Goal: Browse casually: Explore the website without a specific task or goal

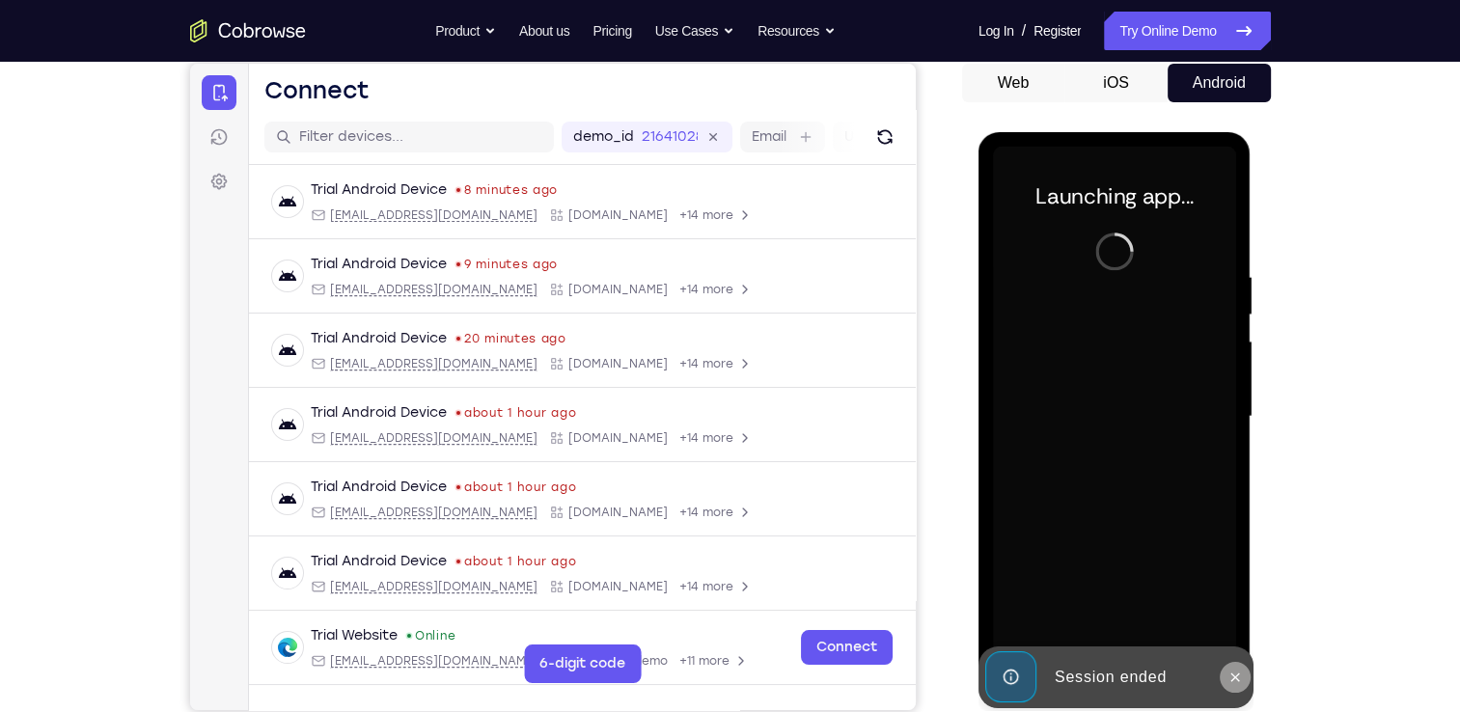
click at [1236, 679] on icon at bounding box center [1235, 677] width 15 height 15
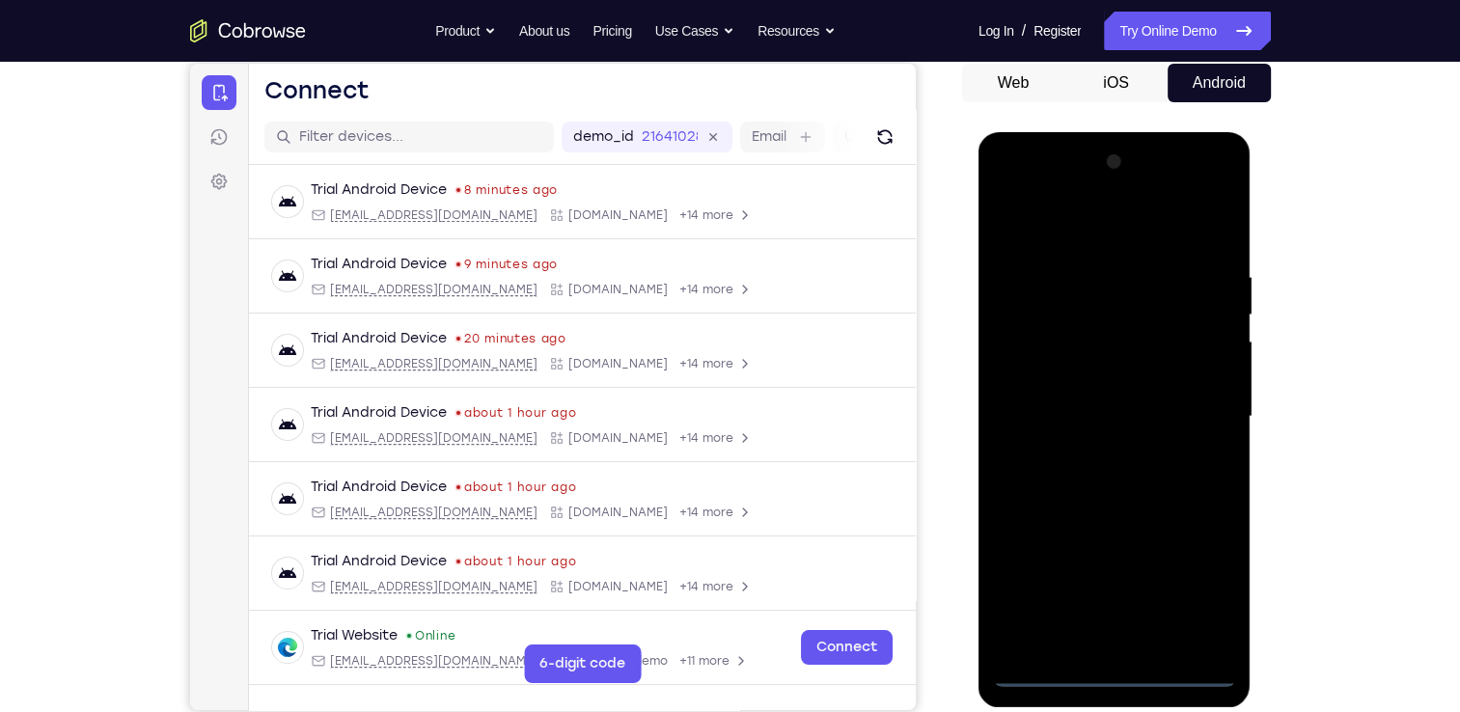
click at [1111, 663] on div at bounding box center [1114, 417] width 243 height 541
click at [1113, 663] on div at bounding box center [1114, 417] width 243 height 541
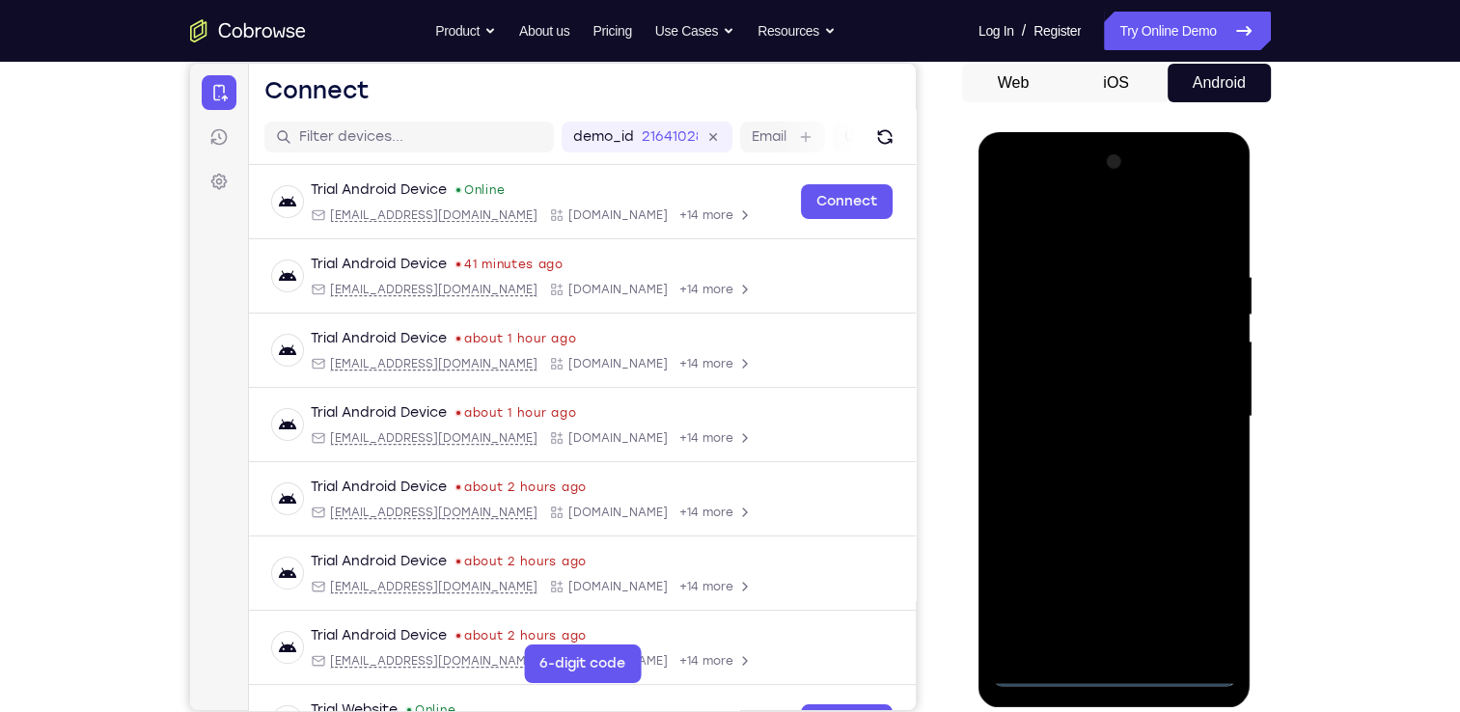
click at [1112, 681] on div at bounding box center [1114, 417] width 243 height 541
drag, startPoint x: 1195, startPoint y: 570, endPoint x: 1198, endPoint y: 581, distance: 11.0
click at [1198, 581] on div at bounding box center [1114, 417] width 243 height 541
click at [1135, 241] on div at bounding box center [1114, 417] width 243 height 541
click at [1203, 411] on div at bounding box center [1114, 417] width 243 height 541
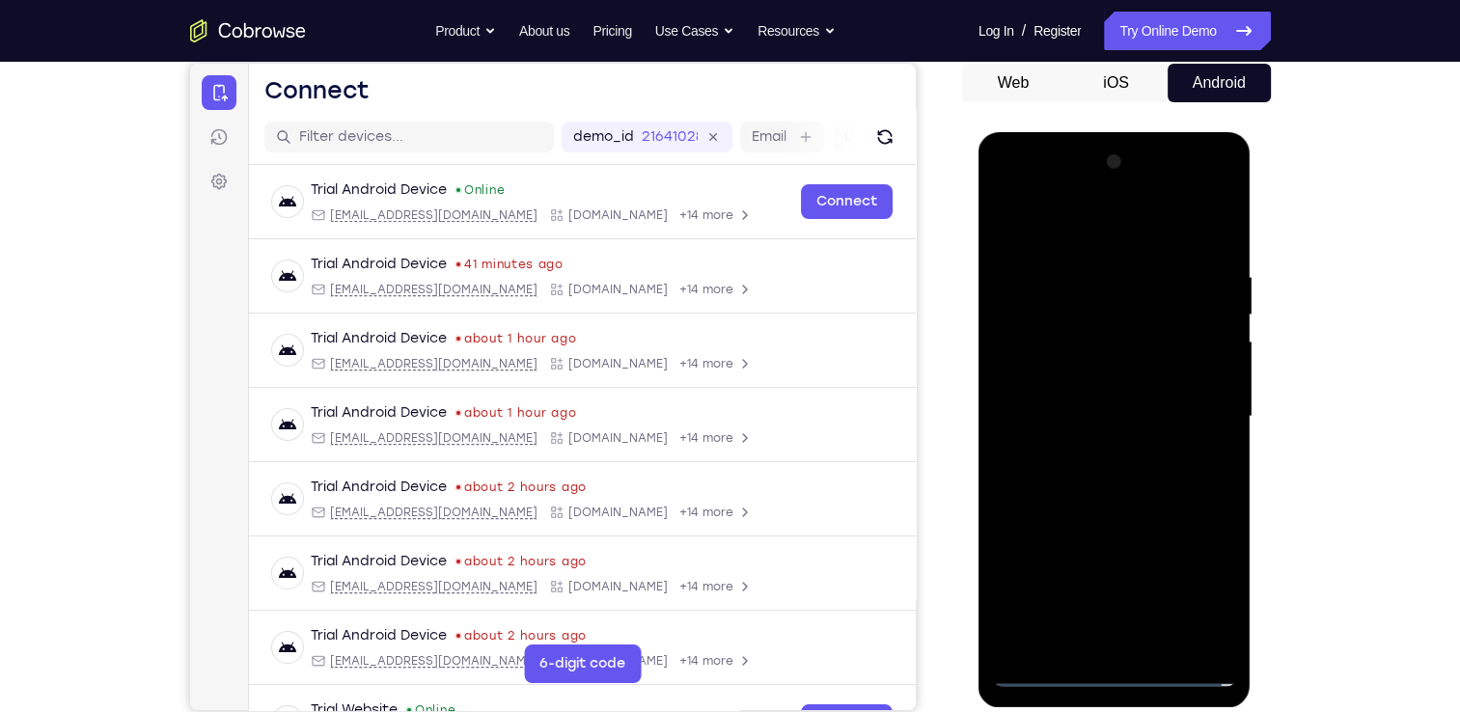
click at [1091, 455] on div at bounding box center [1114, 417] width 243 height 541
click at [1099, 400] on div at bounding box center [1114, 417] width 243 height 541
click at [1085, 389] on div at bounding box center [1114, 417] width 243 height 541
click at [1092, 423] on div at bounding box center [1114, 417] width 243 height 541
click at [1097, 482] on div at bounding box center [1114, 417] width 243 height 541
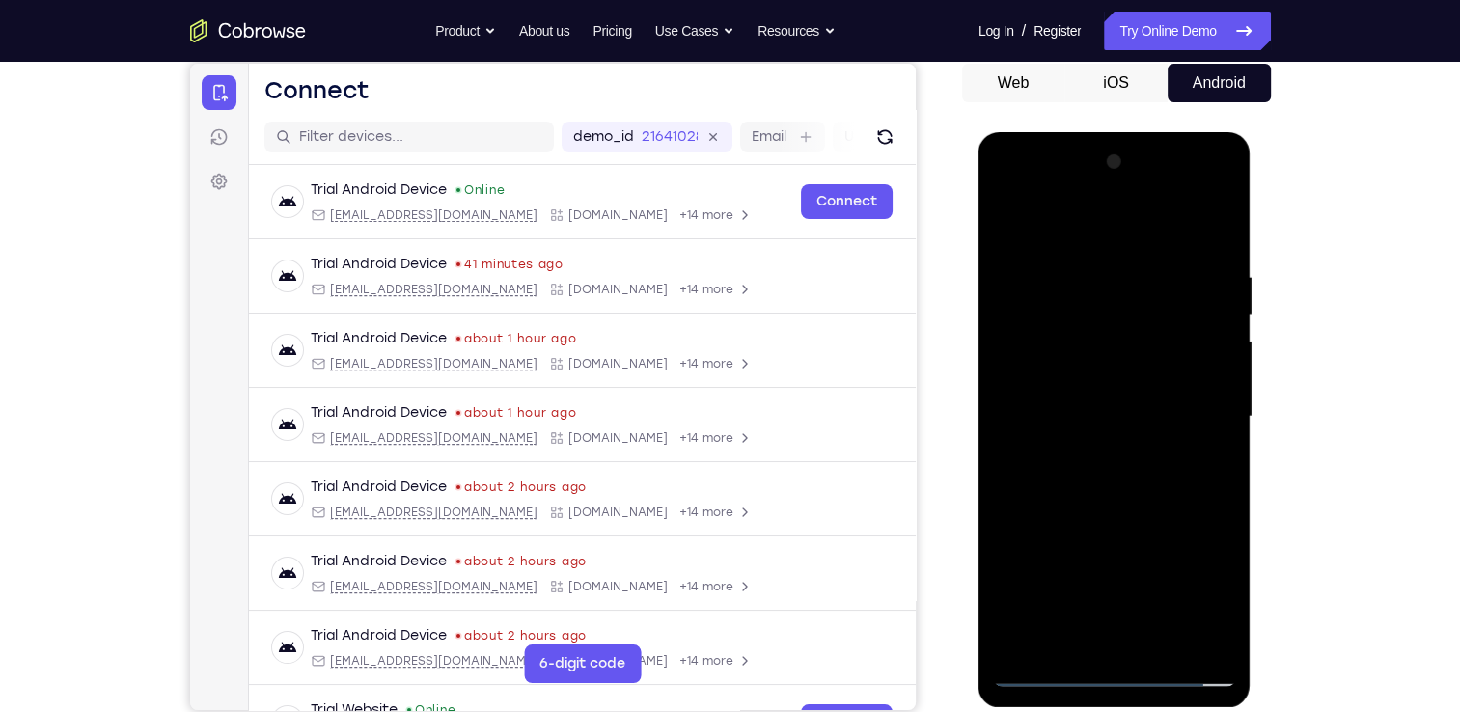
click at [1097, 482] on div at bounding box center [1114, 417] width 243 height 541
click at [1190, 488] on div at bounding box center [1114, 417] width 243 height 541
click at [1135, 505] on div at bounding box center [1114, 417] width 243 height 541
click at [1166, 640] on div at bounding box center [1114, 417] width 243 height 541
click at [1121, 524] on div at bounding box center [1114, 417] width 243 height 541
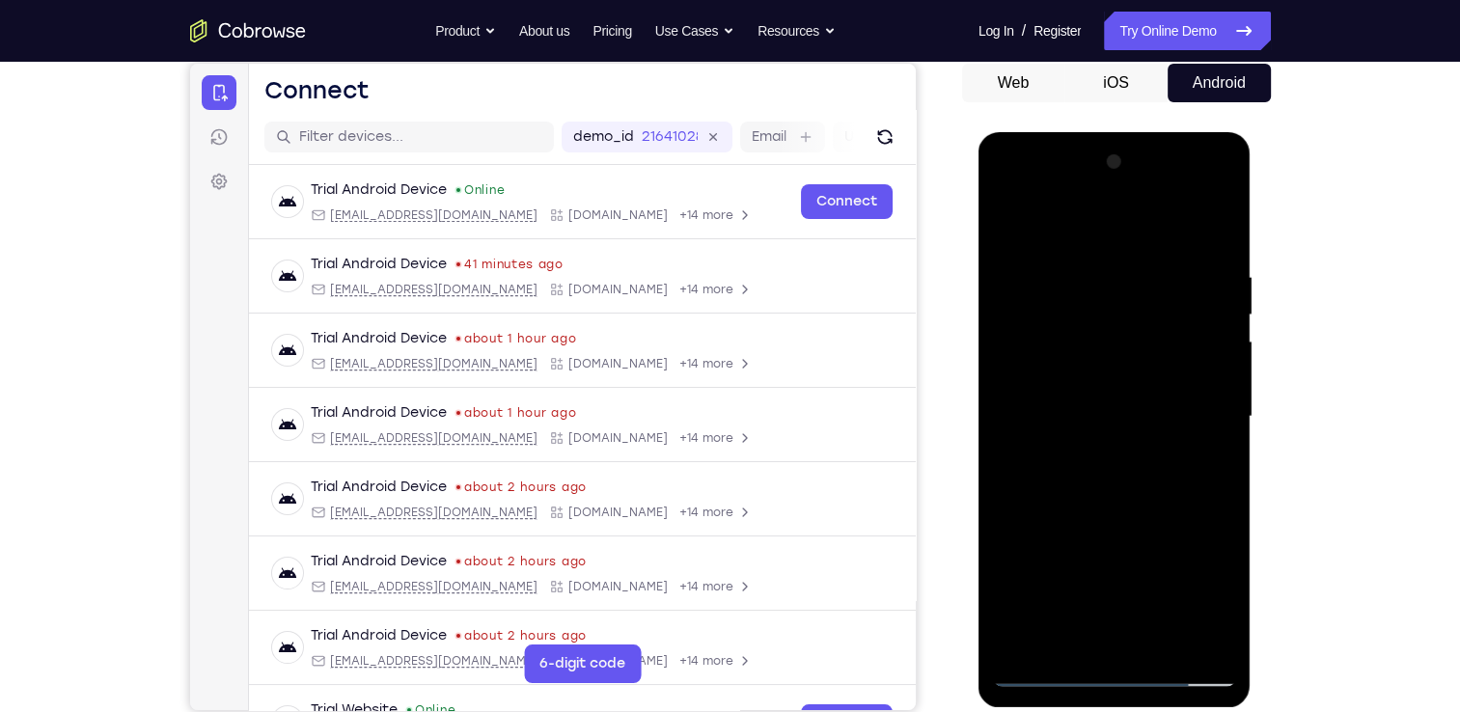
click at [1121, 524] on div at bounding box center [1114, 417] width 243 height 541
click at [1009, 223] on div at bounding box center [1114, 417] width 243 height 541
click at [1143, 575] on div at bounding box center [1114, 417] width 243 height 541
drag, startPoint x: 1109, startPoint y: 264, endPoint x: 1108, endPoint y: 571, distance: 306.9
click at [1108, 571] on div at bounding box center [1114, 417] width 243 height 541
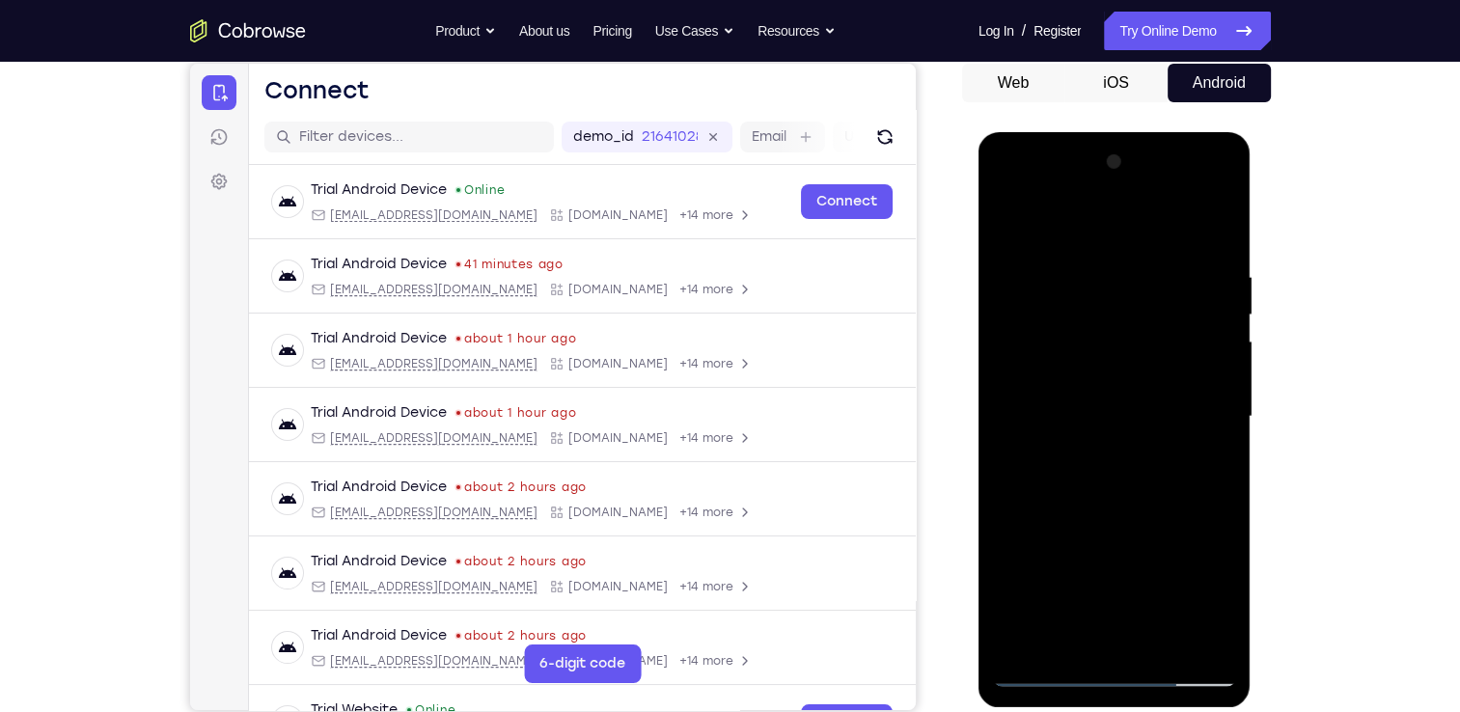
drag, startPoint x: 1109, startPoint y: 304, endPoint x: 1123, endPoint y: 549, distance: 245.6
click at [1123, 549] on div at bounding box center [1114, 417] width 243 height 541
drag, startPoint x: 1123, startPoint y: 248, endPoint x: 1095, endPoint y: 610, distance: 363.0
click at [1095, 610] on div at bounding box center [1114, 417] width 243 height 541
drag, startPoint x: 1124, startPoint y: 300, endPoint x: 1095, endPoint y: 815, distance: 515.3
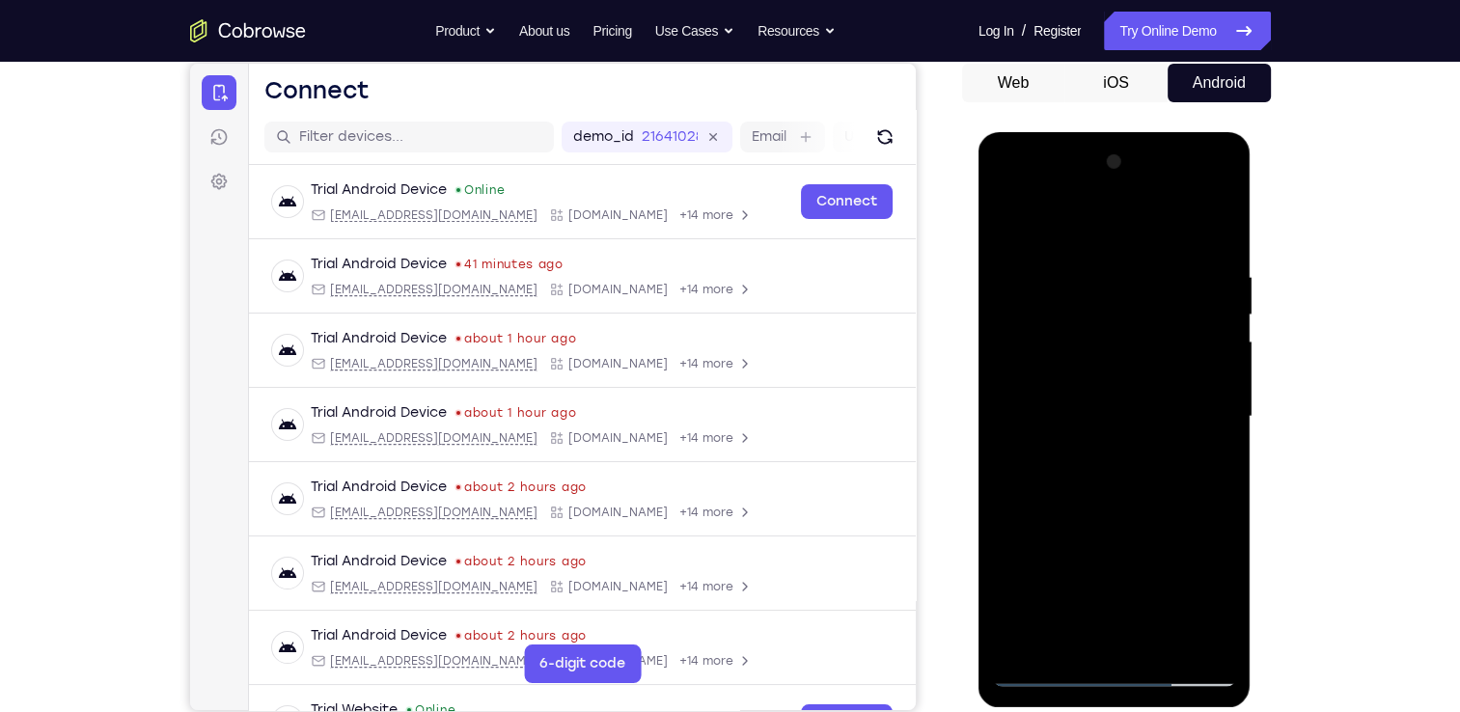
click at [1095, 711] on html "Online web based iOS Simulators and Android Emulators. Run iPhone, iPad, Mobile…" at bounding box center [1116, 421] width 275 height 579
drag, startPoint x: 1123, startPoint y: 258, endPoint x: 1128, endPoint y: 694, distance: 436.3
click at [1128, 694] on div at bounding box center [1115, 419] width 273 height 575
drag, startPoint x: 1112, startPoint y: 259, endPoint x: 1113, endPoint y: 822, distance: 563.7
click at [1113, 711] on html "Online web based iOS Simulators and Android Emulators. Run iPhone, iPad, Mobile…" at bounding box center [1116, 421] width 275 height 579
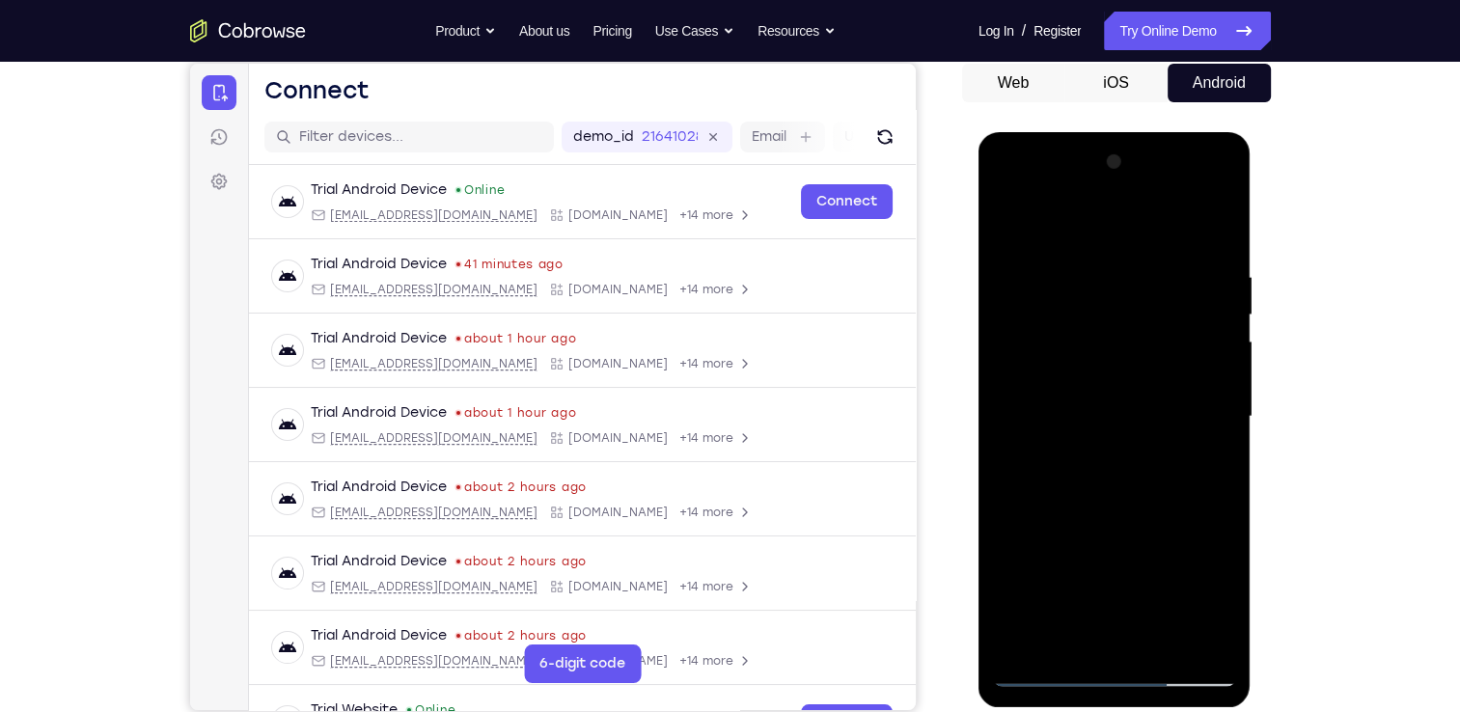
drag, startPoint x: 1073, startPoint y: 264, endPoint x: 1077, endPoint y: 739, distance: 474.9
click at [1077, 711] on html "Online web based iOS Simulators and Android Emulators. Run iPhone, iPad, Mobile…" at bounding box center [1116, 421] width 275 height 579
drag, startPoint x: 1148, startPoint y: 280, endPoint x: 1120, endPoint y: 822, distance: 543.2
click at [1120, 711] on html "Online web based iOS Simulators and Android Emulators. Run iPhone, iPad, Mobile…" at bounding box center [1116, 421] width 275 height 579
drag, startPoint x: 1042, startPoint y: 261, endPoint x: 1029, endPoint y: 597, distance: 337.1
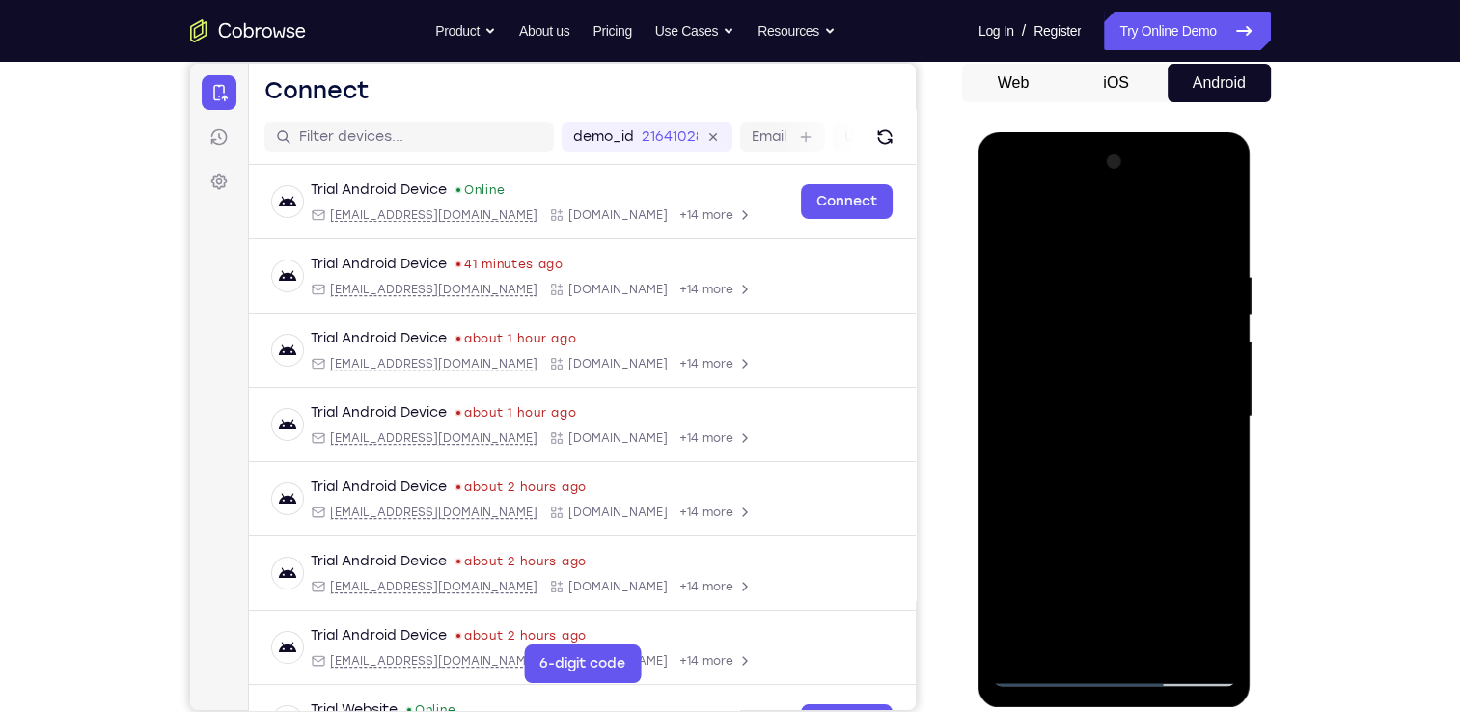
click at [1029, 597] on div at bounding box center [1114, 417] width 243 height 541
drag, startPoint x: 1083, startPoint y: 261, endPoint x: 1067, endPoint y: 551, distance: 291.0
click at [1067, 551] on div at bounding box center [1114, 417] width 243 height 541
drag, startPoint x: 1057, startPoint y: 257, endPoint x: 1066, endPoint y: 528, distance: 271.4
click at [1066, 528] on div at bounding box center [1114, 417] width 243 height 541
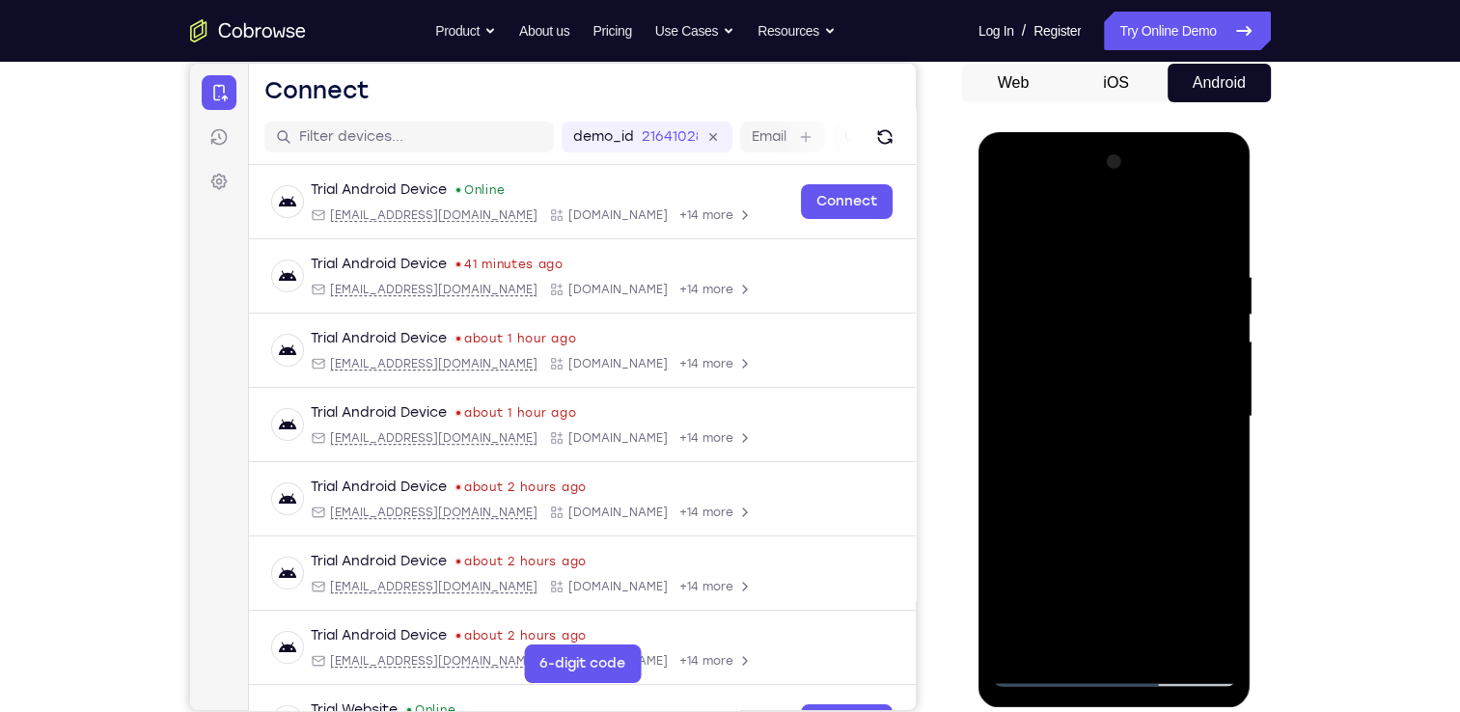
drag, startPoint x: 1066, startPoint y: 281, endPoint x: 1038, endPoint y: 597, distance: 317.8
click at [1038, 597] on div at bounding box center [1114, 417] width 243 height 541
drag, startPoint x: 1136, startPoint y: 385, endPoint x: 1114, endPoint y: 773, distance: 388.6
click at [1114, 711] on html "Online web based iOS Simulators and Android Emulators. Run iPhone, iPad, Mobile…" at bounding box center [1116, 421] width 275 height 579
drag, startPoint x: 1055, startPoint y: 260, endPoint x: 1003, endPoint y: 762, distance: 504.6
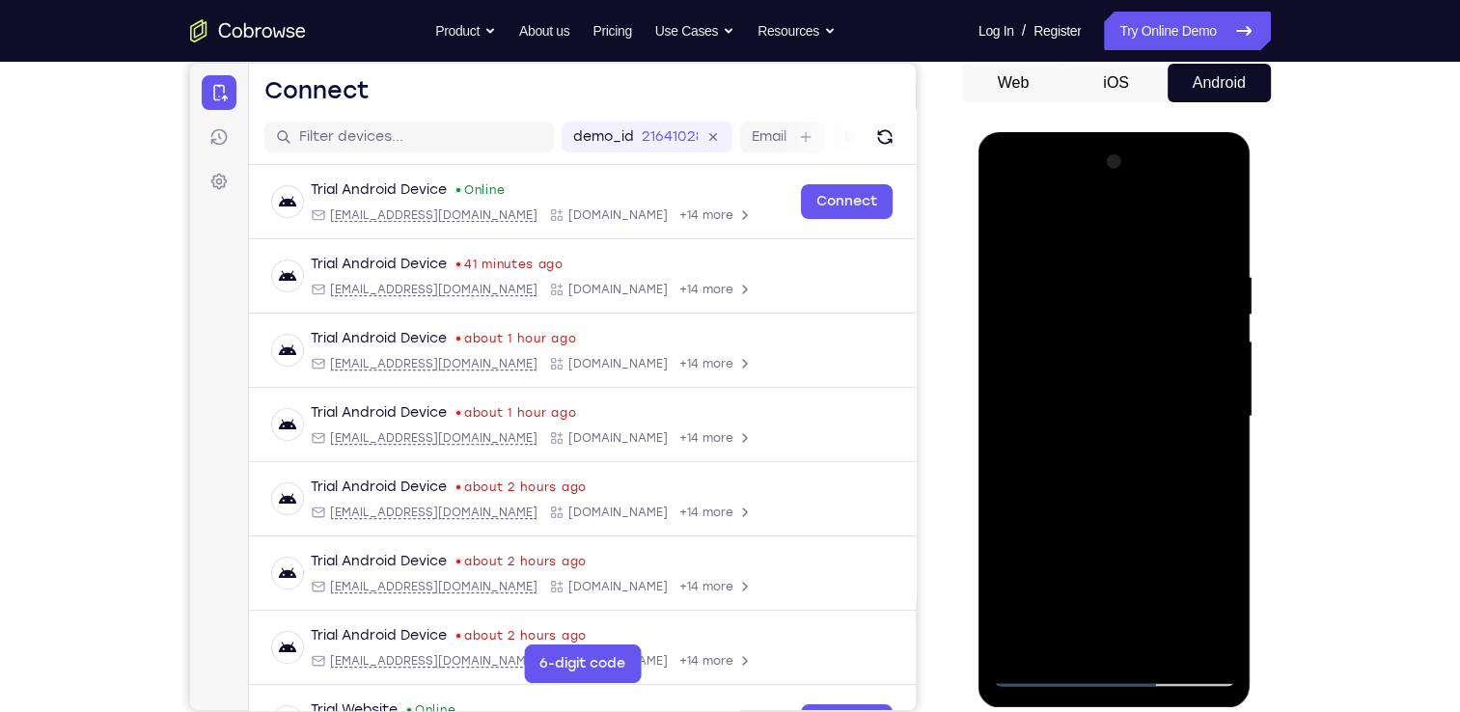
click at [1003, 711] on html "Online web based iOS Simulators and Android Emulators. Run iPhone, iPad, Mobile…" at bounding box center [1116, 421] width 275 height 579
drag, startPoint x: 1030, startPoint y: 255, endPoint x: 1051, endPoint y: 705, distance: 450.3
click at [1051, 705] on div at bounding box center [1115, 419] width 273 height 575
drag, startPoint x: 1092, startPoint y: 269, endPoint x: 1102, endPoint y: 646, distance: 376.6
click at [1102, 646] on div at bounding box center [1114, 417] width 243 height 541
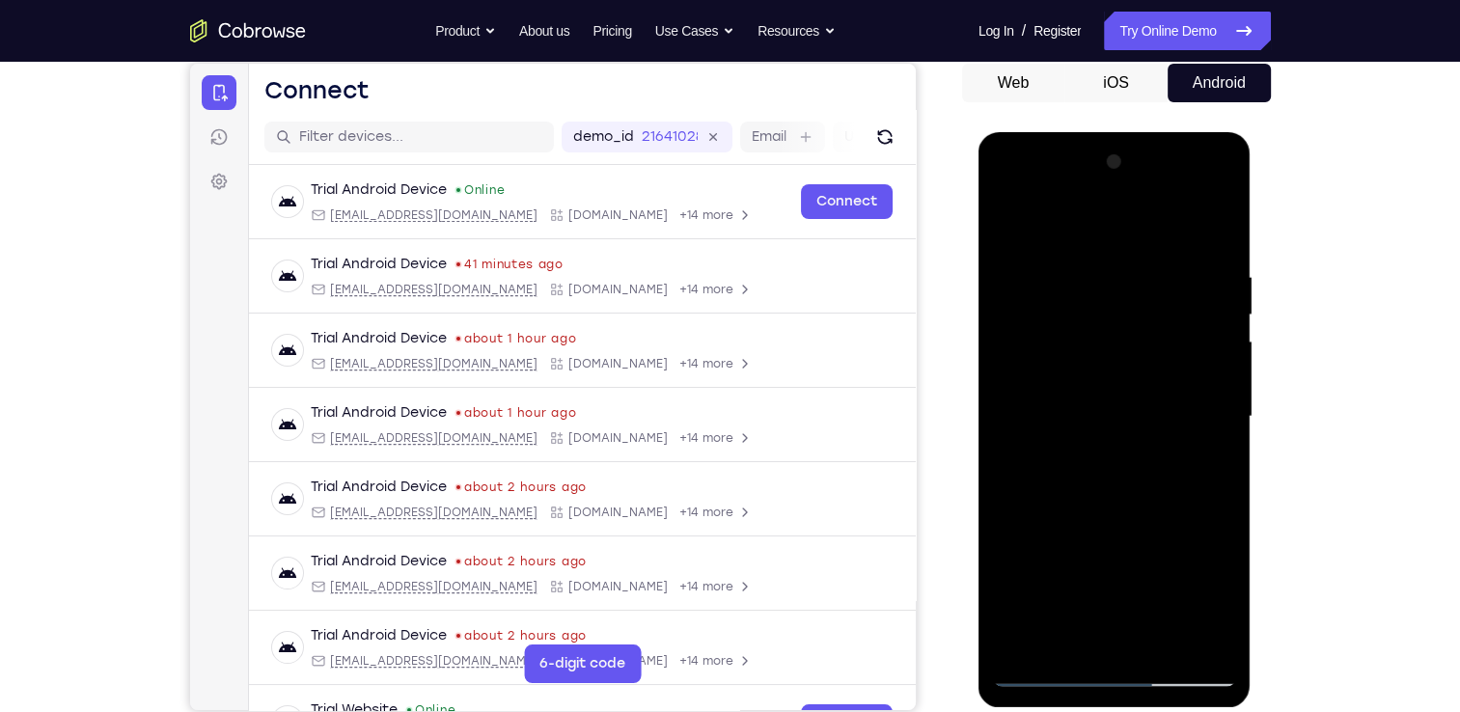
drag, startPoint x: 1124, startPoint y: 262, endPoint x: 1083, endPoint y: 668, distance: 408.5
click at [1083, 668] on div at bounding box center [1114, 417] width 243 height 541
drag, startPoint x: 1142, startPoint y: 263, endPoint x: 1114, endPoint y: 568, distance: 306.3
click at [1114, 568] on div at bounding box center [1114, 417] width 243 height 541
drag, startPoint x: 1082, startPoint y: 267, endPoint x: 1092, endPoint y: 605, distance: 338.0
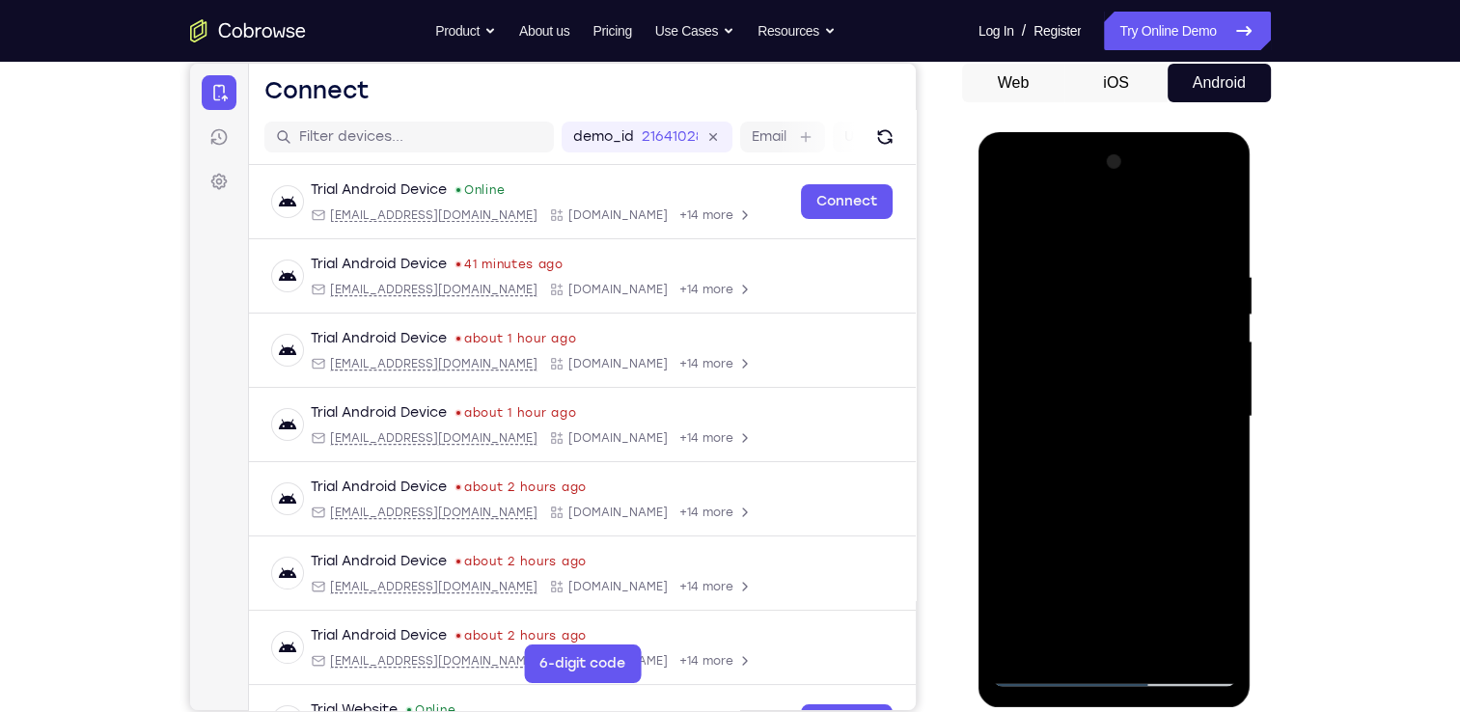
click at [1092, 605] on div at bounding box center [1114, 417] width 243 height 541
drag, startPoint x: 1118, startPoint y: 302, endPoint x: 1111, endPoint y: 597, distance: 295.4
click at [1111, 597] on div at bounding box center [1114, 417] width 243 height 541
drag, startPoint x: 1112, startPoint y: 278, endPoint x: 1114, endPoint y: 624, distance: 346.5
click at [1114, 624] on div at bounding box center [1114, 417] width 243 height 541
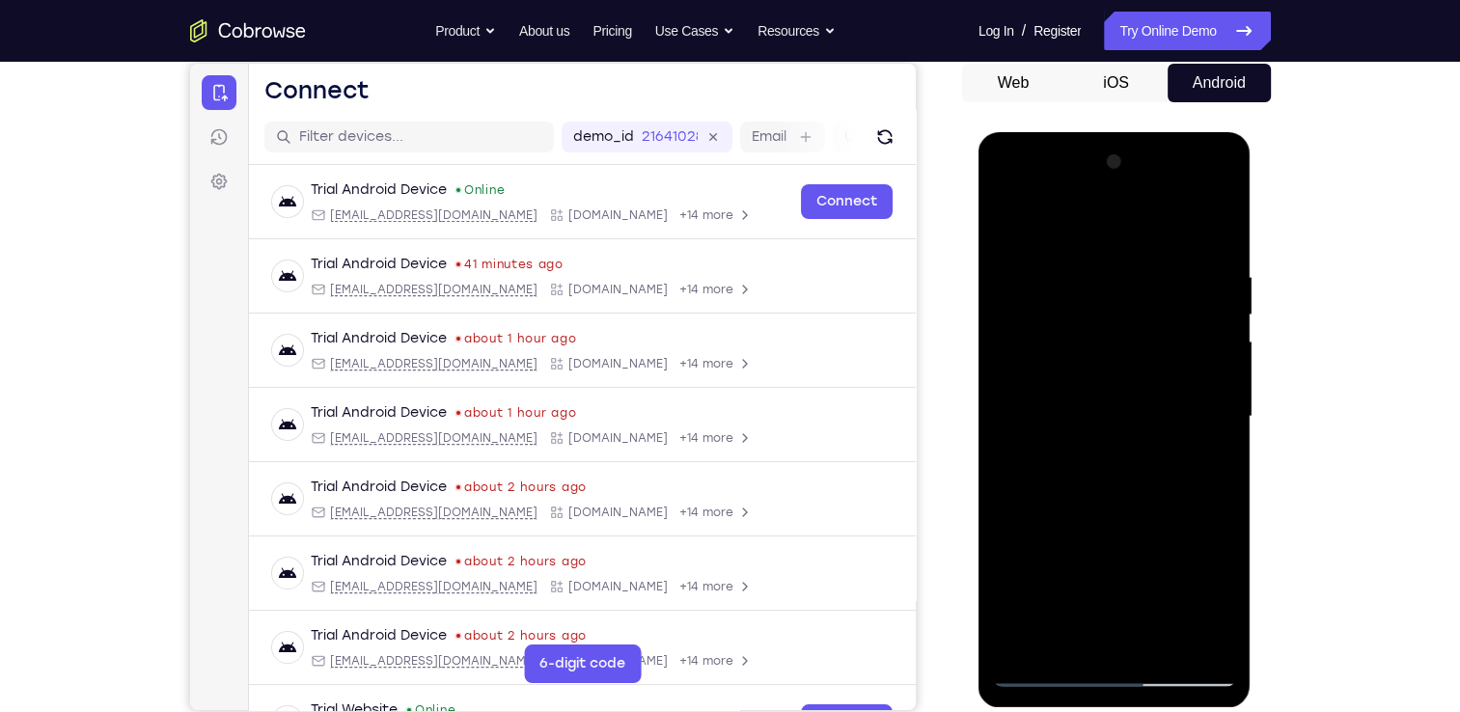
drag, startPoint x: 1101, startPoint y: 288, endPoint x: 1110, endPoint y: 588, distance: 300.3
click at [1110, 588] on div at bounding box center [1114, 417] width 243 height 541
drag, startPoint x: 1117, startPoint y: 264, endPoint x: 1118, endPoint y: 606, distance: 341.7
click at [1118, 606] on div at bounding box center [1114, 417] width 243 height 541
drag, startPoint x: 1149, startPoint y: 254, endPoint x: 1151, endPoint y: 325, distance: 71.5
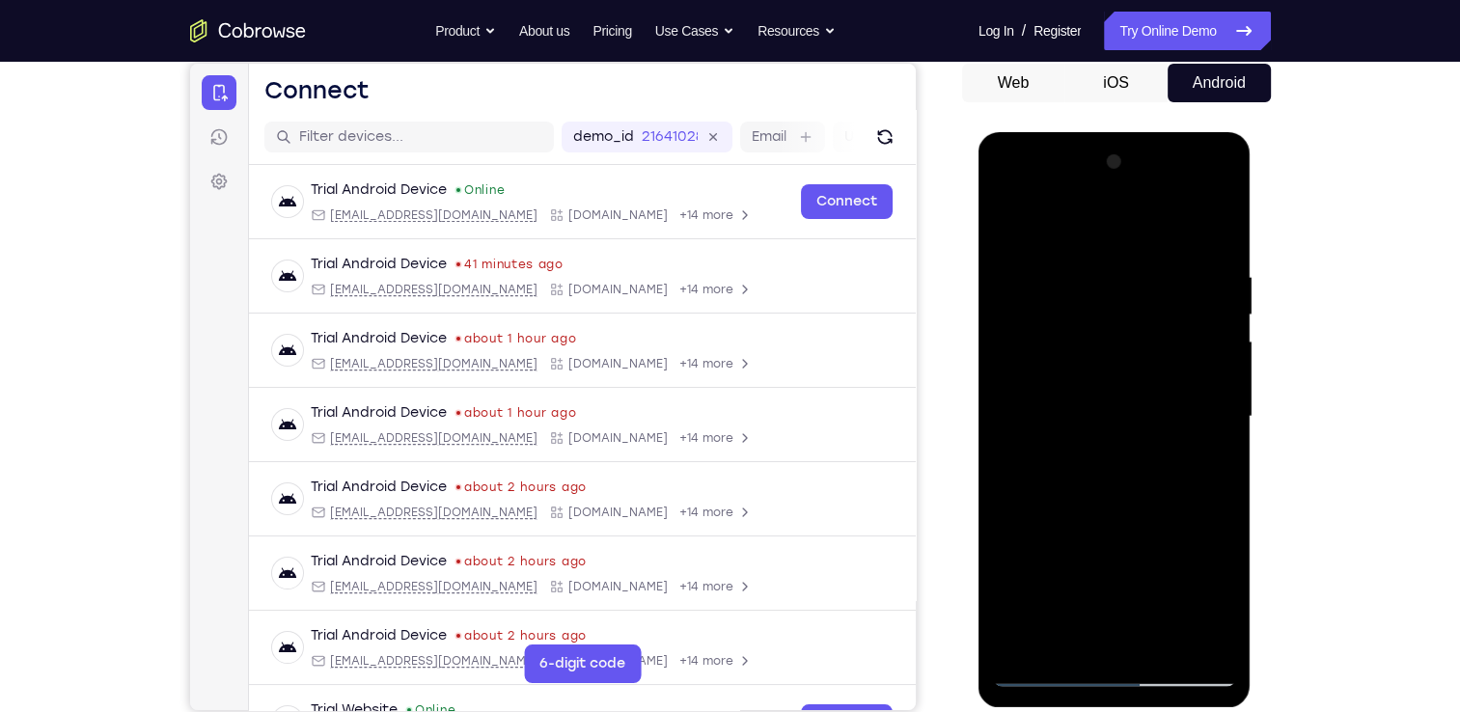
click at [1151, 325] on div at bounding box center [1114, 417] width 243 height 541
drag, startPoint x: 1155, startPoint y: 321, endPoint x: 1105, endPoint y: 575, distance: 258.8
click at [1105, 575] on div at bounding box center [1114, 417] width 243 height 541
drag, startPoint x: 1109, startPoint y: 304, endPoint x: 1113, endPoint y: 579, distance: 275.1
click at [1113, 579] on div at bounding box center [1114, 417] width 243 height 541
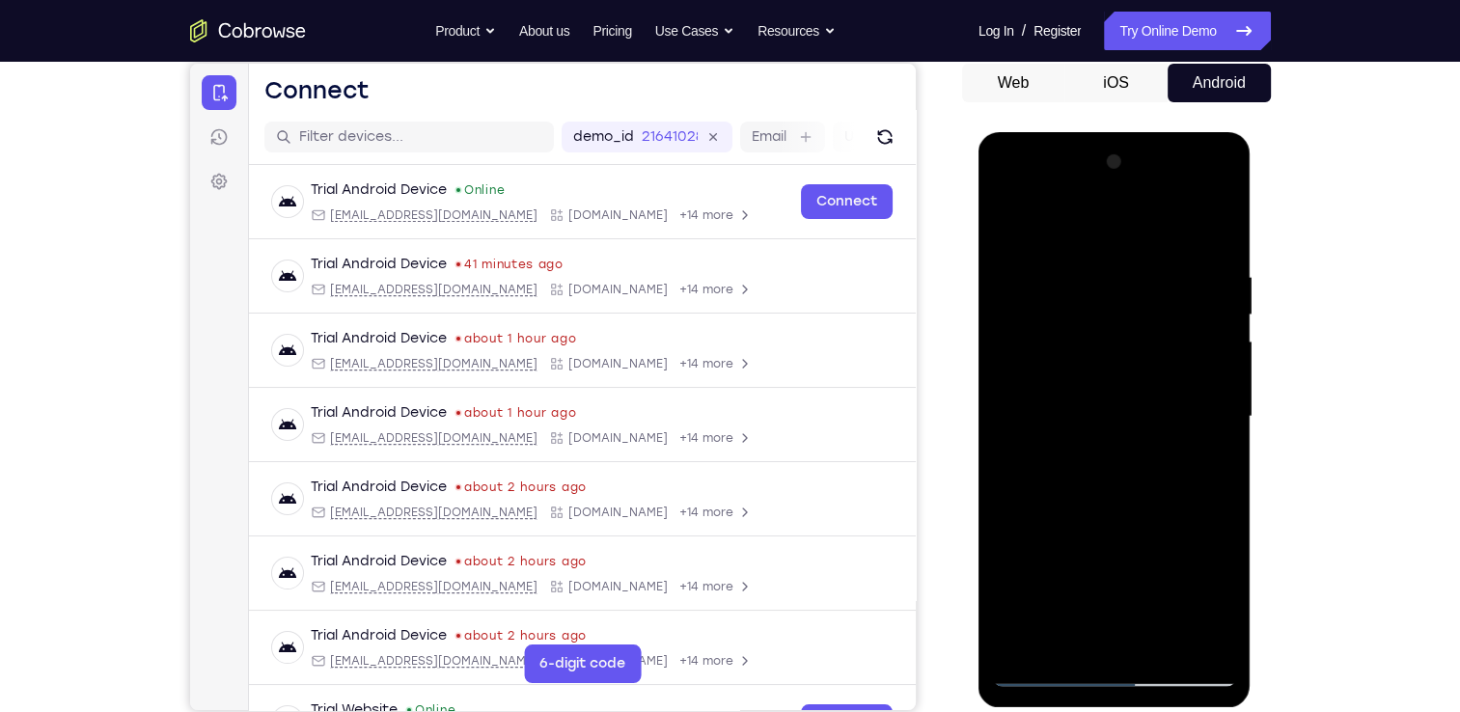
drag, startPoint x: 1182, startPoint y: 258, endPoint x: 1096, endPoint y: 640, distance: 391.7
click at [1096, 640] on div at bounding box center [1114, 417] width 243 height 541
drag, startPoint x: 1185, startPoint y: 256, endPoint x: 1148, endPoint y: 674, distance: 419.6
click at [1148, 674] on div at bounding box center [1114, 417] width 243 height 541
drag, startPoint x: 1167, startPoint y: 283, endPoint x: 1158, endPoint y: 637, distance: 354.3
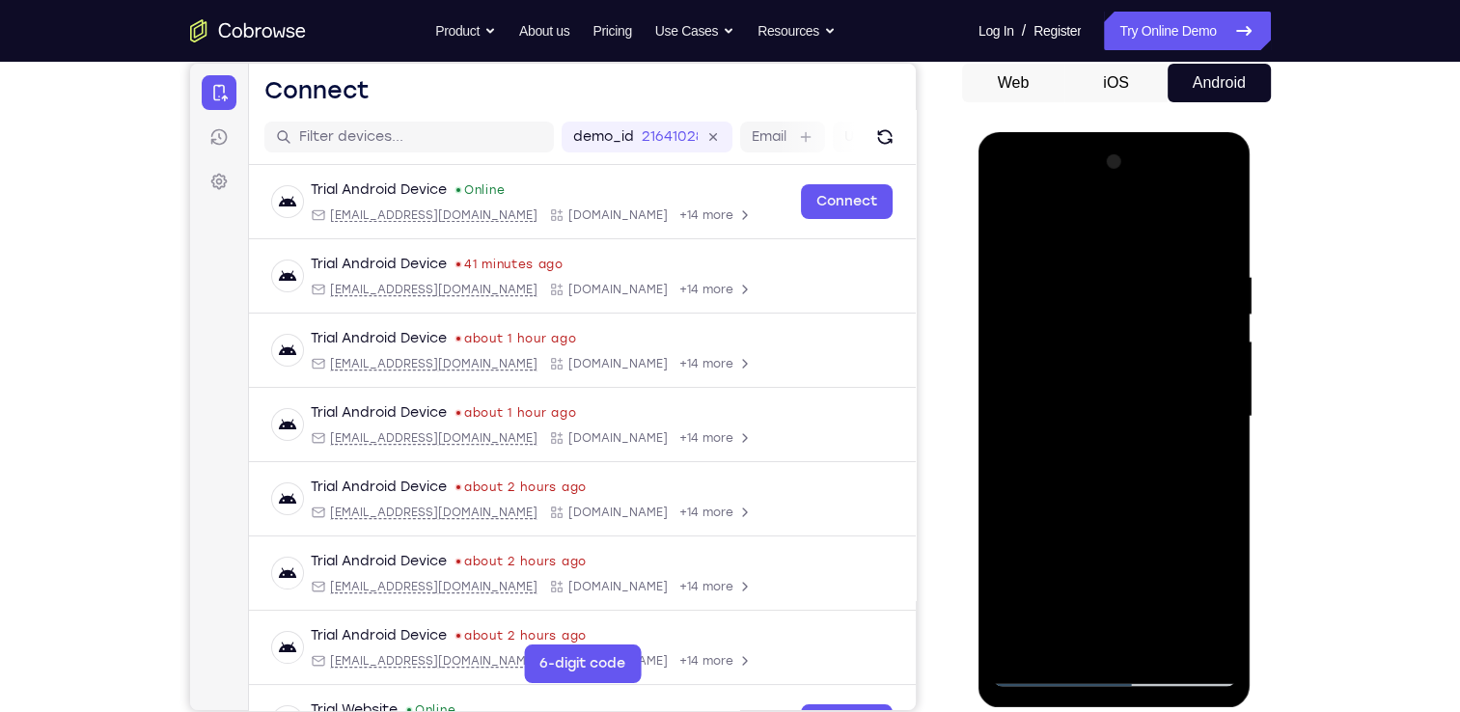
click at [1158, 637] on div at bounding box center [1114, 417] width 243 height 541
drag, startPoint x: 1111, startPoint y: 269, endPoint x: 1118, endPoint y: 636, distance: 366.8
click at [1118, 636] on div at bounding box center [1114, 417] width 243 height 541
drag, startPoint x: 1109, startPoint y: 265, endPoint x: 1148, endPoint y: 641, distance: 377.4
click at [1148, 641] on div at bounding box center [1114, 417] width 243 height 541
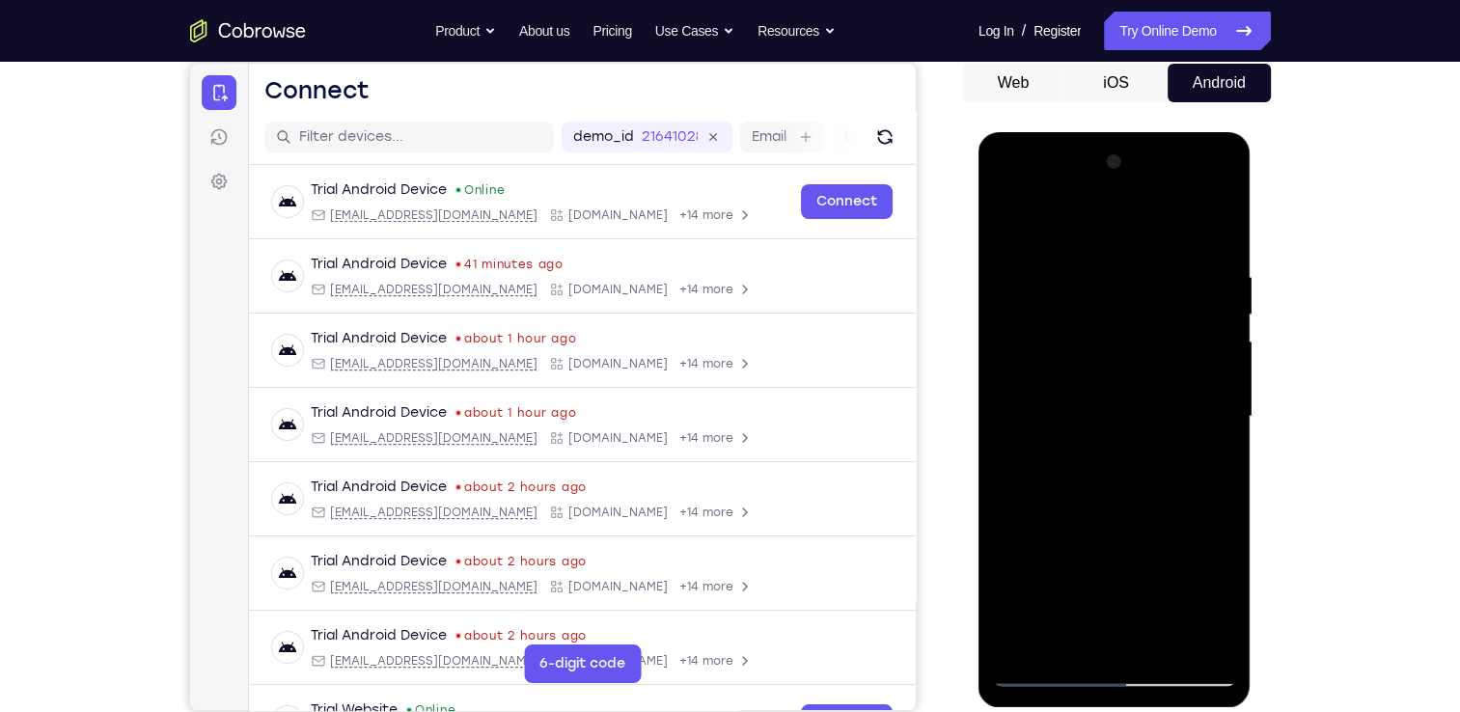
drag, startPoint x: 1093, startPoint y: 274, endPoint x: 1125, endPoint y: 681, distance: 408.6
click at [1125, 681] on div at bounding box center [1114, 417] width 243 height 541
drag, startPoint x: 1140, startPoint y: 263, endPoint x: 1112, endPoint y: 555, distance: 293.8
click at [1112, 555] on div at bounding box center [1114, 417] width 243 height 541
drag, startPoint x: 1125, startPoint y: 262, endPoint x: 1094, endPoint y: 596, distance: 336.4
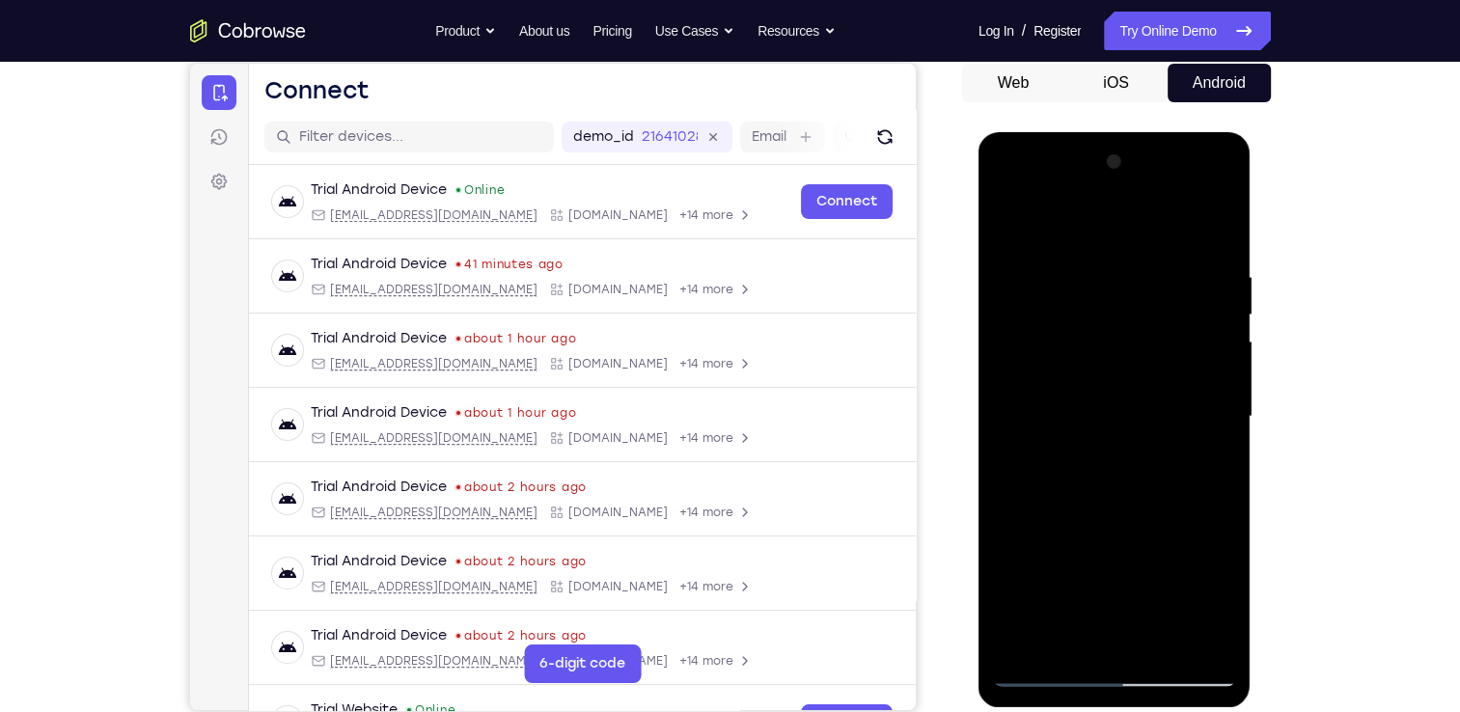
click at [1094, 596] on div at bounding box center [1114, 417] width 243 height 541
drag, startPoint x: 1148, startPoint y: 283, endPoint x: 1136, endPoint y: 558, distance: 275.3
click at [1136, 558] on div at bounding box center [1114, 417] width 243 height 541
drag, startPoint x: 1040, startPoint y: 270, endPoint x: 1041, endPoint y: 579, distance: 308.9
click at [1041, 579] on div at bounding box center [1114, 417] width 243 height 541
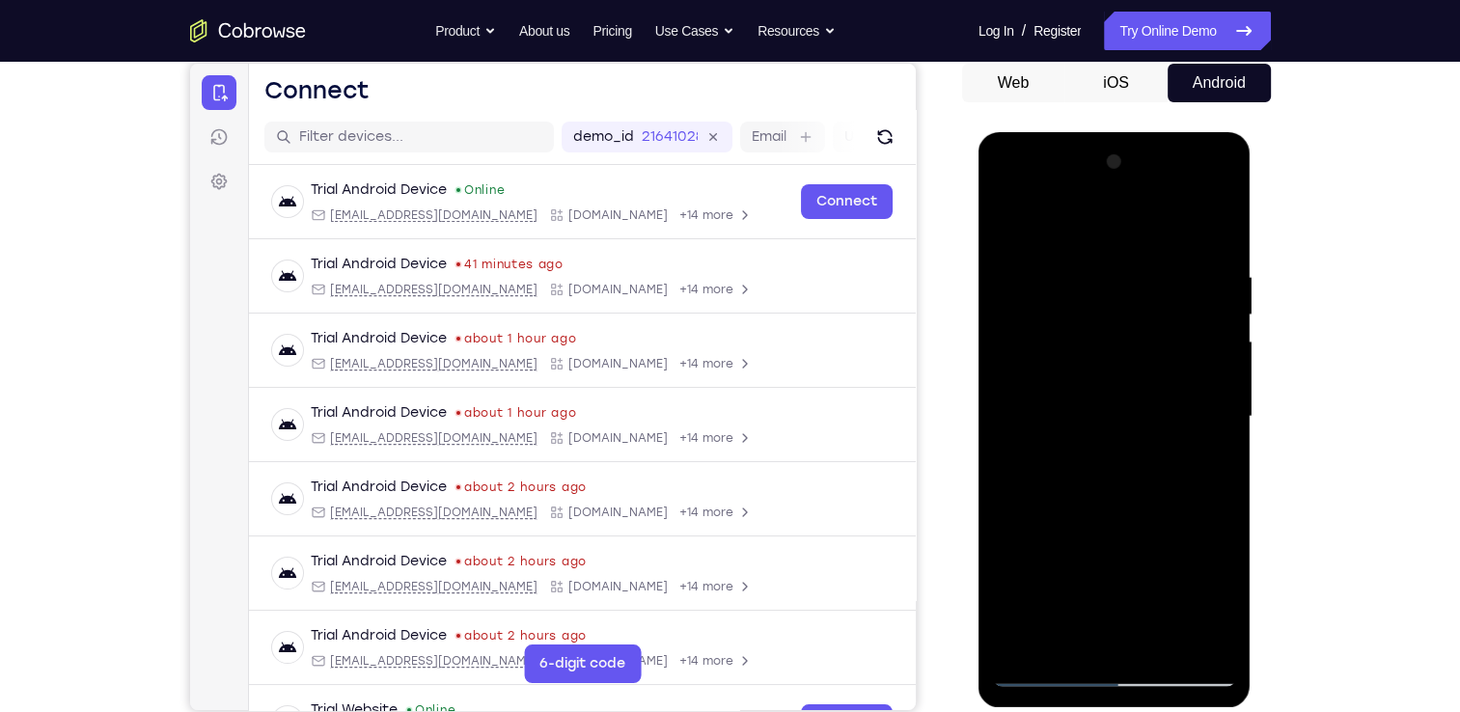
drag, startPoint x: 1186, startPoint y: 265, endPoint x: 1117, endPoint y: 670, distance: 410.3
click at [1117, 670] on div at bounding box center [1114, 417] width 243 height 541
drag, startPoint x: 1123, startPoint y: 261, endPoint x: 1109, endPoint y: 611, distance: 350.6
click at [1109, 611] on div at bounding box center [1114, 417] width 243 height 541
drag, startPoint x: 1186, startPoint y: 250, endPoint x: 1142, endPoint y: 546, distance: 299.6
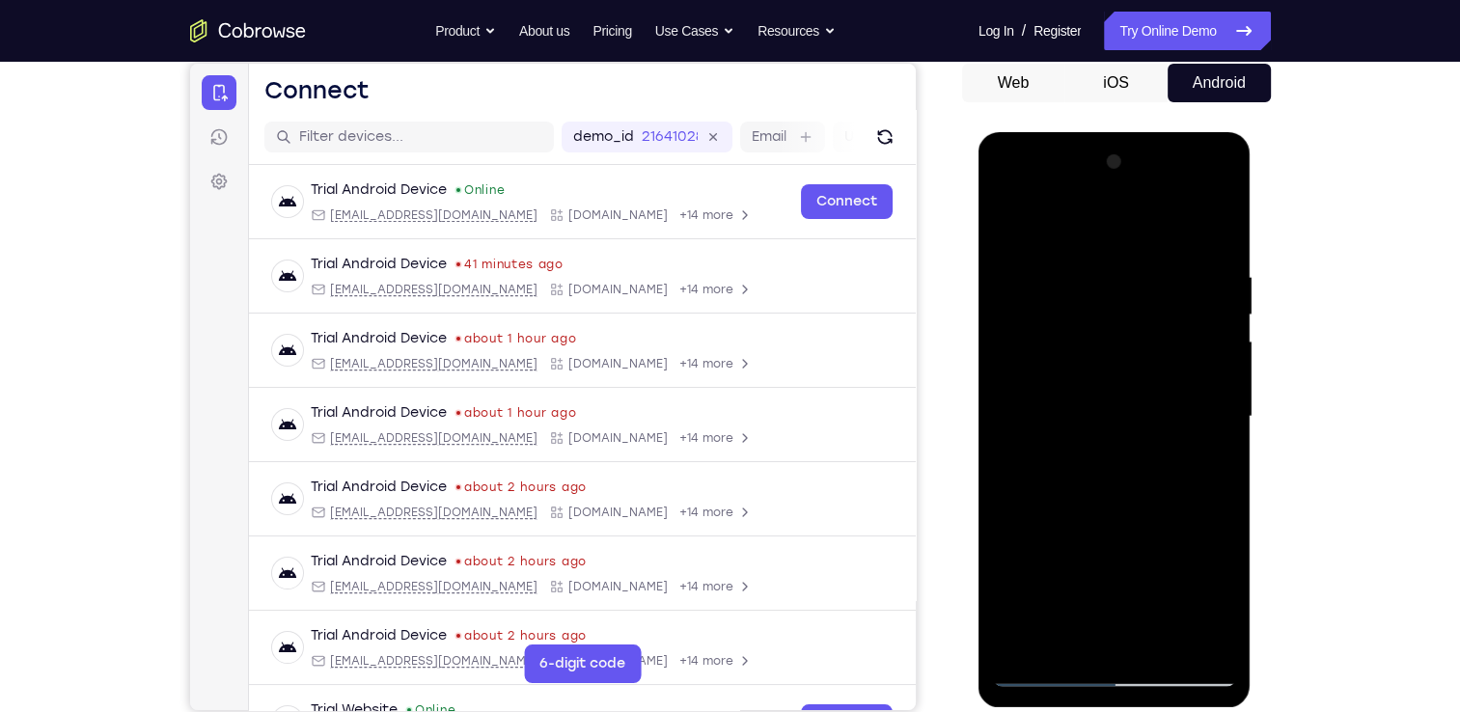
click at [1142, 546] on div at bounding box center [1114, 417] width 243 height 541
drag, startPoint x: 1126, startPoint y: 271, endPoint x: 1127, endPoint y: 493, distance: 222.0
click at [1127, 493] on div at bounding box center [1114, 417] width 243 height 541
drag, startPoint x: 1064, startPoint y: 264, endPoint x: 1092, endPoint y: 443, distance: 180.7
click at [1092, 443] on div at bounding box center [1114, 417] width 243 height 541
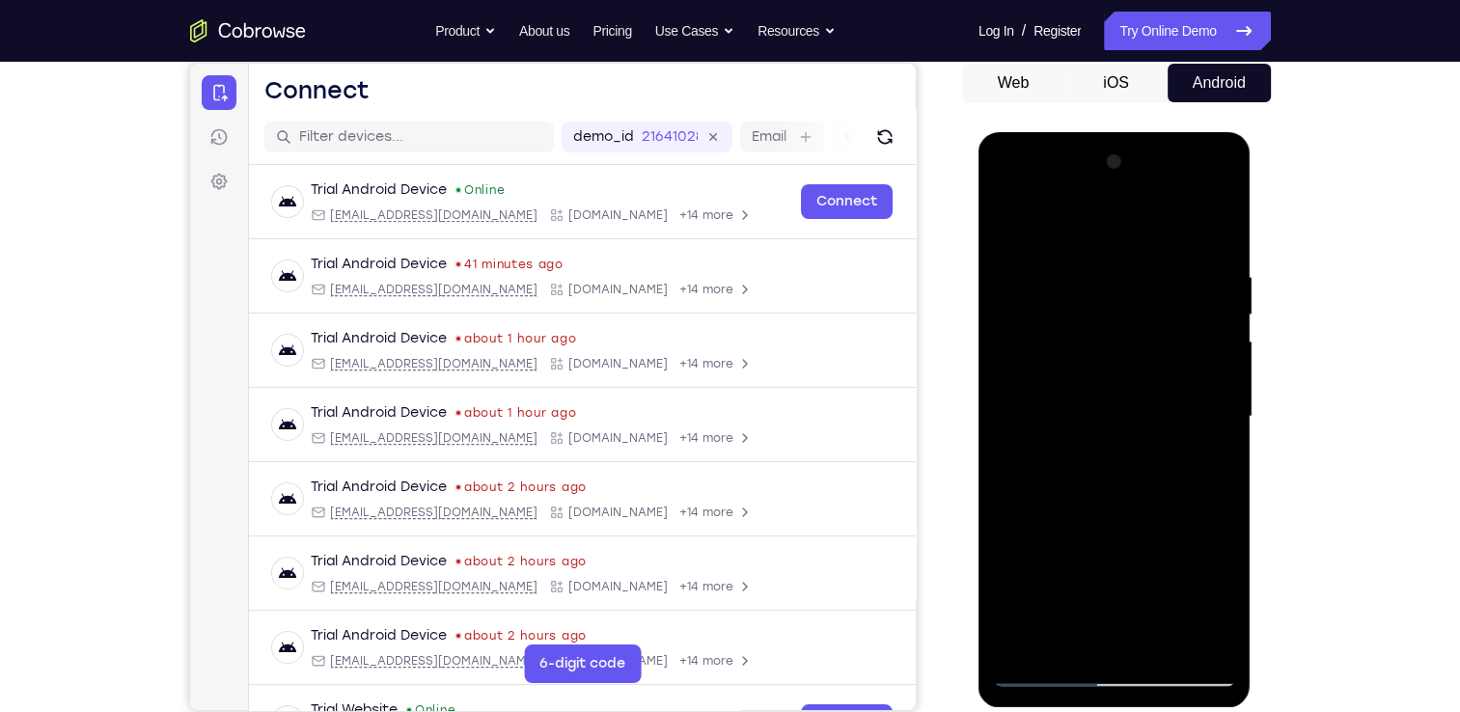
click at [1009, 230] on div at bounding box center [1114, 417] width 243 height 541
drag, startPoint x: 1191, startPoint y: 316, endPoint x: 1036, endPoint y: 342, distance: 157.6
click at [1036, 342] on div at bounding box center [1114, 417] width 243 height 541
drag, startPoint x: 1206, startPoint y: 338, endPoint x: 1074, endPoint y: 350, distance: 131.9
click at [1074, 350] on div at bounding box center [1114, 417] width 243 height 541
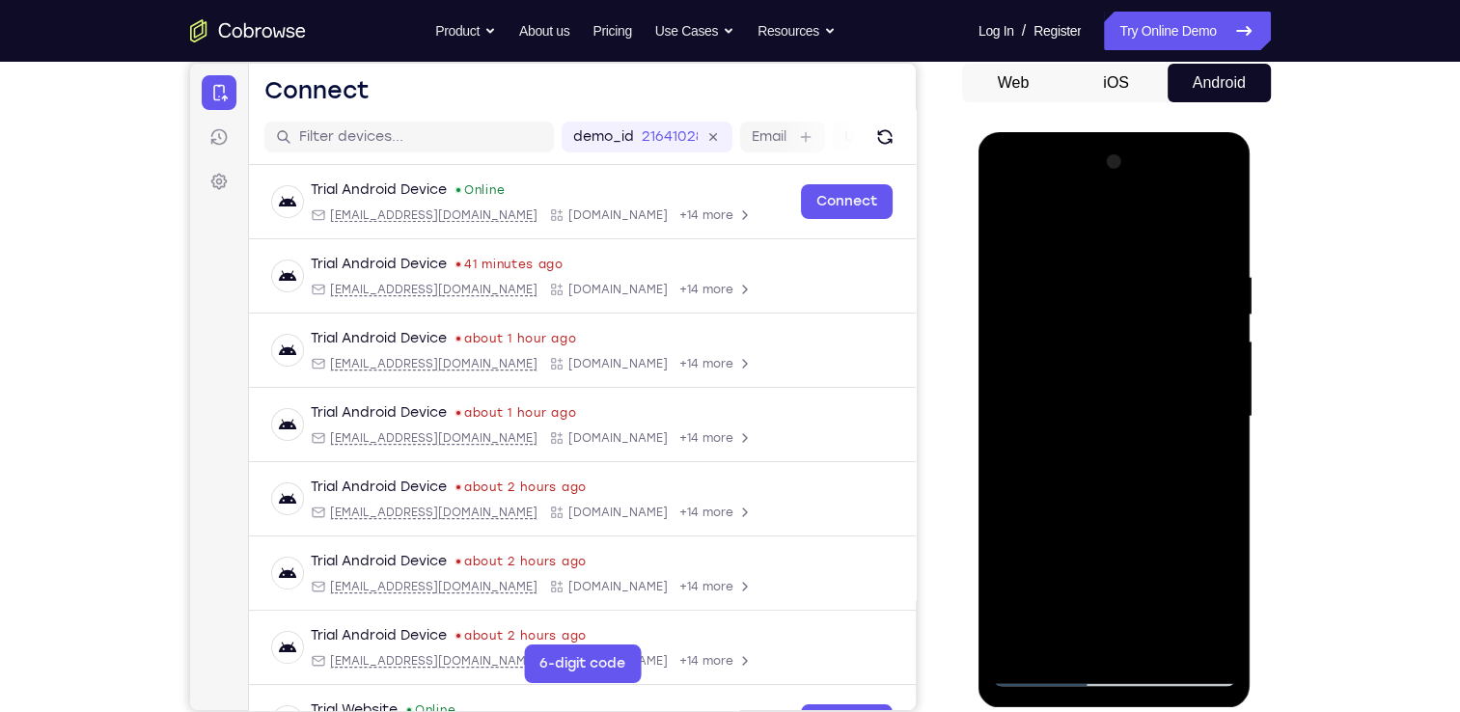
click at [1011, 220] on div at bounding box center [1114, 417] width 243 height 541
click at [1162, 642] on div at bounding box center [1114, 417] width 243 height 541
click at [1015, 223] on div at bounding box center [1114, 417] width 243 height 541
click at [1030, 645] on div at bounding box center [1114, 417] width 243 height 541
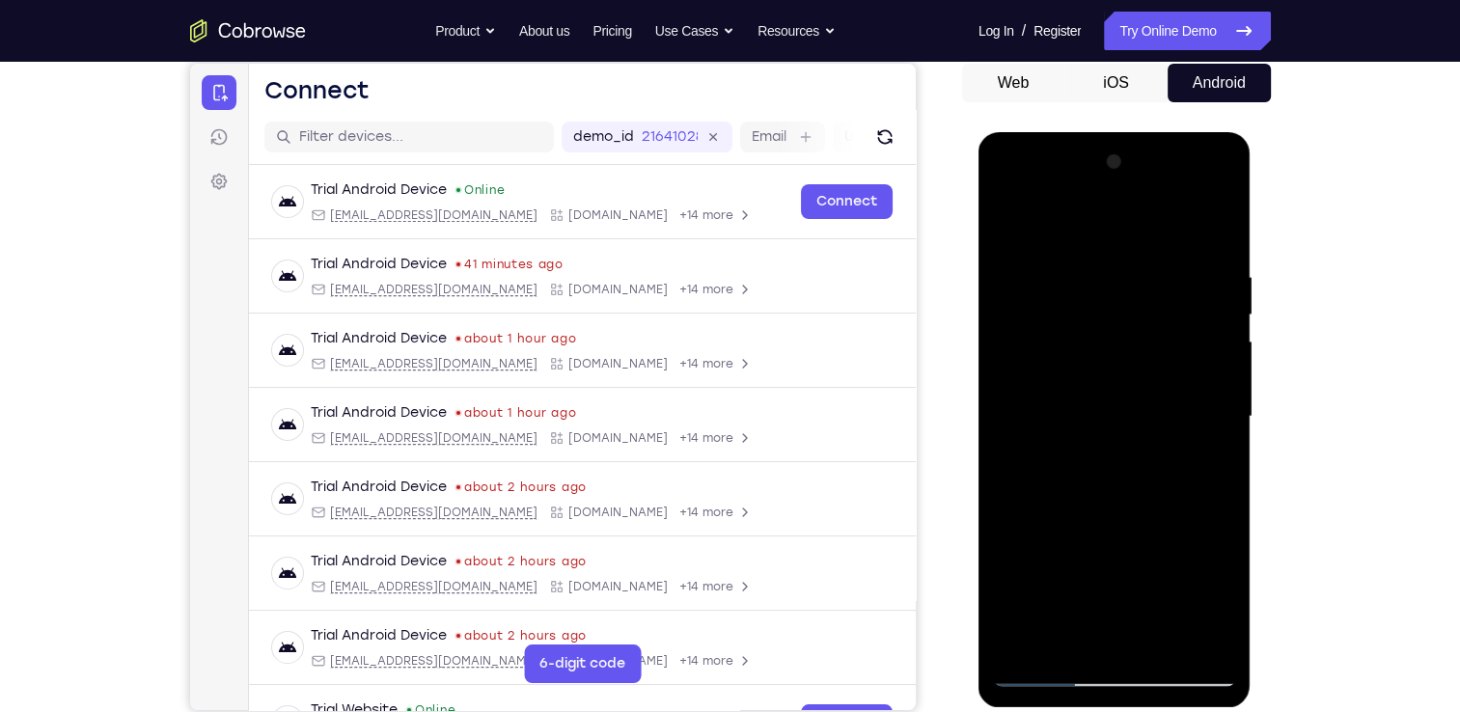
click at [1107, 642] on div at bounding box center [1114, 417] width 243 height 541
click at [1011, 643] on div at bounding box center [1114, 417] width 243 height 541
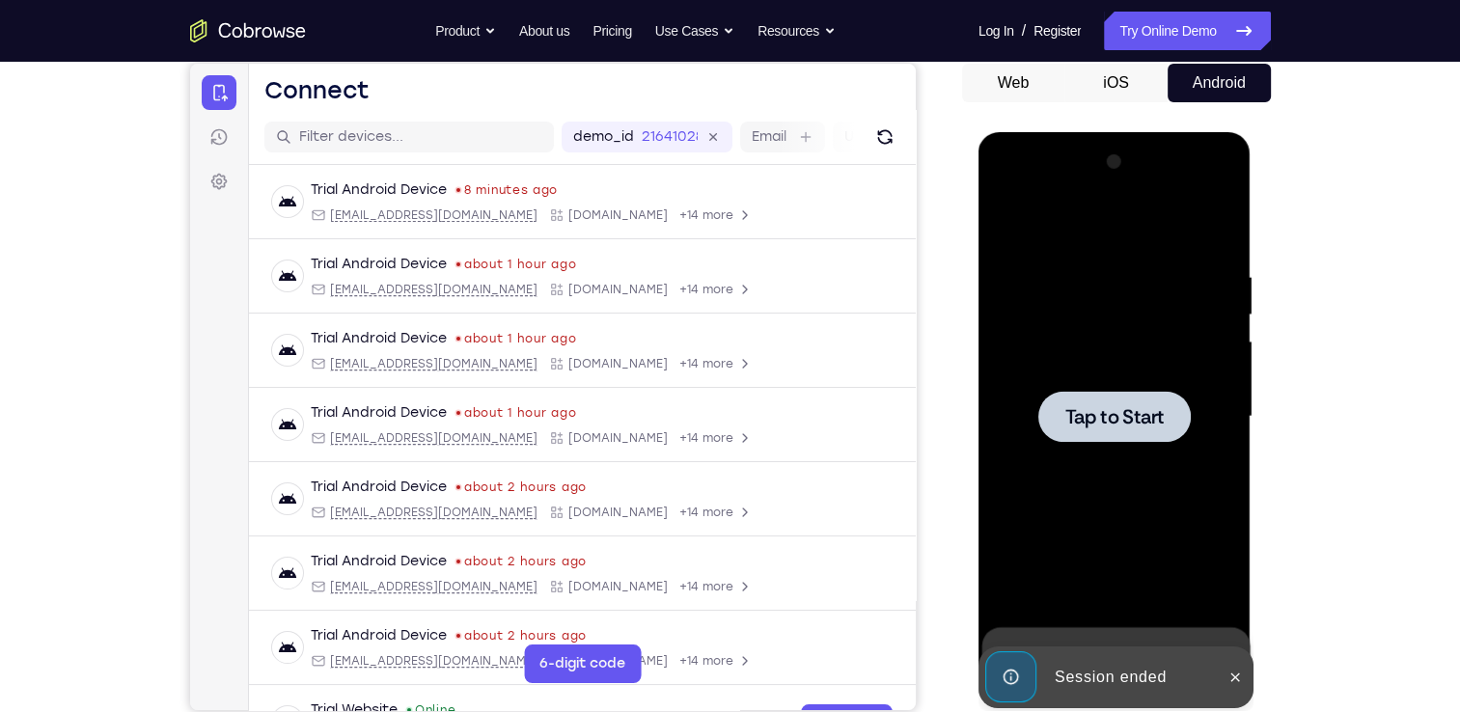
click at [1144, 451] on div at bounding box center [1114, 417] width 243 height 541
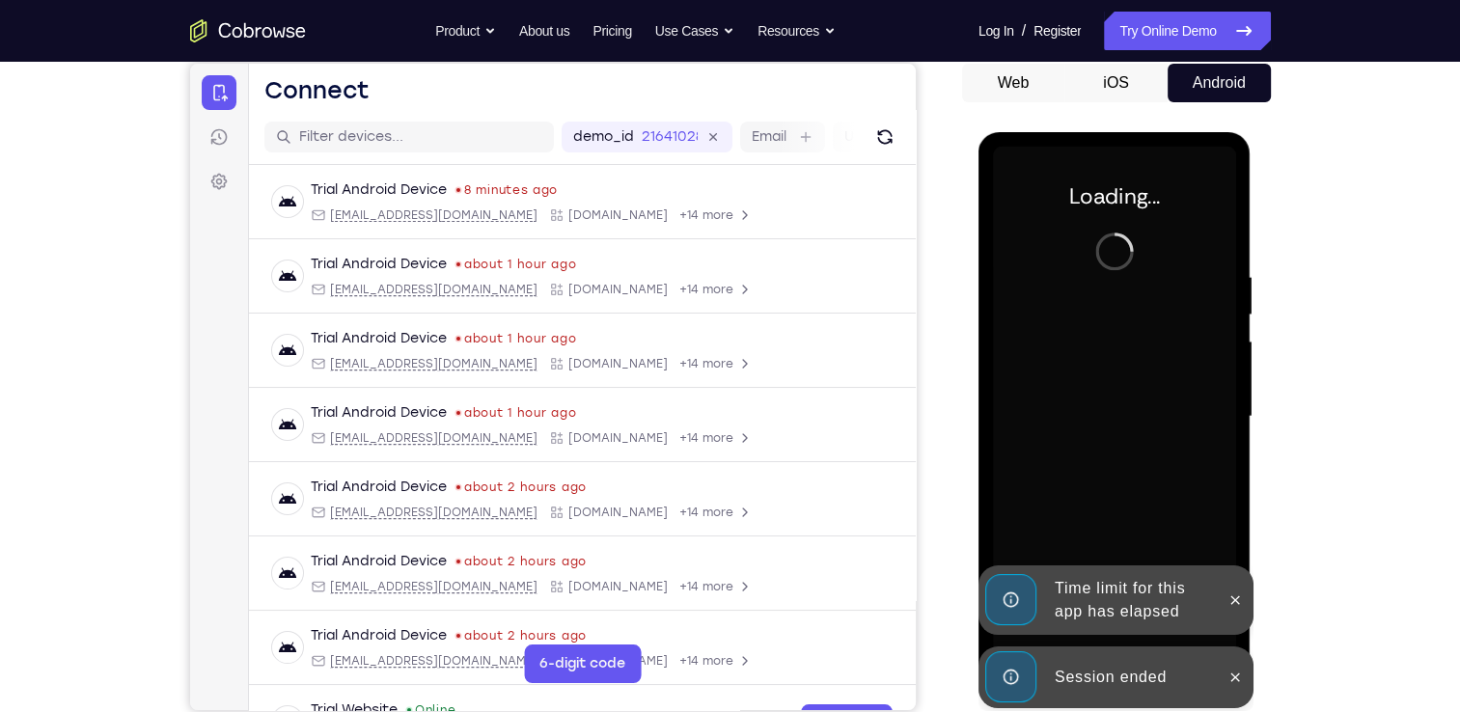
click at [1216, 681] on div "Session ended" at bounding box center [1131, 677] width 169 height 39
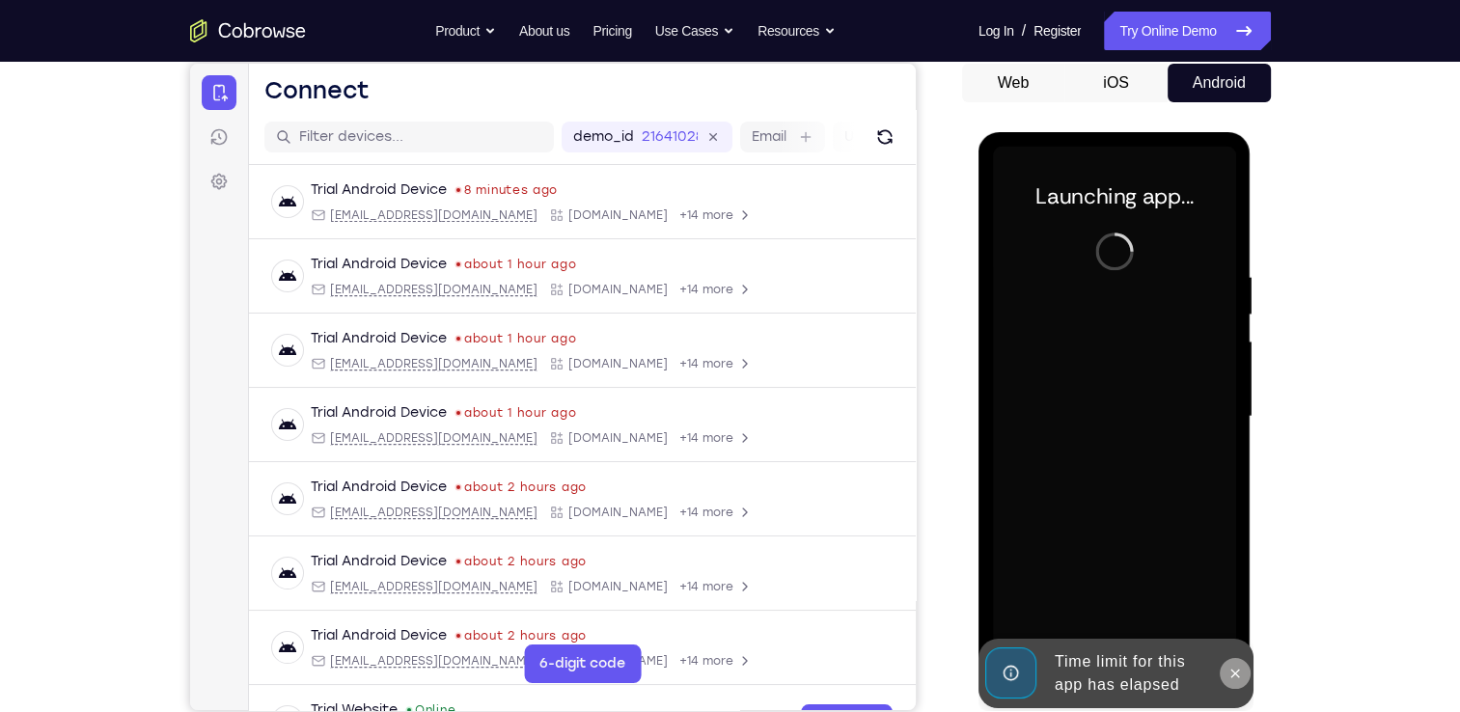
click at [1236, 675] on icon at bounding box center [1235, 673] width 15 height 15
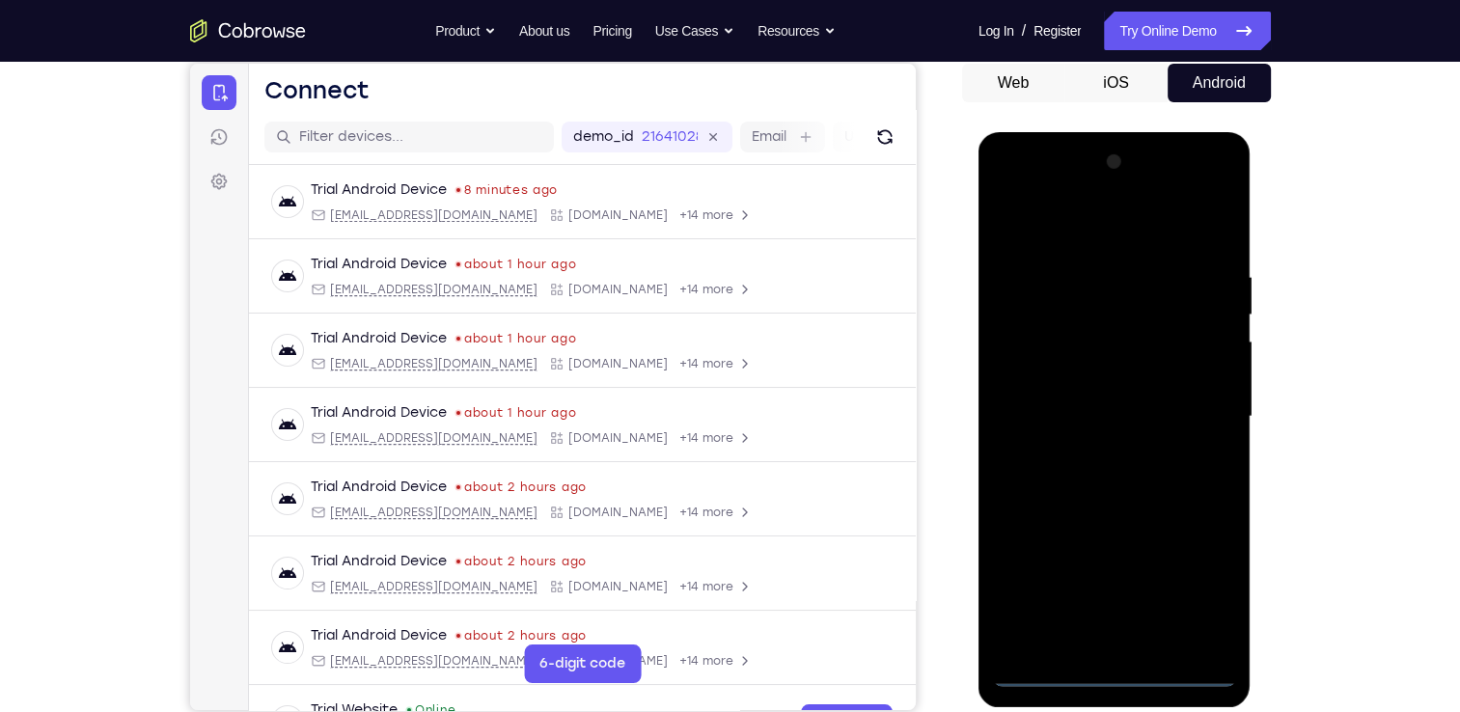
click at [1117, 679] on div at bounding box center [1114, 417] width 243 height 541
click at [1192, 581] on div at bounding box center [1114, 417] width 243 height 541
click at [1049, 224] on div at bounding box center [1114, 417] width 243 height 541
click at [1206, 424] on div at bounding box center [1114, 417] width 243 height 541
click at [1095, 450] on div at bounding box center [1114, 417] width 243 height 541
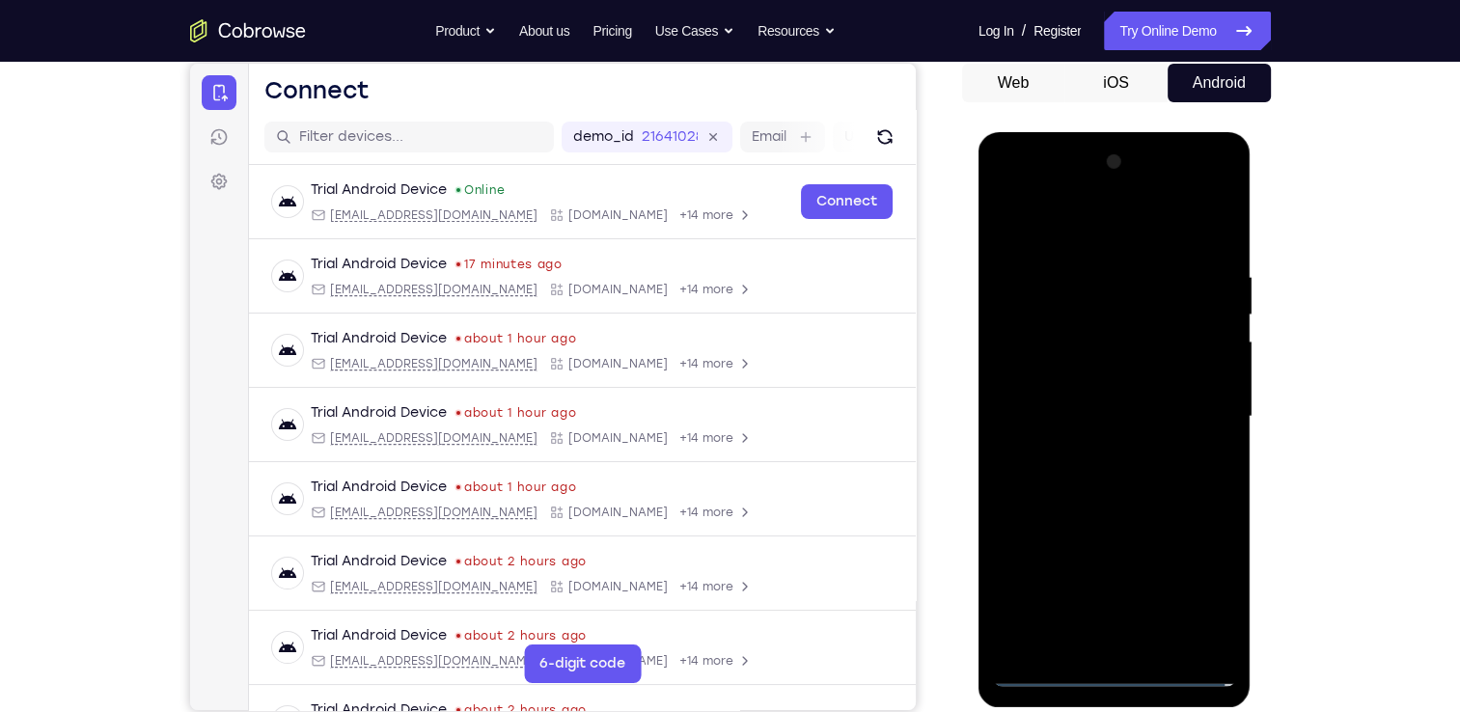
click at [1141, 397] on div at bounding box center [1114, 417] width 243 height 541
click at [1097, 388] on div at bounding box center [1114, 417] width 243 height 541
click at [1048, 421] on div at bounding box center [1114, 417] width 243 height 541
click at [1088, 477] on div at bounding box center [1114, 417] width 243 height 541
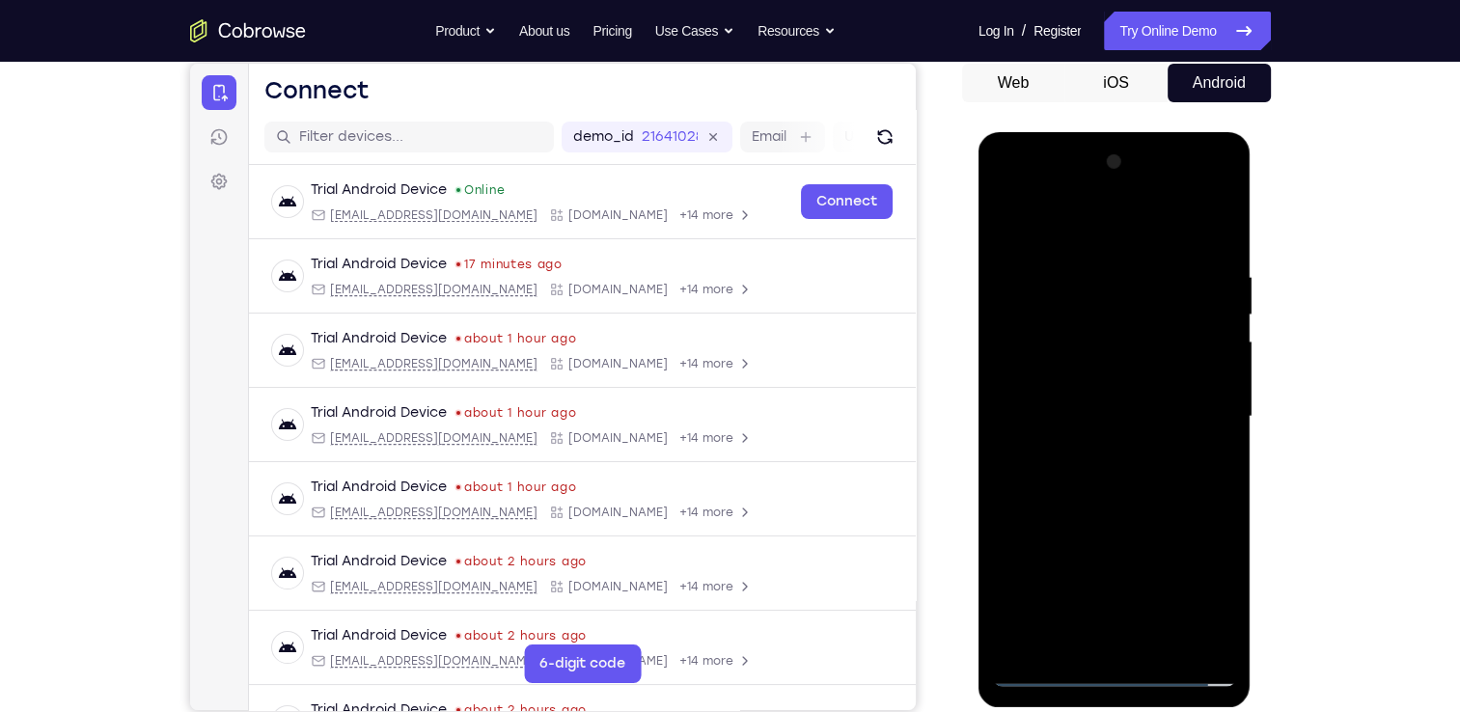
click at [1088, 477] on div at bounding box center [1114, 417] width 243 height 541
click at [1172, 501] on div at bounding box center [1114, 417] width 243 height 541
click at [1163, 636] on div at bounding box center [1114, 417] width 243 height 541
click at [1105, 522] on div at bounding box center [1114, 417] width 243 height 541
click at [1133, 456] on div at bounding box center [1114, 417] width 243 height 541
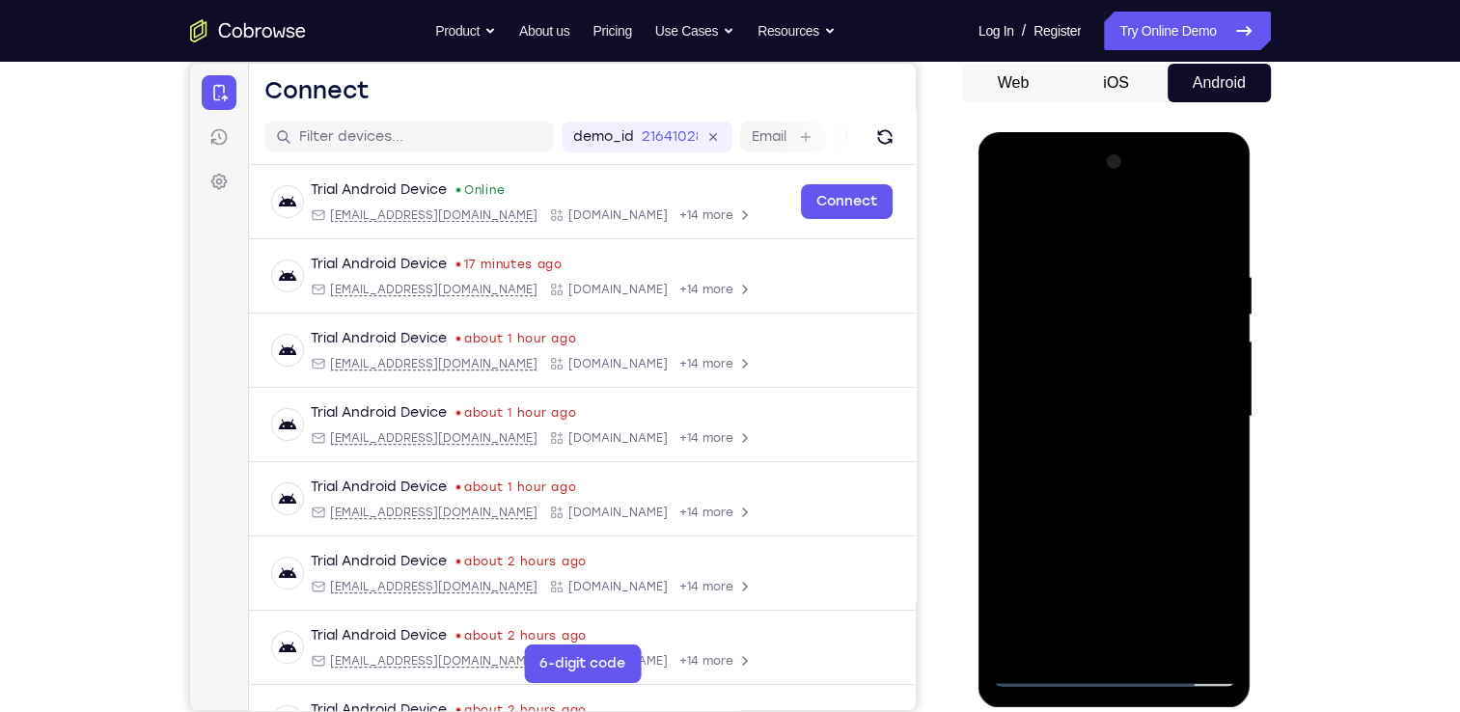
click at [1019, 236] on div at bounding box center [1114, 417] width 243 height 541
click at [1019, 231] on div at bounding box center [1114, 417] width 243 height 541
click at [1096, 260] on div at bounding box center [1114, 417] width 243 height 541
click at [1215, 317] on div at bounding box center [1114, 417] width 243 height 541
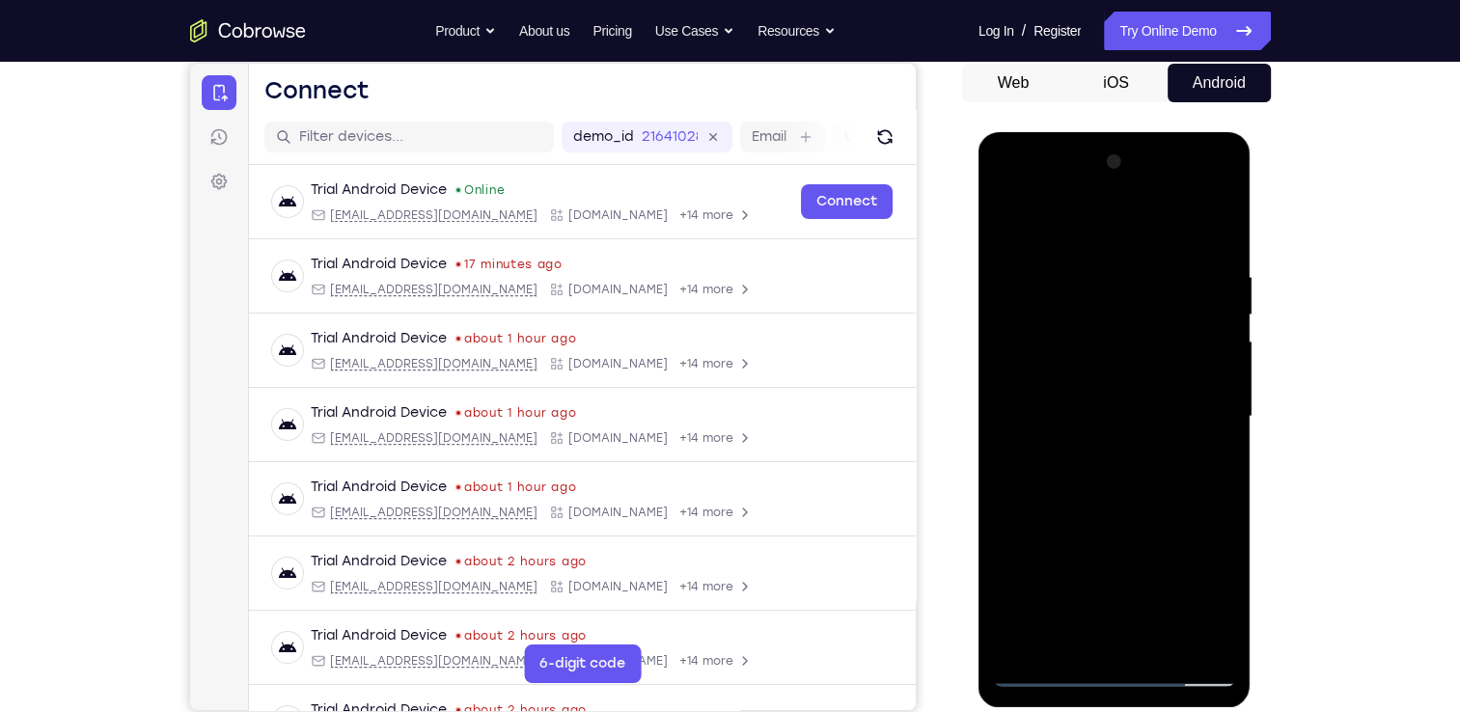
click at [1216, 233] on div at bounding box center [1114, 417] width 243 height 541
drag, startPoint x: 1183, startPoint y: 252, endPoint x: 1056, endPoint y: 259, distance: 127.6
click at [1056, 259] on div at bounding box center [1114, 417] width 243 height 541
drag, startPoint x: 1198, startPoint y: 280, endPoint x: 1075, endPoint y: 285, distance: 122.7
click at [1075, 285] on div at bounding box center [1114, 417] width 243 height 541
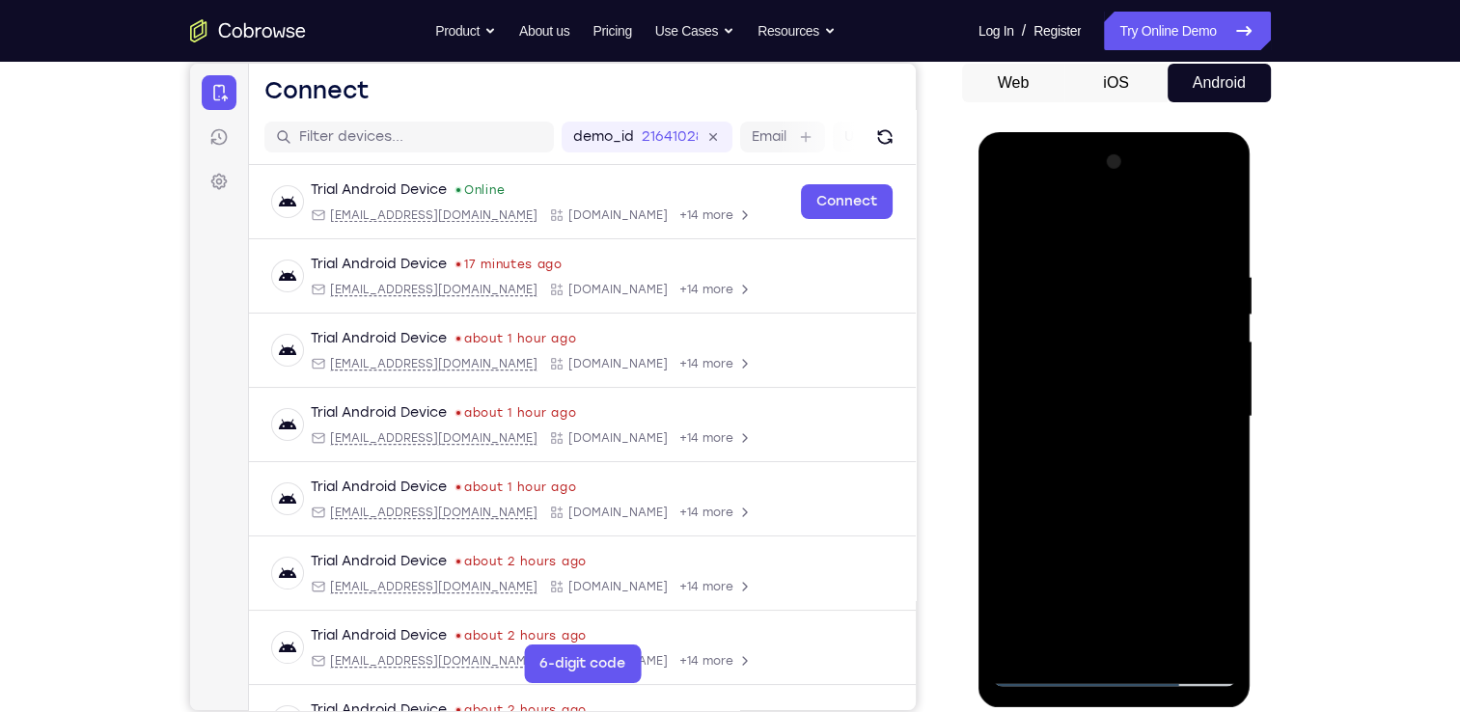
drag, startPoint x: 1196, startPoint y: 289, endPoint x: 1051, endPoint y: 289, distance: 144.8
click at [1051, 289] on div at bounding box center [1114, 417] width 243 height 541
drag, startPoint x: 1221, startPoint y: 264, endPoint x: 1038, endPoint y: 280, distance: 184.0
click at [1038, 280] on div at bounding box center [1114, 417] width 243 height 541
drag, startPoint x: 1207, startPoint y: 263, endPoint x: 1036, endPoint y: 249, distance: 172.3
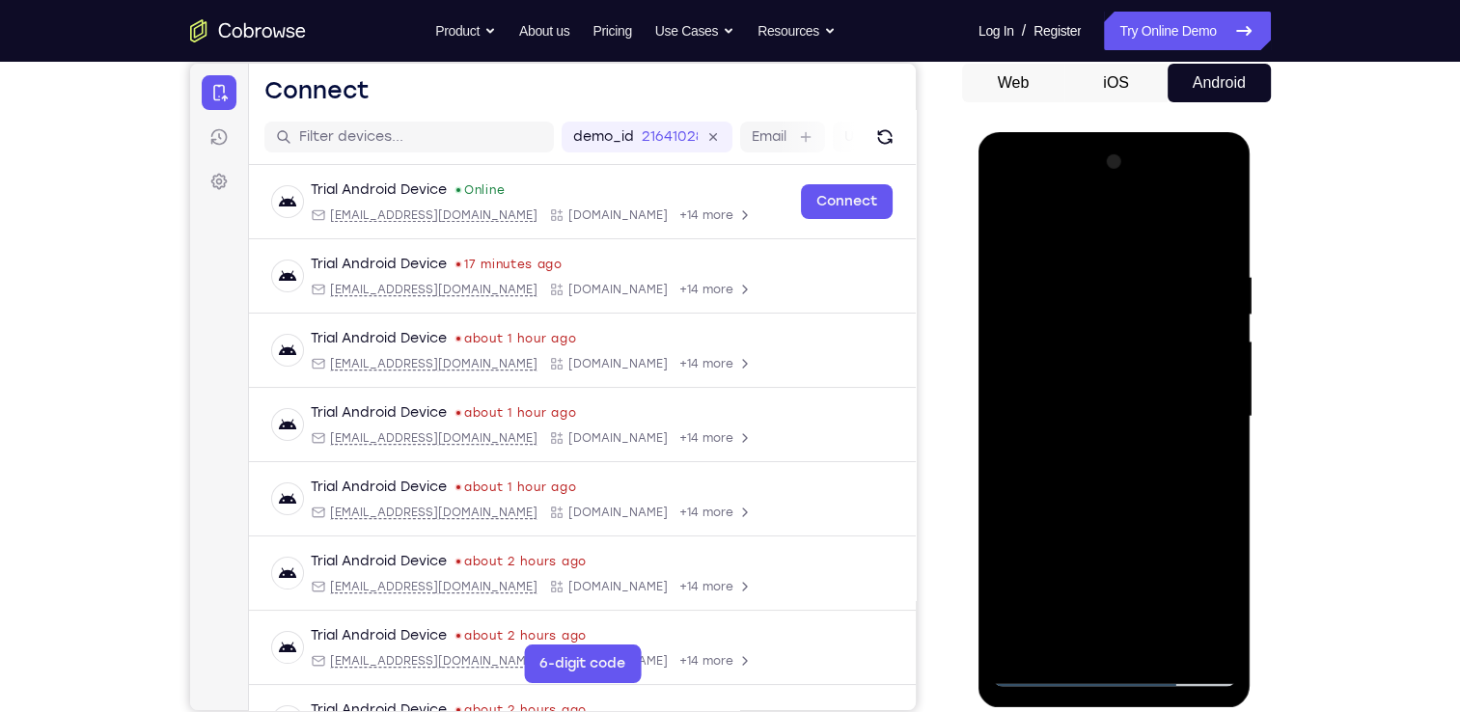
click at [1036, 249] on div at bounding box center [1114, 417] width 243 height 541
click at [1199, 636] on div at bounding box center [1114, 417] width 243 height 541
click at [1058, 640] on div at bounding box center [1114, 417] width 243 height 541
click at [1155, 227] on div at bounding box center [1114, 417] width 243 height 541
click at [1086, 242] on div at bounding box center [1114, 417] width 243 height 541
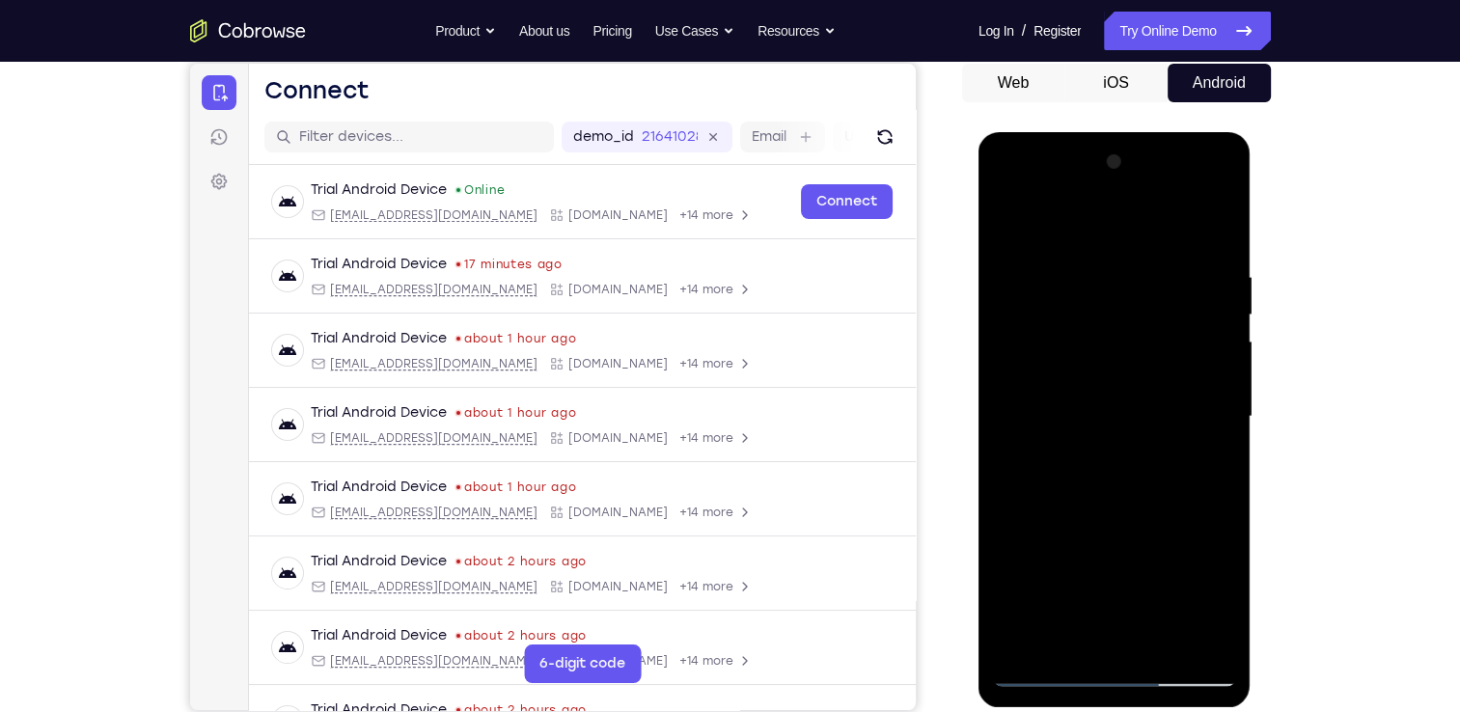
click at [1180, 468] on div at bounding box center [1114, 417] width 243 height 541
click at [1082, 420] on div at bounding box center [1114, 417] width 243 height 541
click at [1197, 356] on div at bounding box center [1114, 417] width 243 height 541
click at [1013, 223] on div at bounding box center [1114, 417] width 243 height 541
drag, startPoint x: 1117, startPoint y: 508, endPoint x: 1112, endPoint y: 569, distance: 62.0
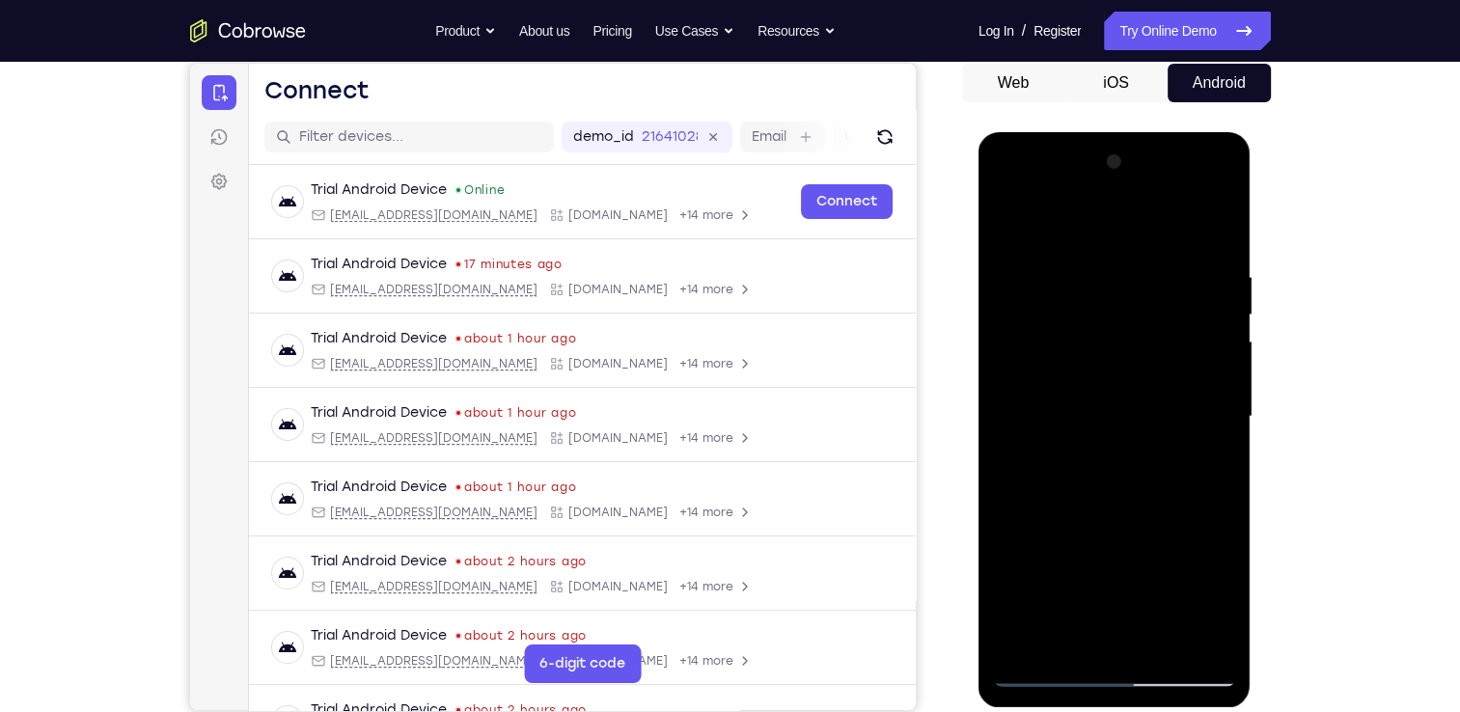
click at [1112, 569] on div at bounding box center [1114, 417] width 243 height 541
click at [1010, 224] on div at bounding box center [1114, 417] width 243 height 541
click at [1047, 308] on div at bounding box center [1114, 417] width 243 height 541
click at [1010, 217] on div at bounding box center [1114, 417] width 243 height 541
click at [1063, 414] on div at bounding box center [1114, 417] width 243 height 541
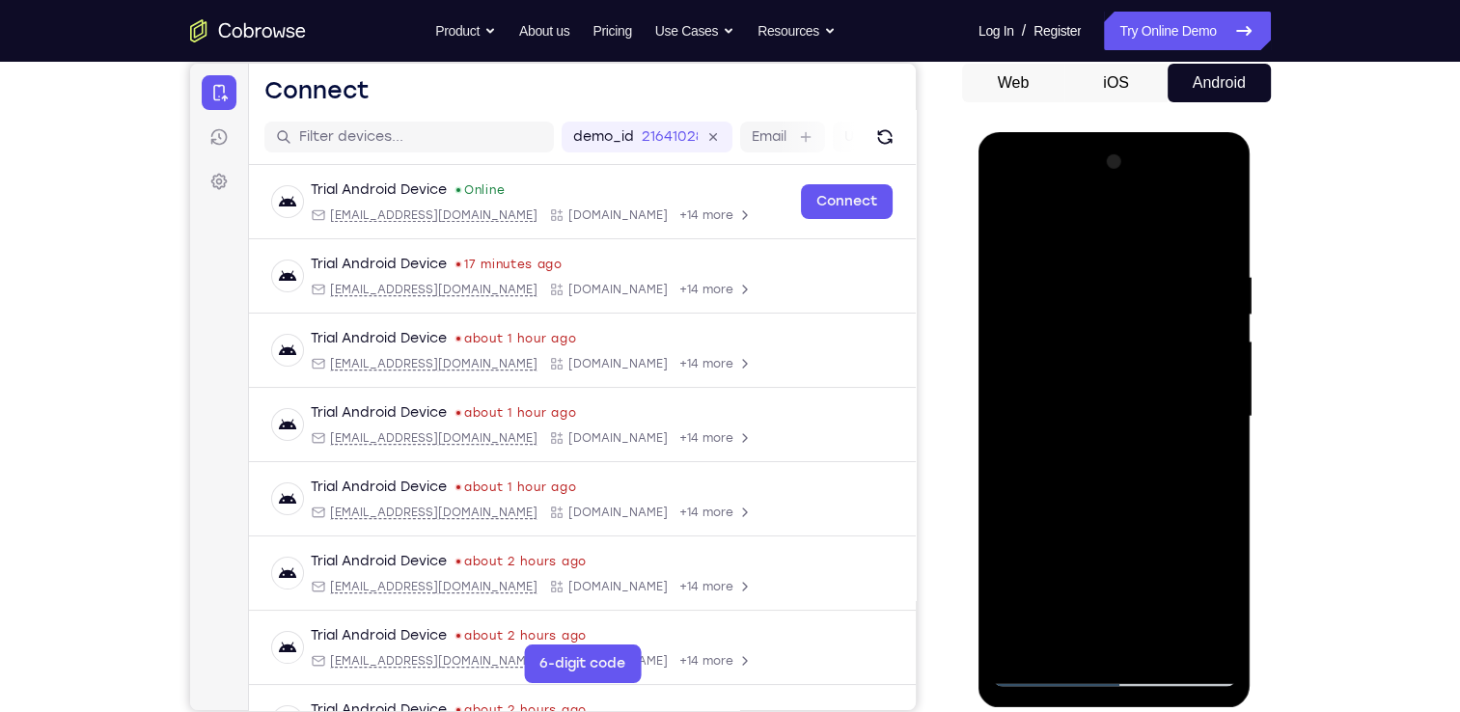
click at [1005, 219] on div at bounding box center [1114, 417] width 243 height 541
drag, startPoint x: 1080, startPoint y: 596, endPoint x: 1090, endPoint y: 355, distance: 240.5
click at [1090, 355] on div at bounding box center [1114, 417] width 243 height 541
drag, startPoint x: 1085, startPoint y: 605, endPoint x: 1117, endPoint y: 336, distance: 271.2
click at [1117, 336] on div at bounding box center [1114, 417] width 243 height 541
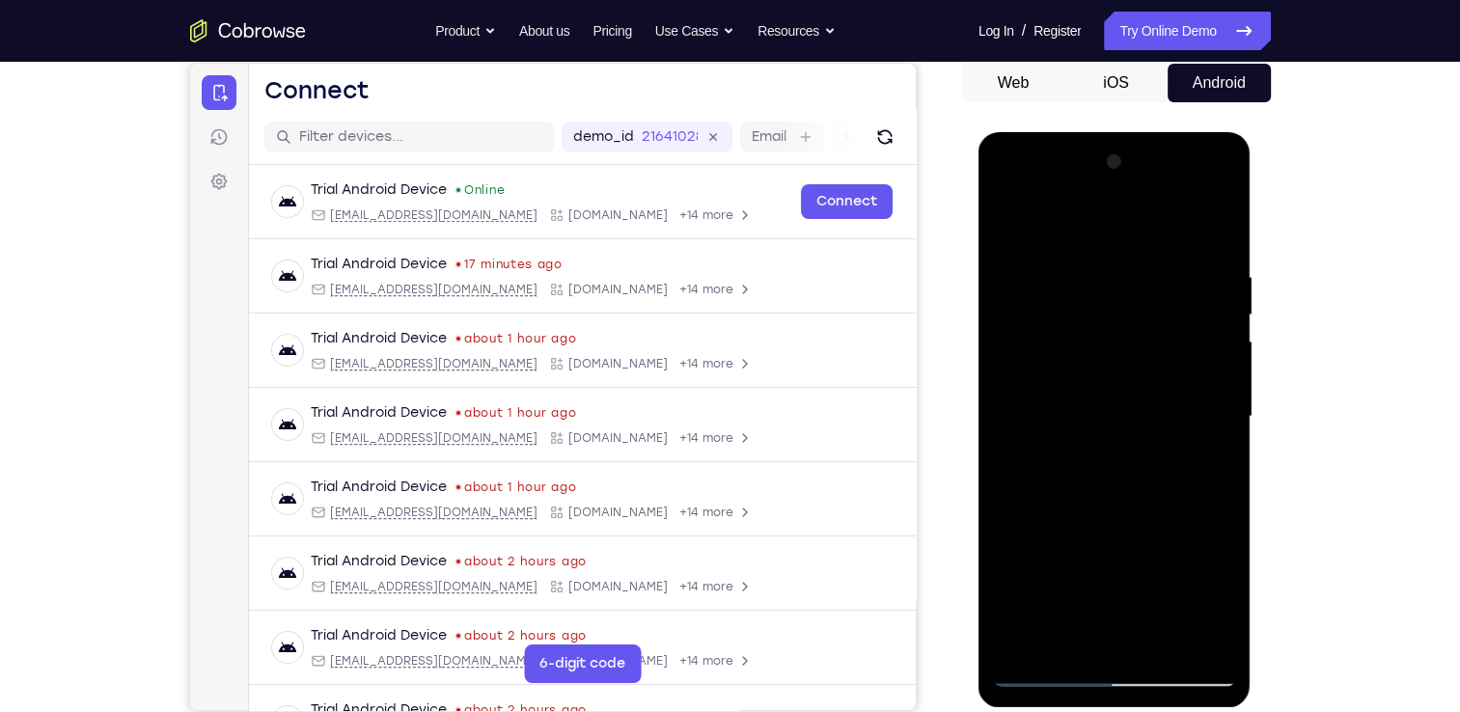
drag, startPoint x: 1086, startPoint y: 298, endPoint x: 1067, endPoint y: 675, distance: 376.9
click at [1067, 675] on div at bounding box center [1114, 417] width 243 height 541
click at [1071, 641] on div at bounding box center [1114, 417] width 243 height 541
click at [1155, 644] on div at bounding box center [1114, 417] width 243 height 541
click at [1100, 535] on div at bounding box center [1114, 417] width 243 height 541
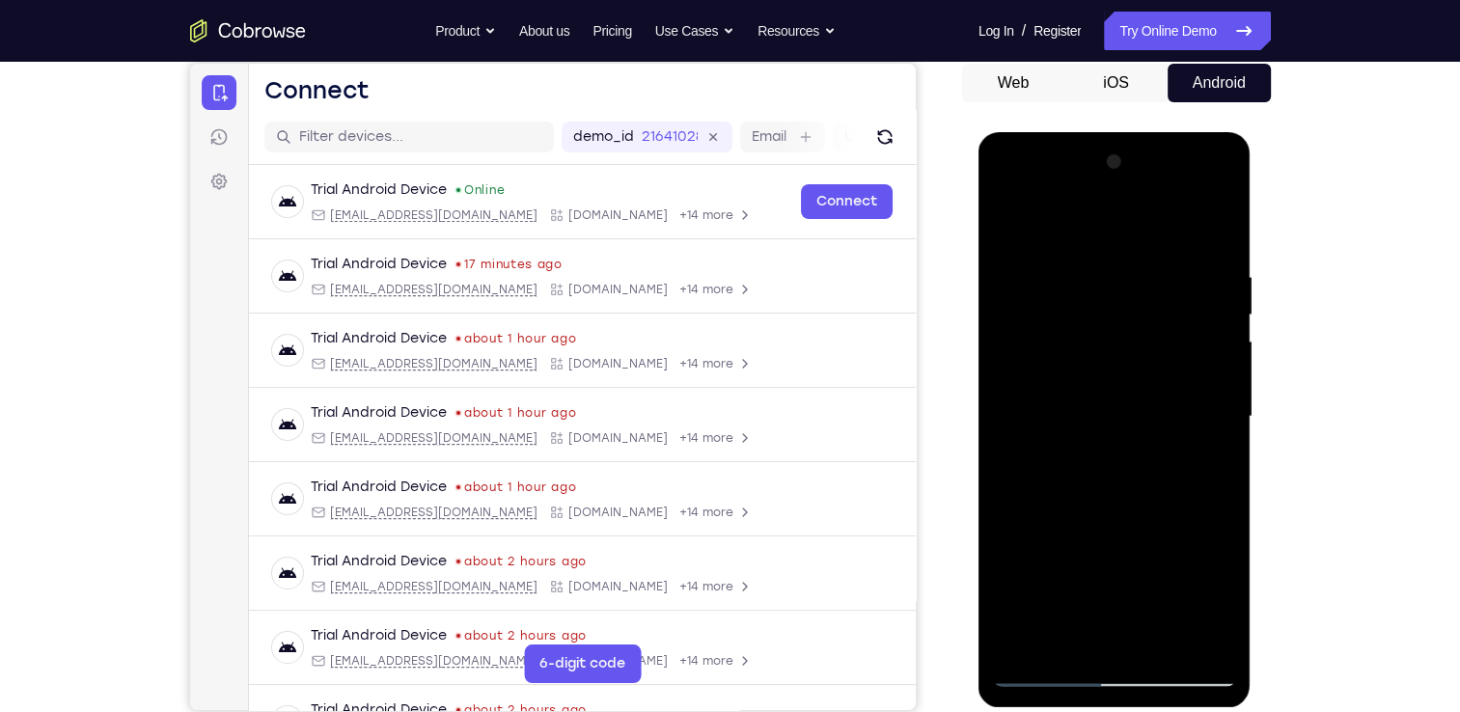
click at [1095, 219] on div at bounding box center [1114, 417] width 243 height 541
click at [1200, 501] on div at bounding box center [1114, 417] width 243 height 541
click at [1096, 251] on div at bounding box center [1114, 417] width 243 height 541
click at [1013, 219] on div at bounding box center [1114, 417] width 243 height 541
click at [1109, 493] on div at bounding box center [1114, 417] width 243 height 541
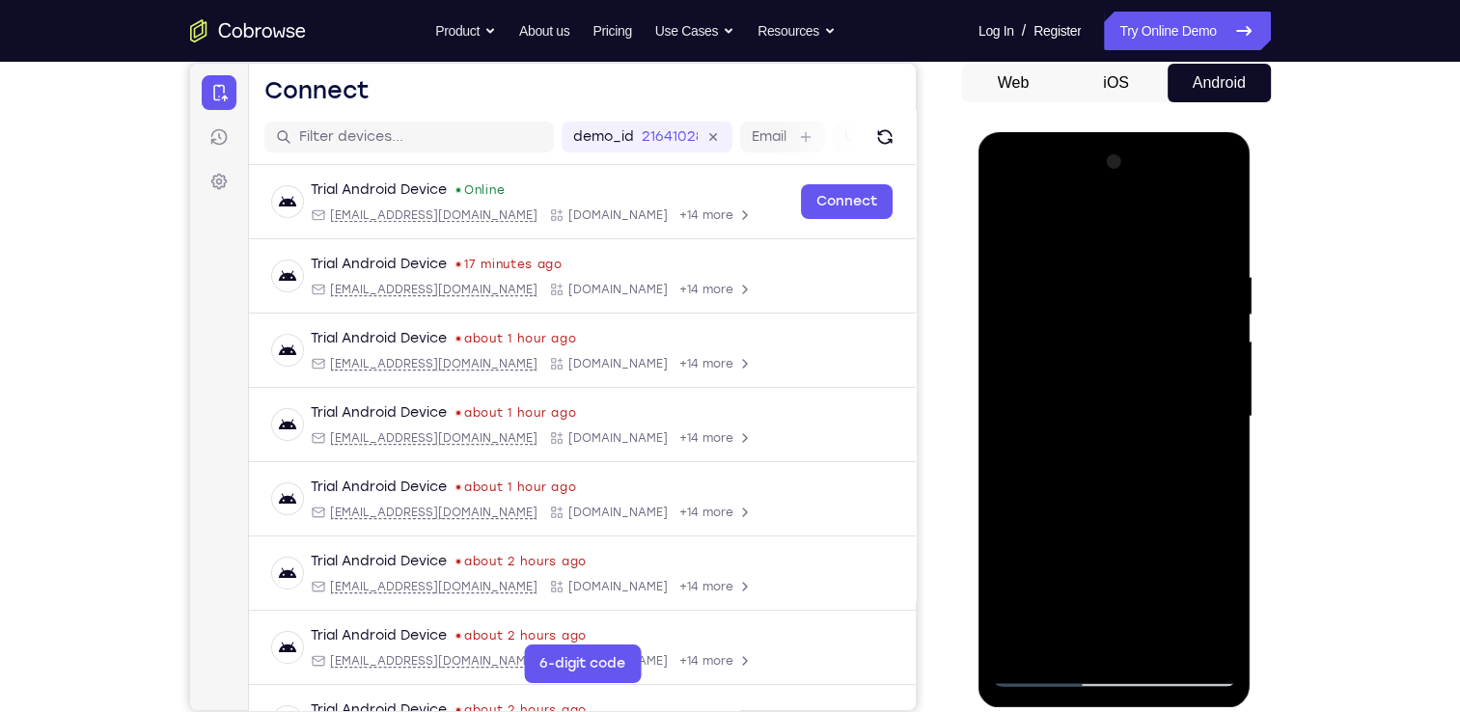
click at [1091, 244] on div at bounding box center [1114, 417] width 243 height 541
click at [1014, 223] on div at bounding box center [1114, 417] width 243 height 541
click at [1016, 223] on div at bounding box center [1114, 417] width 243 height 541
click at [1012, 217] on div at bounding box center [1114, 417] width 243 height 541
click at [1099, 482] on div at bounding box center [1114, 417] width 243 height 541
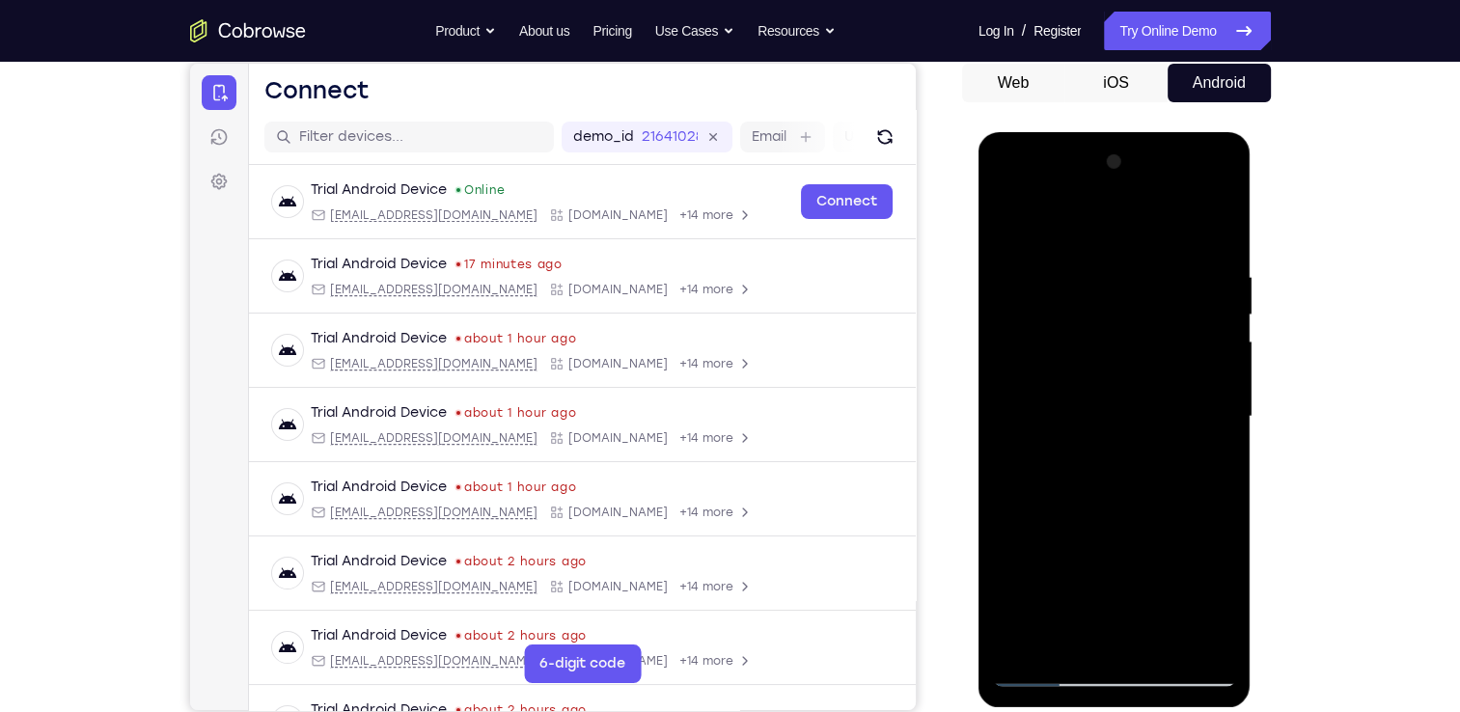
click at [1012, 223] on div at bounding box center [1114, 417] width 243 height 541
click at [1014, 223] on div at bounding box center [1114, 417] width 243 height 541
click at [1152, 645] on div at bounding box center [1114, 417] width 243 height 541
click at [1011, 224] on div at bounding box center [1114, 417] width 243 height 541
click at [1069, 636] on div at bounding box center [1114, 417] width 243 height 541
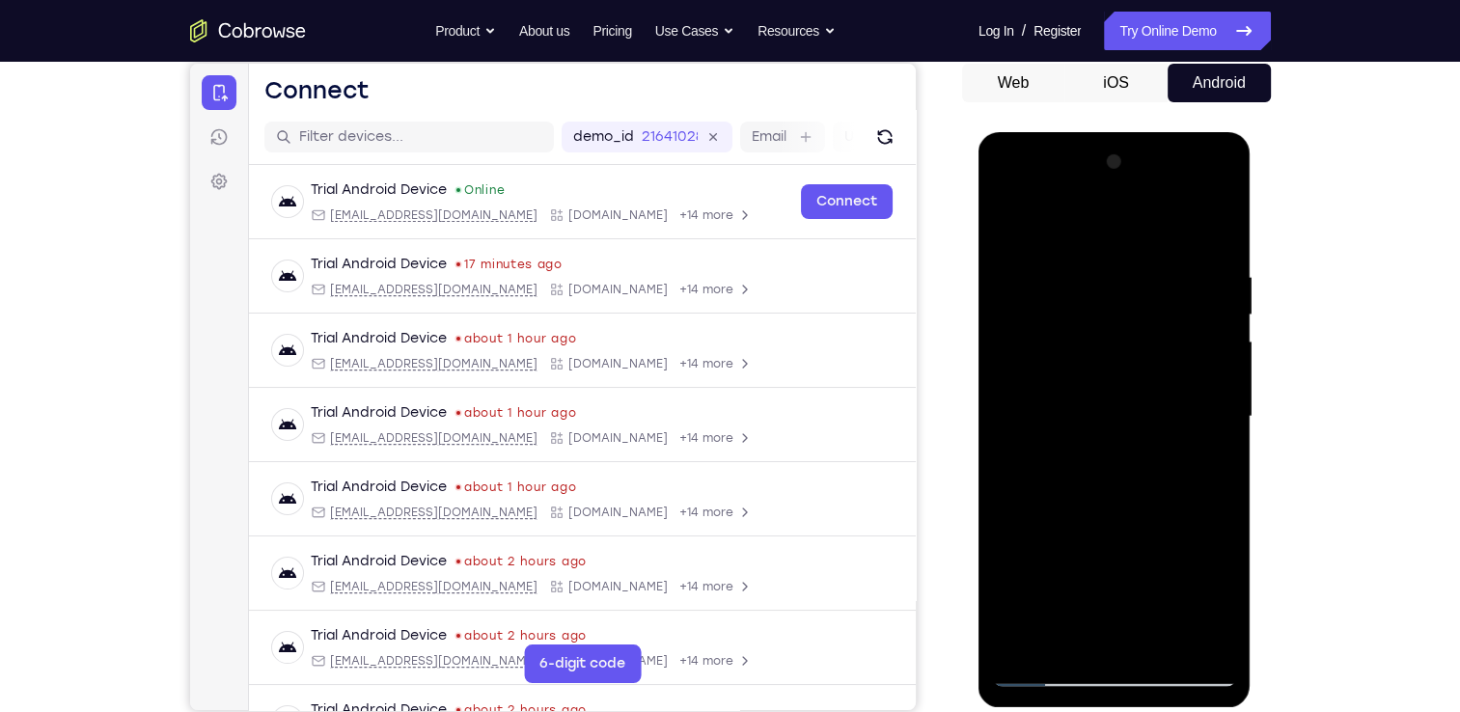
click at [1177, 645] on div at bounding box center [1114, 417] width 243 height 541
click at [1012, 217] on div at bounding box center [1114, 417] width 243 height 541
click at [1199, 645] on div at bounding box center [1114, 417] width 243 height 541
click at [1032, 381] on div at bounding box center [1114, 417] width 243 height 541
click at [1211, 358] on div at bounding box center [1114, 417] width 243 height 541
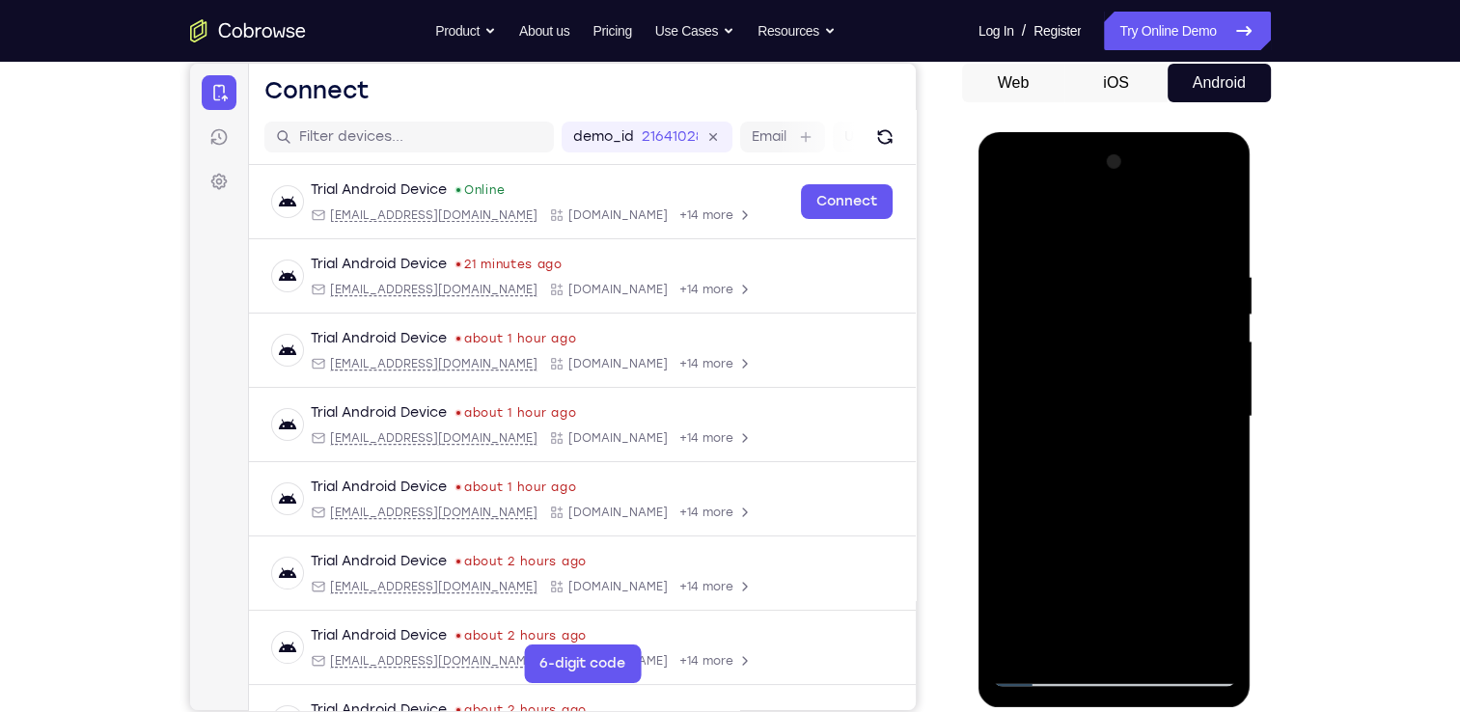
click at [1218, 163] on div at bounding box center [1114, 417] width 243 height 541
click at [1016, 657] on div at bounding box center [1114, 417] width 243 height 541
drag, startPoint x: 1119, startPoint y: 228, endPoint x: 1121, endPoint y: 634, distance: 406.3
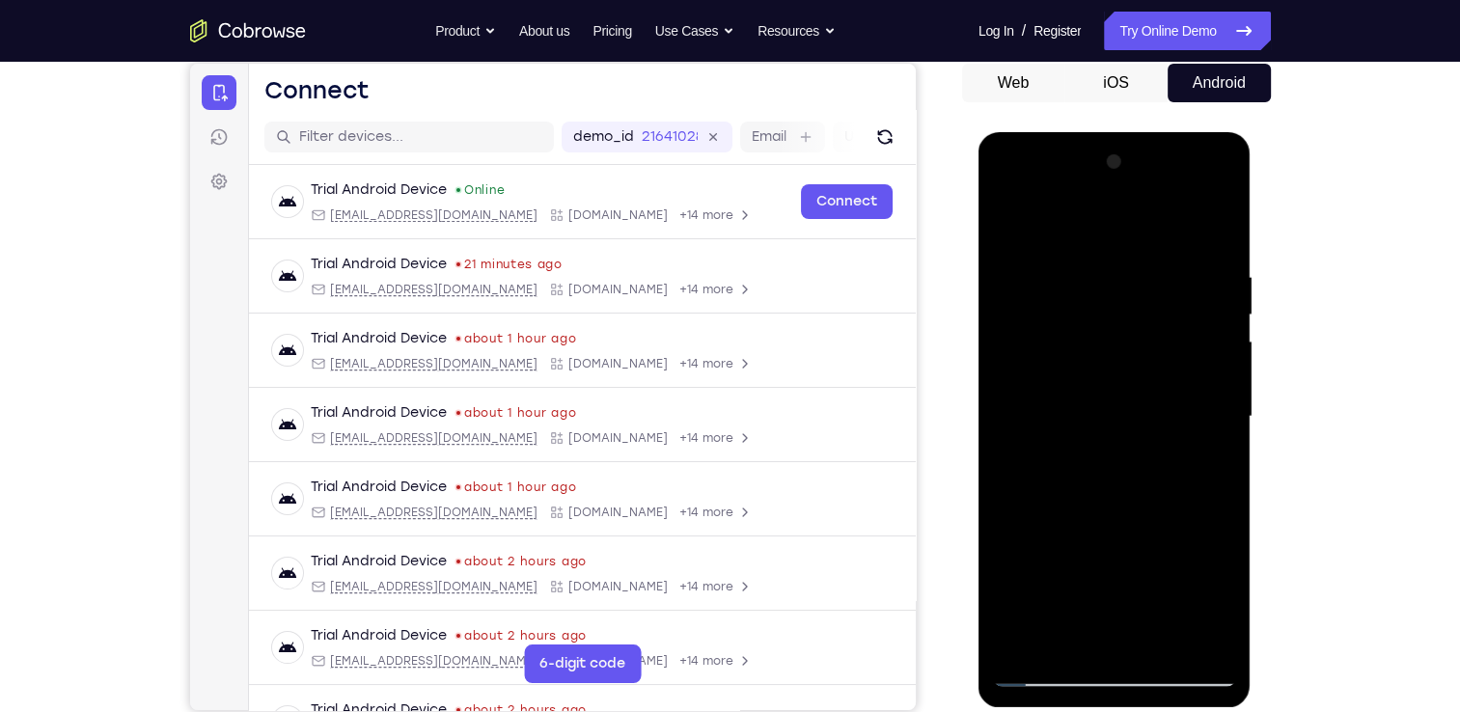
click at [1121, 634] on div at bounding box center [1114, 417] width 243 height 541
drag, startPoint x: 1121, startPoint y: 570, endPoint x: 1172, endPoint y: 246, distance: 328.3
click at [1172, 246] on div at bounding box center [1114, 417] width 243 height 541
drag, startPoint x: 1124, startPoint y: 551, endPoint x: 1182, endPoint y: 238, distance: 318.0
click at [1182, 238] on div at bounding box center [1114, 417] width 243 height 541
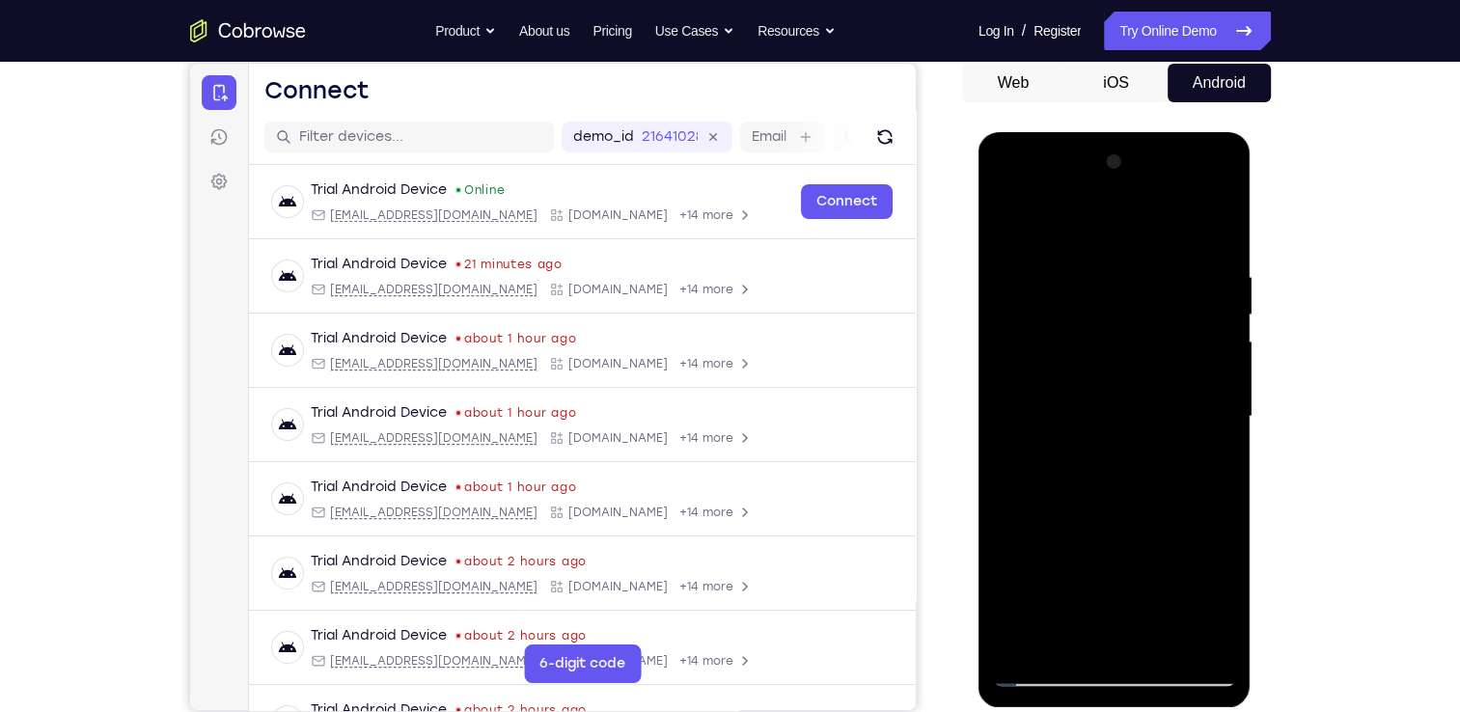
drag, startPoint x: 1146, startPoint y: 497, endPoint x: 1163, endPoint y: 304, distance: 193.8
click at [1163, 304] on div at bounding box center [1114, 417] width 243 height 541
click at [1224, 306] on div at bounding box center [1114, 417] width 243 height 541
drag, startPoint x: 1109, startPoint y: 549, endPoint x: 1144, endPoint y: 347, distance: 205.6
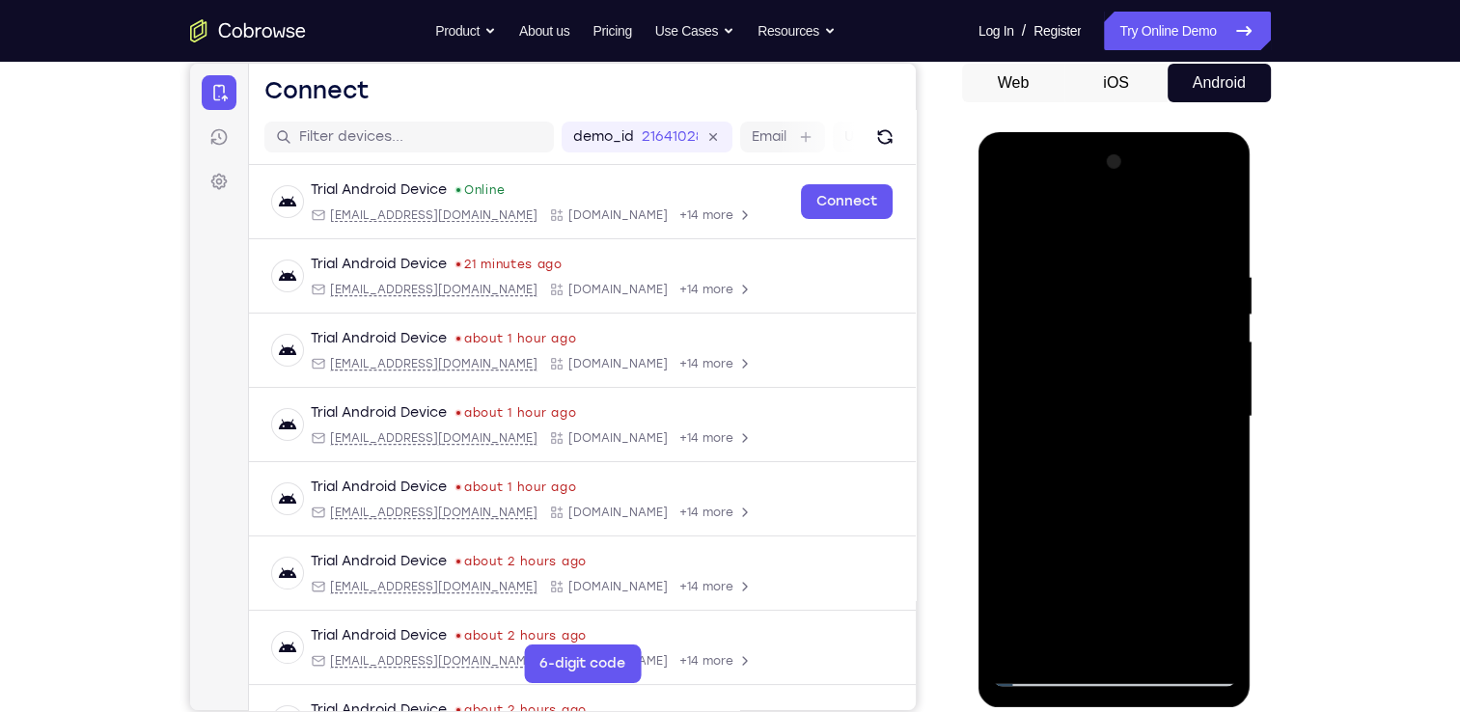
click at [1144, 347] on div at bounding box center [1114, 417] width 243 height 541
drag, startPoint x: 1091, startPoint y: 593, endPoint x: 1138, endPoint y: 347, distance: 250.6
click at [1138, 347] on div at bounding box center [1114, 417] width 243 height 541
drag, startPoint x: 1138, startPoint y: 520, endPoint x: 1156, endPoint y: 236, distance: 284.4
click at [1156, 236] on div at bounding box center [1114, 417] width 243 height 541
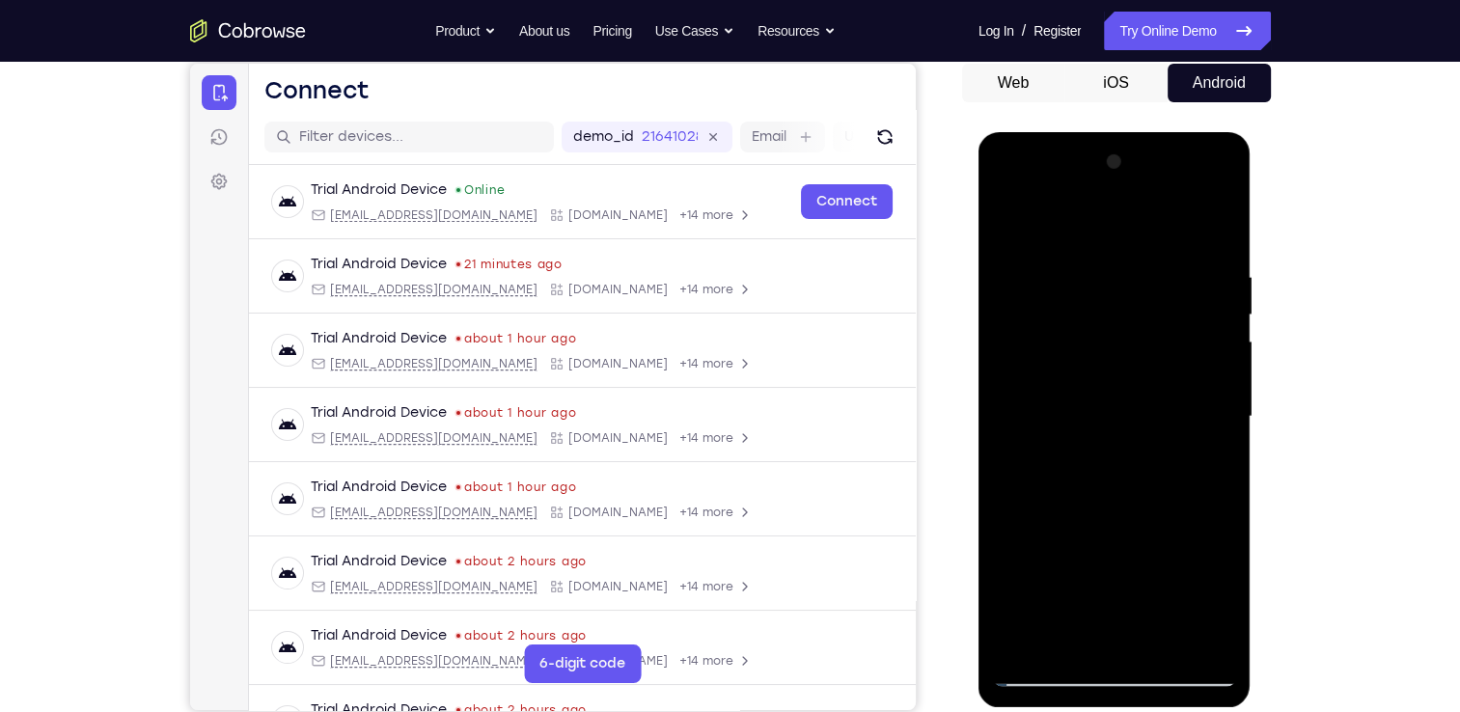
drag, startPoint x: 1132, startPoint y: 489, endPoint x: 1194, endPoint y: 205, distance: 291.4
click at [1194, 205] on div at bounding box center [1114, 417] width 243 height 541
click at [1079, 640] on div at bounding box center [1114, 417] width 243 height 541
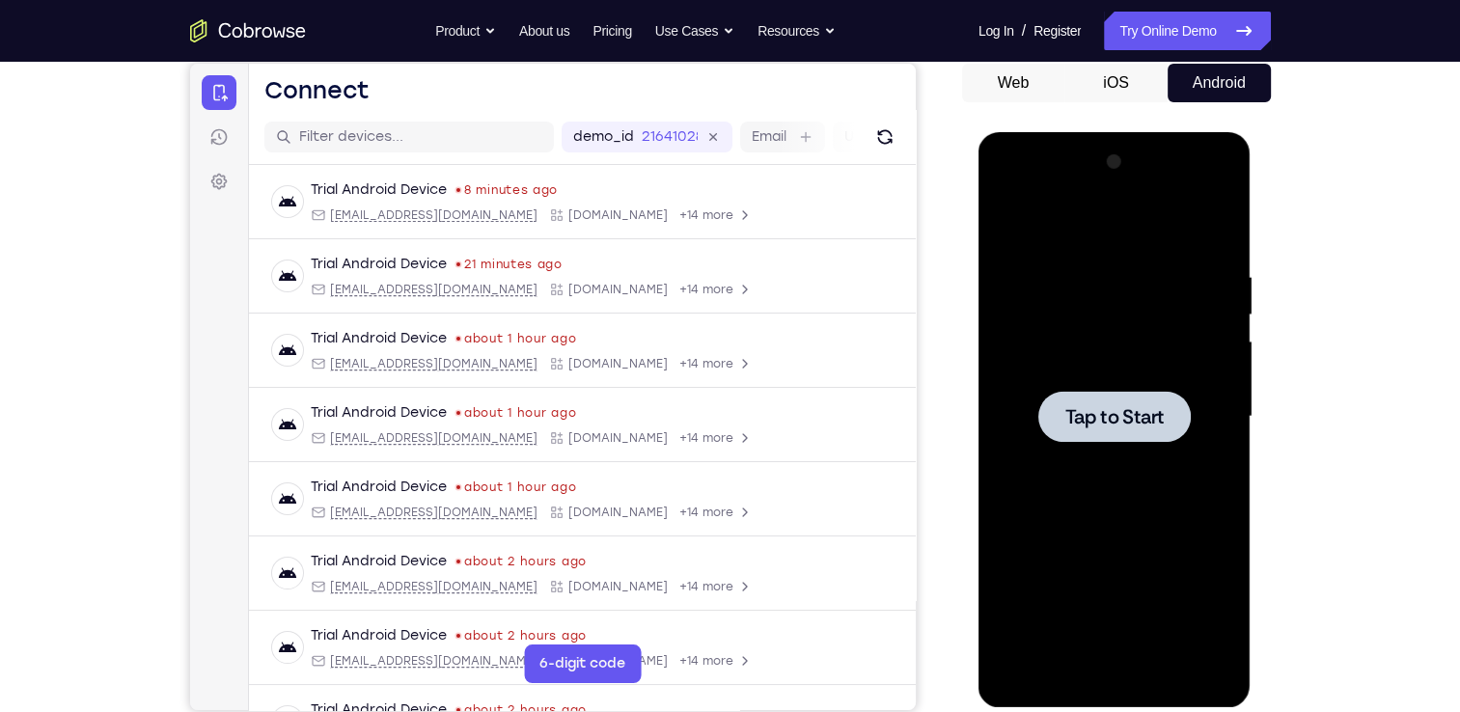
click at [1071, 447] on div at bounding box center [1114, 417] width 243 height 541
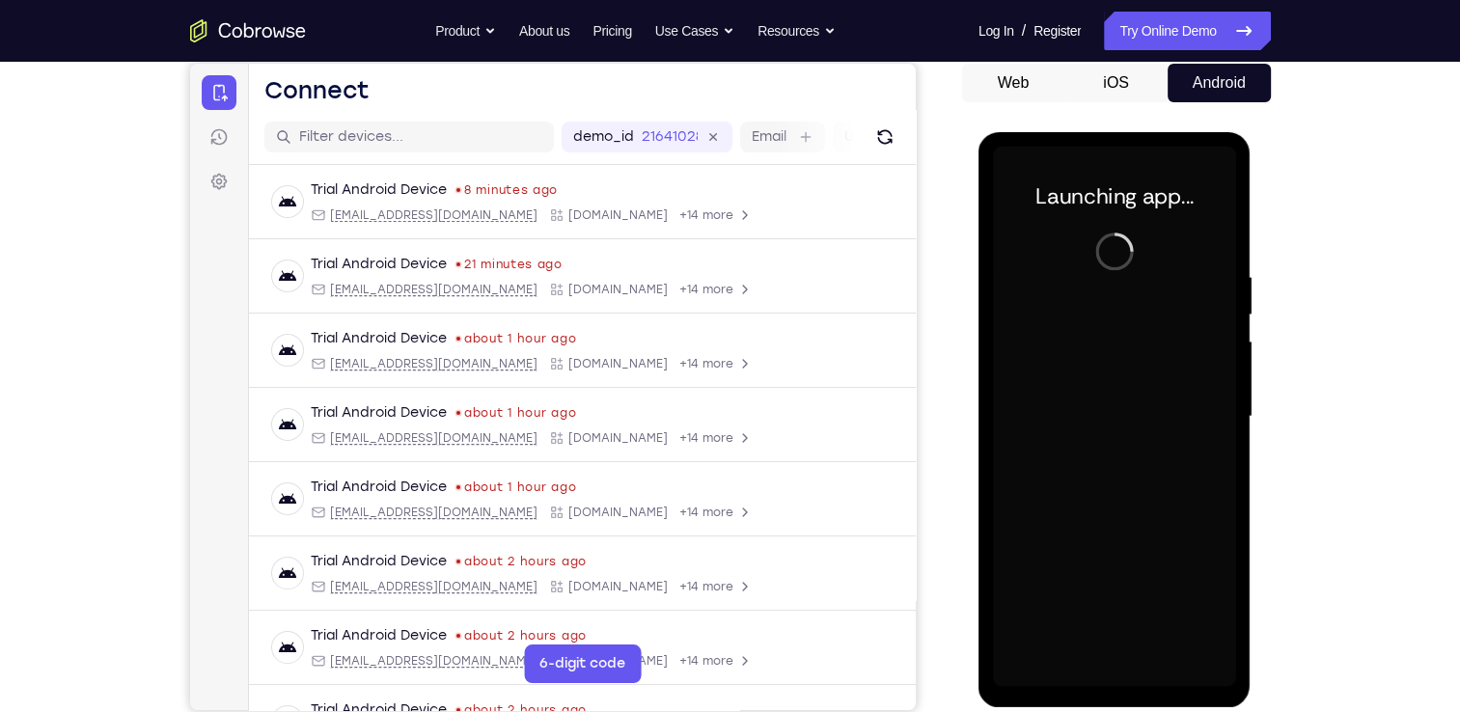
click at [1112, 665] on div at bounding box center [1114, 417] width 243 height 541
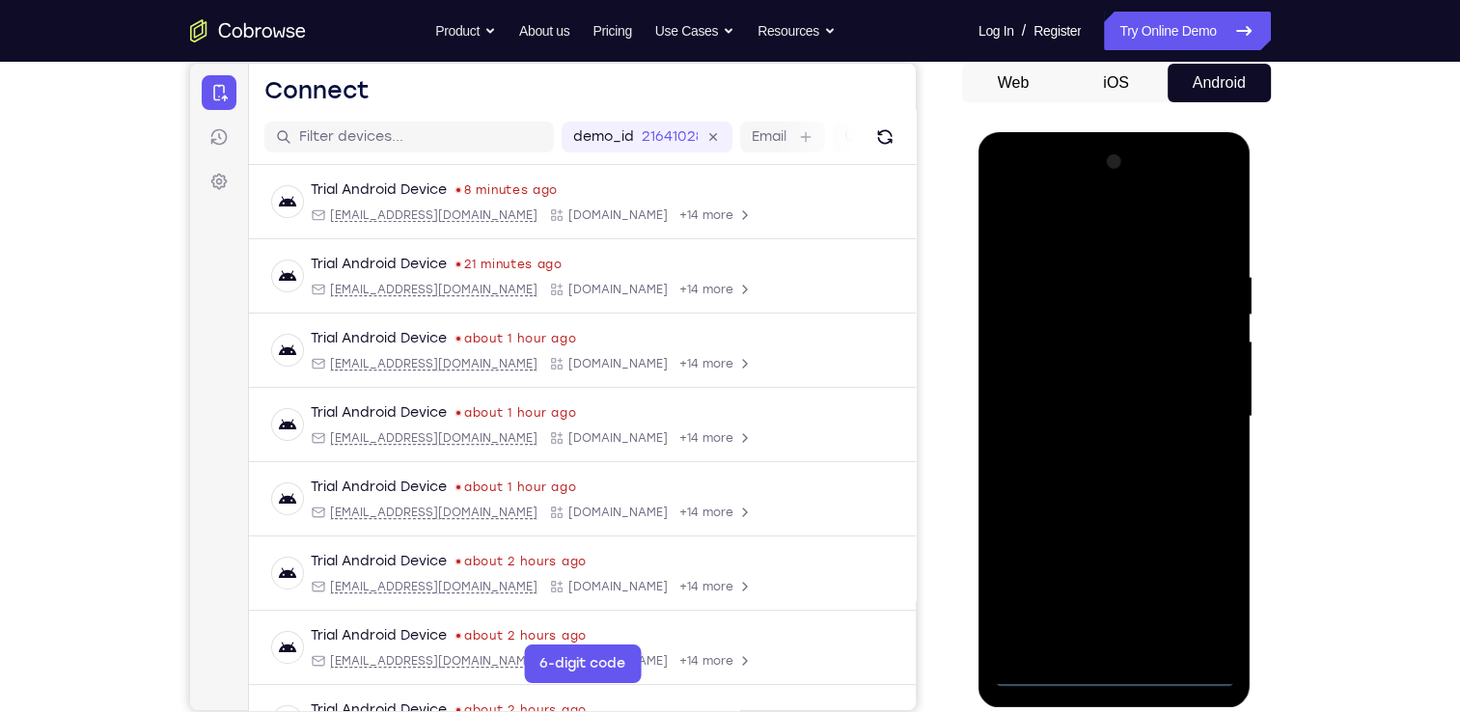
click at [1112, 665] on div at bounding box center [1114, 417] width 243 height 541
click at [1136, 676] on div at bounding box center [1114, 417] width 243 height 541
click at [1216, 592] on div at bounding box center [1114, 417] width 243 height 541
click at [1205, 578] on div at bounding box center [1114, 417] width 243 height 541
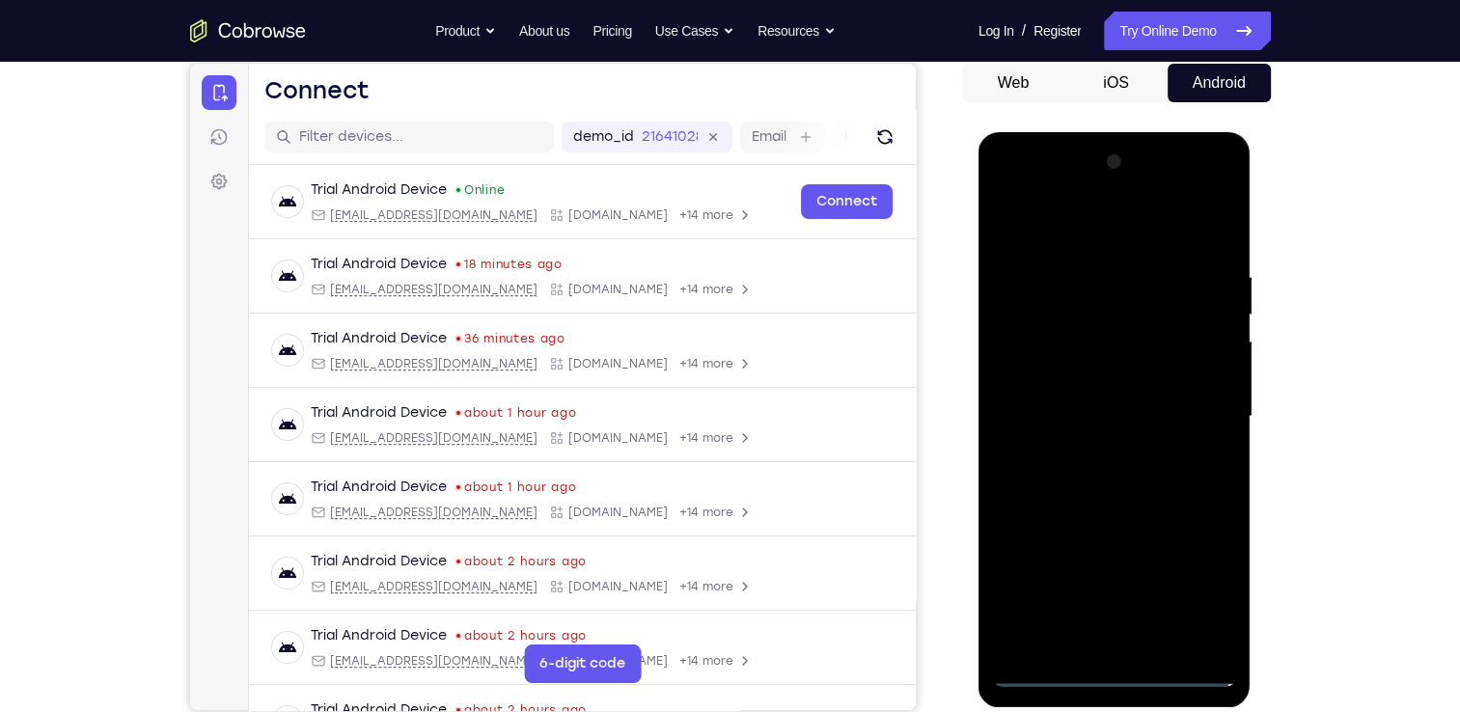
click at [1078, 230] on div at bounding box center [1114, 417] width 243 height 541
click at [1209, 416] on div at bounding box center [1114, 417] width 243 height 541
click at [1096, 450] on div at bounding box center [1114, 417] width 243 height 541
click at [1111, 404] on div at bounding box center [1114, 417] width 243 height 541
click at [1088, 385] on div at bounding box center [1114, 417] width 243 height 541
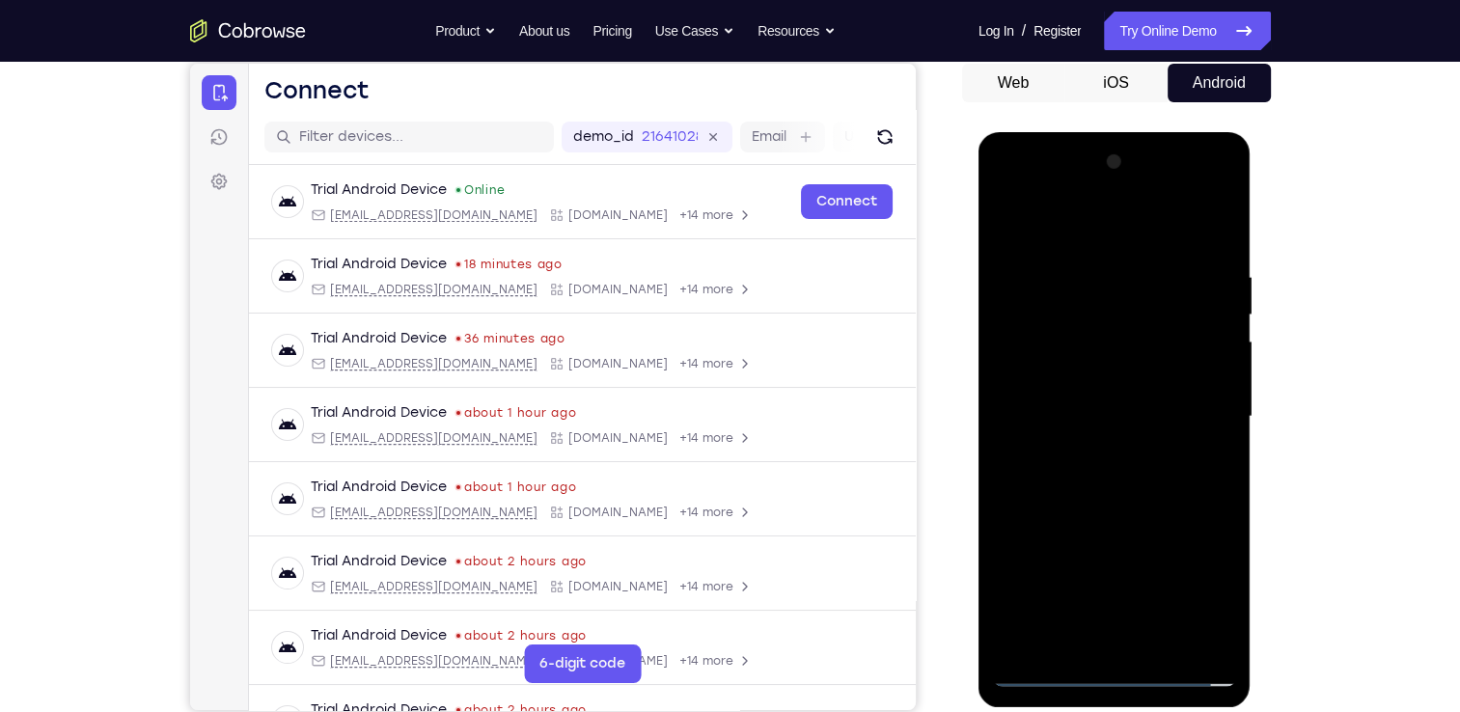
click at [1118, 423] on div at bounding box center [1114, 417] width 243 height 541
click at [1126, 480] on div at bounding box center [1114, 417] width 243 height 541
drag, startPoint x: 1054, startPoint y: 227, endPoint x: 1441, endPoint y: 241, distance: 387.3
click at [1254, 241] on html "Online web based iOS Simulators and Android Emulators. Run iPhone, iPad, Mobile…" at bounding box center [1116, 421] width 275 height 579
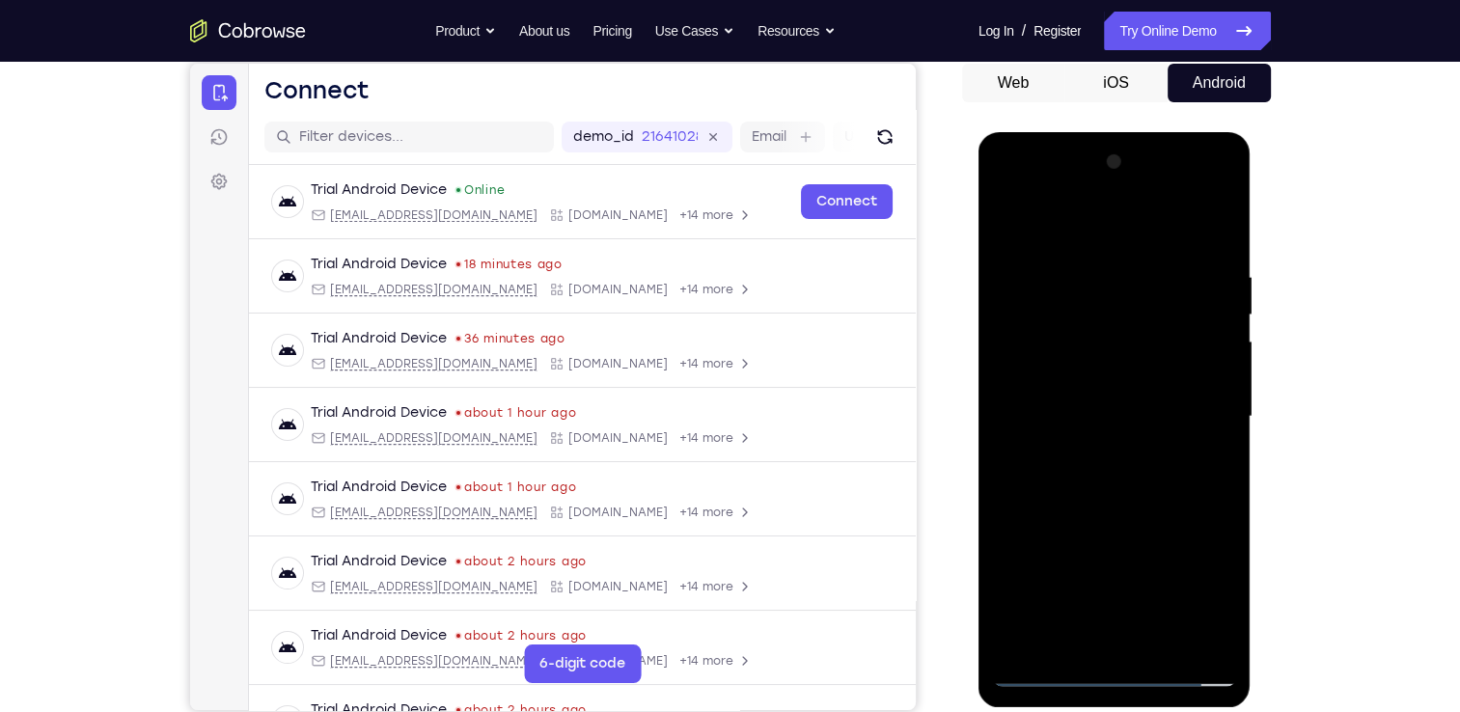
click at [1124, 500] on div at bounding box center [1114, 417] width 243 height 541
click at [1063, 644] on div at bounding box center [1114, 417] width 243 height 541
click at [1102, 231] on div at bounding box center [1114, 417] width 243 height 541
click at [1075, 269] on div at bounding box center [1114, 417] width 243 height 541
click at [1166, 366] on div at bounding box center [1114, 417] width 243 height 541
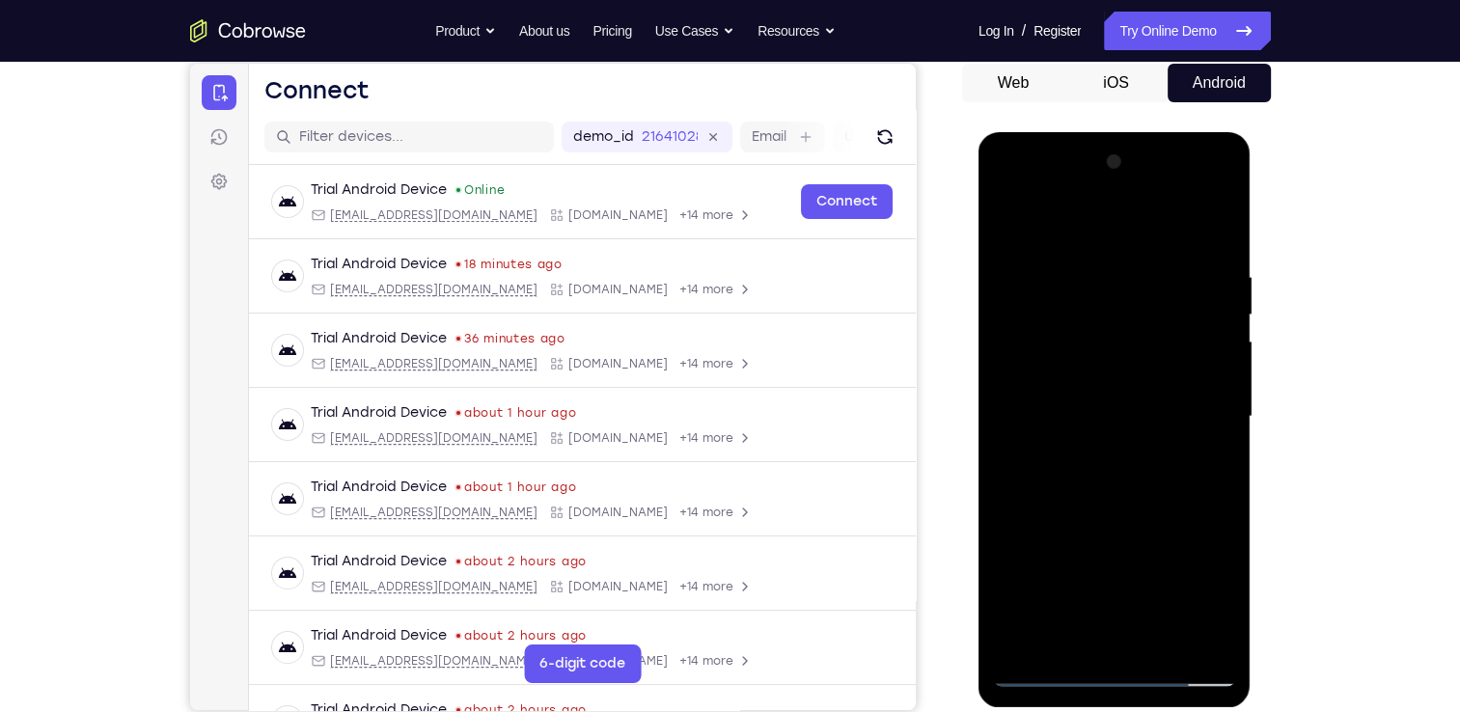
click at [1120, 389] on div at bounding box center [1114, 417] width 243 height 541
drag, startPoint x: 1102, startPoint y: 547, endPoint x: 1135, endPoint y: 345, distance: 205.3
click at [1135, 345] on div at bounding box center [1114, 417] width 243 height 541
drag, startPoint x: 1113, startPoint y: 574, endPoint x: 1157, endPoint y: 309, distance: 269.1
click at [1157, 309] on div at bounding box center [1114, 417] width 243 height 541
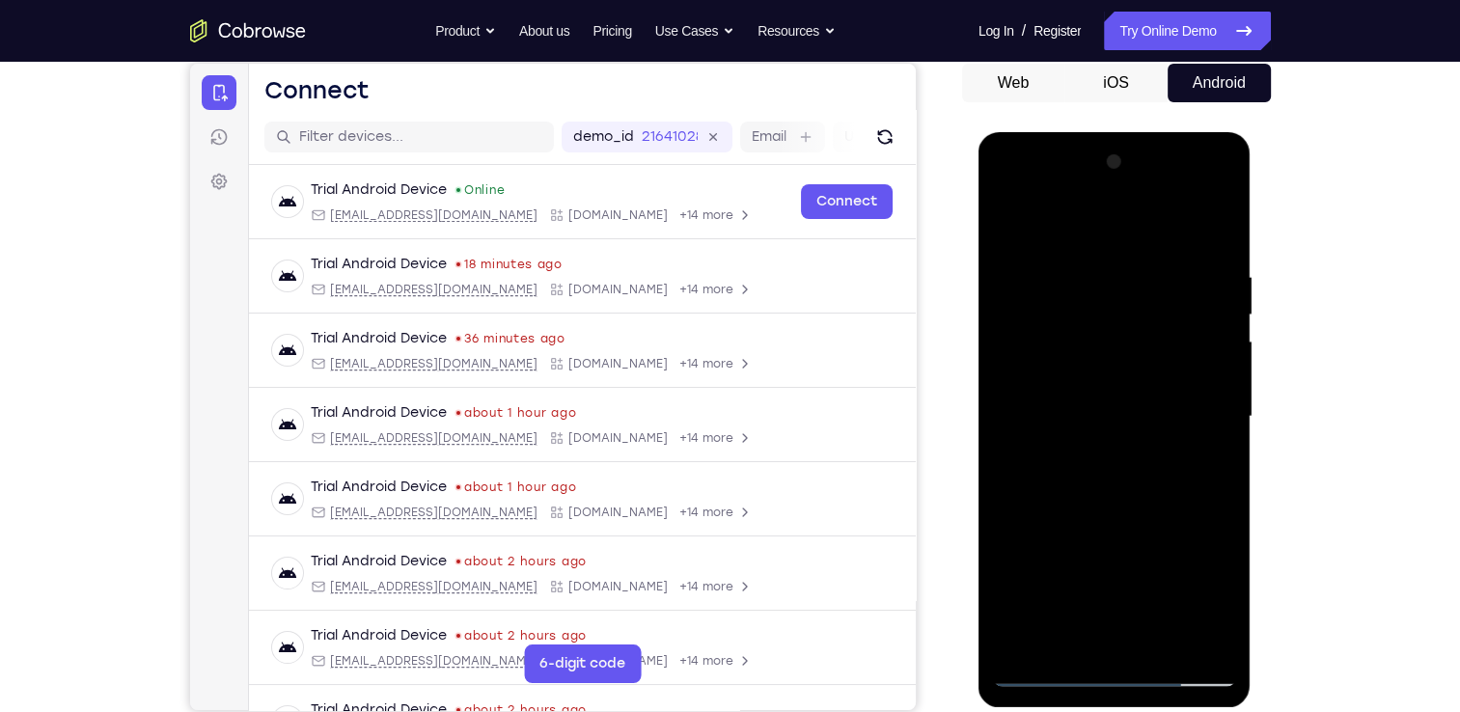
click at [1070, 357] on div at bounding box center [1114, 417] width 243 height 541
click at [1036, 303] on div at bounding box center [1114, 417] width 243 height 541
drag, startPoint x: 1052, startPoint y: 252, endPoint x: 1059, endPoint y: 433, distance: 181.6
click at [1059, 433] on div at bounding box center [1114, 417] width 243 height 541
drag, startPoint x: 1078, startPoint y: 265, endPoint x: 1097, endPoint y: 414, distance: 149.9
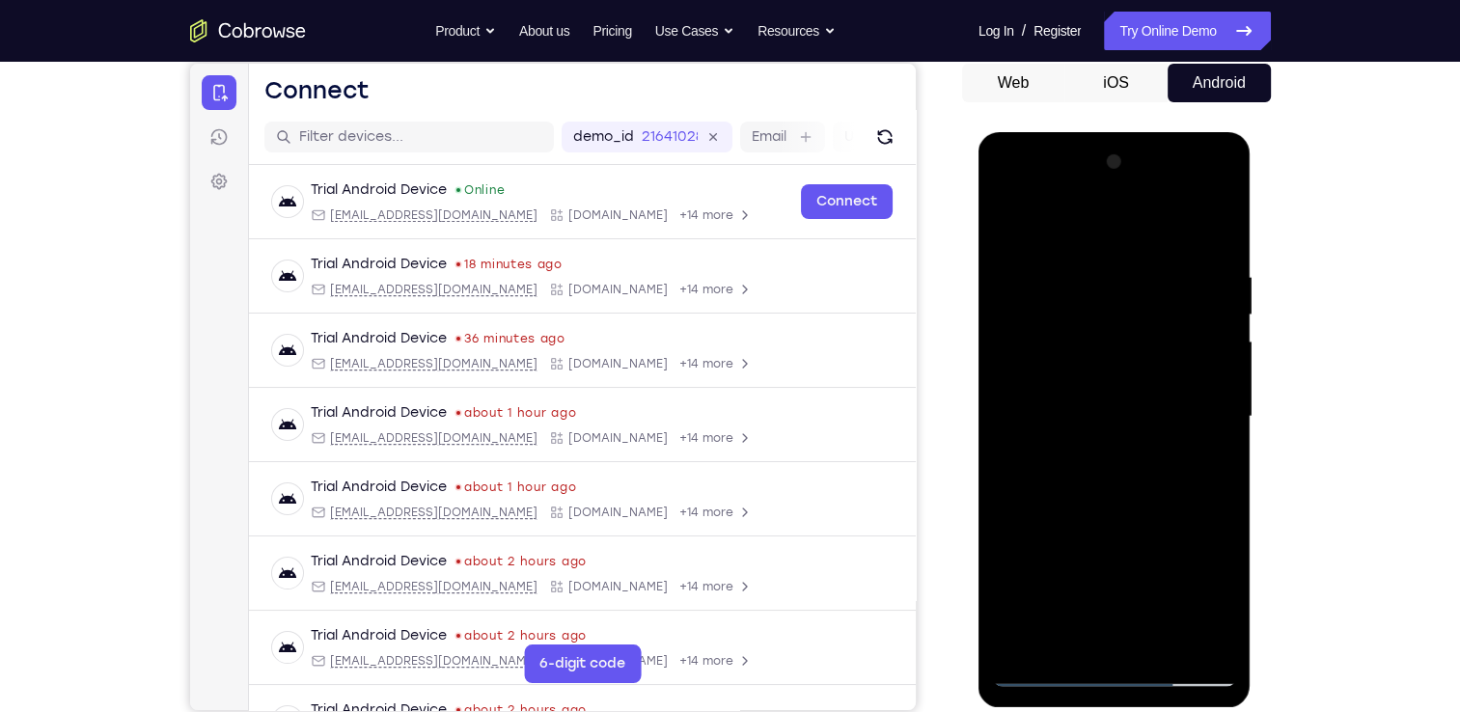
click at [1097, 414] on div at bounding box center [1114, 417] width 243 height 541
click at [1012, 224] on div at bounding box center [1114, 417] width 243 height 541
drag, startPoint x: 1080, startPoint y: 578, endPoint x: 1133, endPoint y: 304, distance: 279.2
click at [1133, 304] on div at bounding box center [1114, 417] width 243 height 541
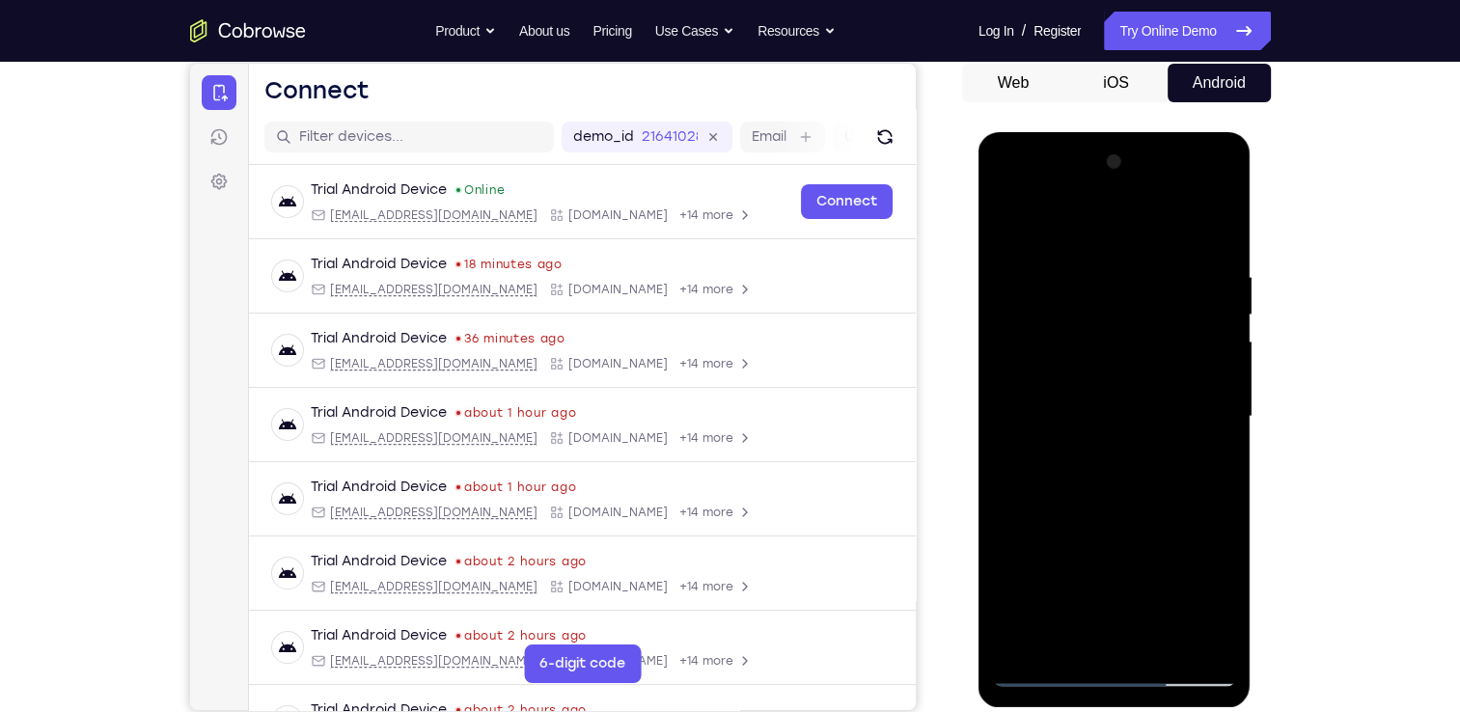
drag, startPoint x: 1094, startPoint y: 586, endPoint x: 1123, endPoint y: 412, distance: 176.3
click at [1123, 412] on div at bounding box center [1114, 417] width 243 height 541
click at [1059, 503] on div at bounding box center [1114, 417] width 243 height 541
drag, startPoint x: 1139, startPoint y: 312, endPoint x: 1137, endPoint y: 450, distance: 138.0
click at [1137, 450] on div at bounding box center [1114, 417] width 243 height 541
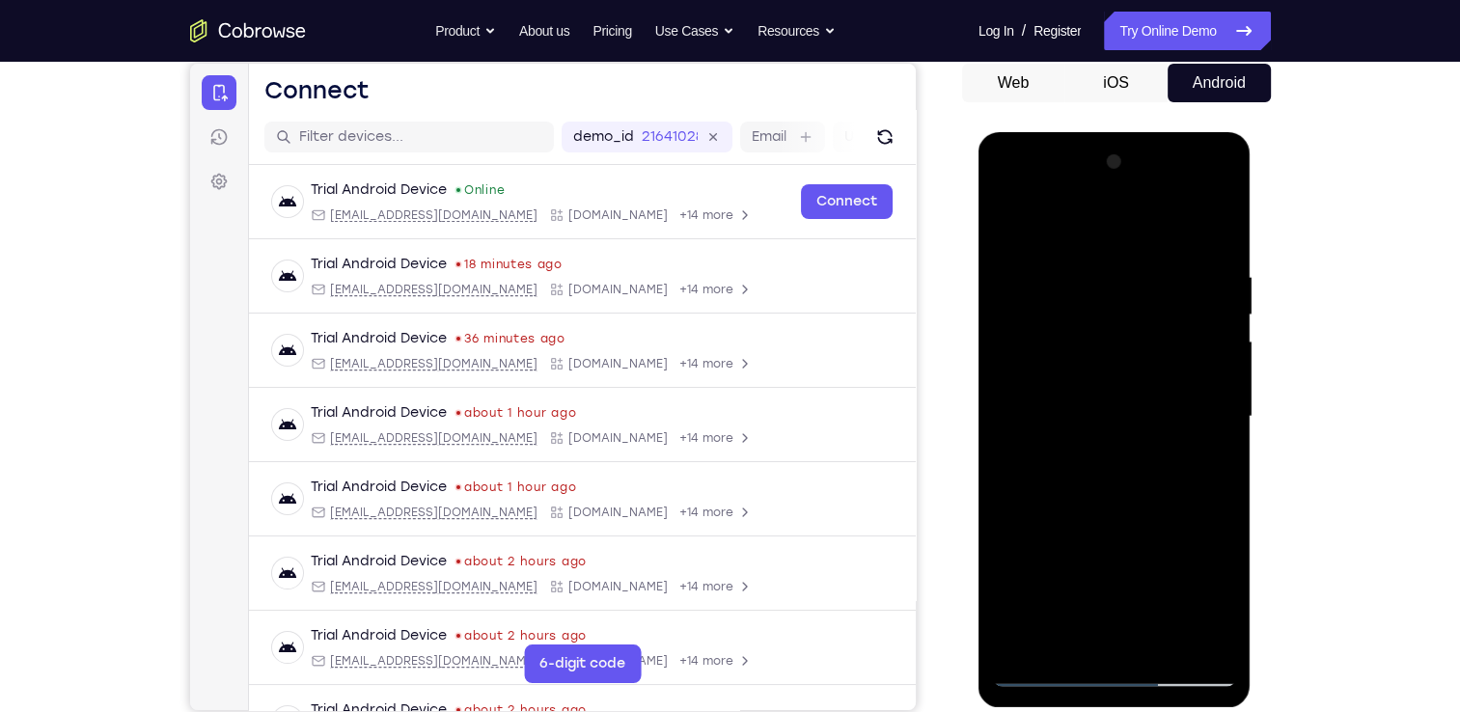
click at [1121, 293] on div at bounding box center [1114, 417] width 243 height 541
click at [1109, 635] on div at bounding box center [1114, 417] width 243 height 541
click at [1005, 215] on div at bounding box center [1114, 417] width 243 height 541
drag, startPoint x: 1062, startPoint y: 547, endPoint x: 1121, endPoint y: 302, distance: 252.1
click at [1121, 302] on div at bounding box center [1114, 417] width 243 height 541
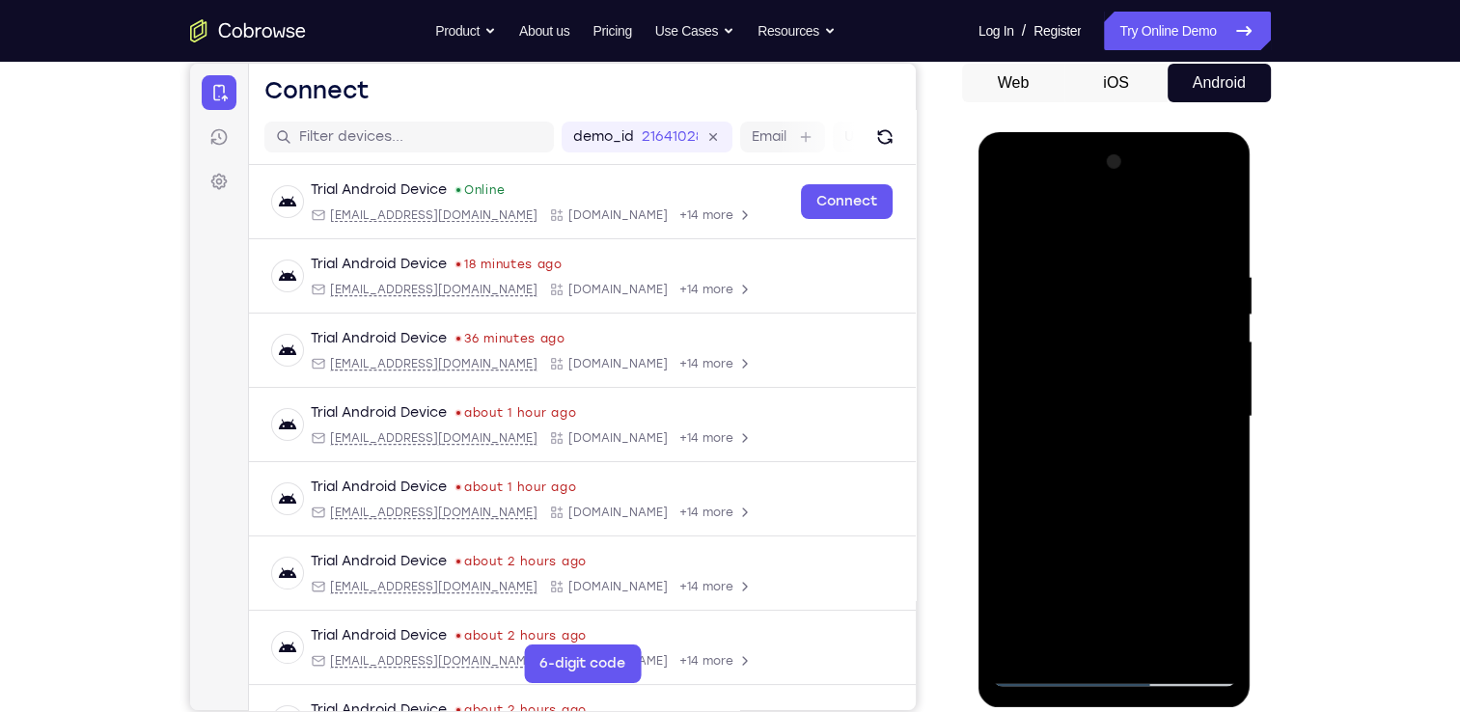
drag, startPoint x: 1095, startPoint y: 586, endPoint x: 1156, endPoint y: 299, distance: 293.2
click at [1156, 299] on div at bounding box center [1114, 417] width 243 height 541
drag, startPoint x: 1090, startPoint y: 564, endPoint x: 1140, endPoint y: 385, distance: 185.5
click at [1140, 385] on div at bounding box center [1114, 417] width 243 height 541
drag, startPoint x: 1086, startPoint y: 590, endPoint x: 1139, endPoint y: 366, distance: 230.1
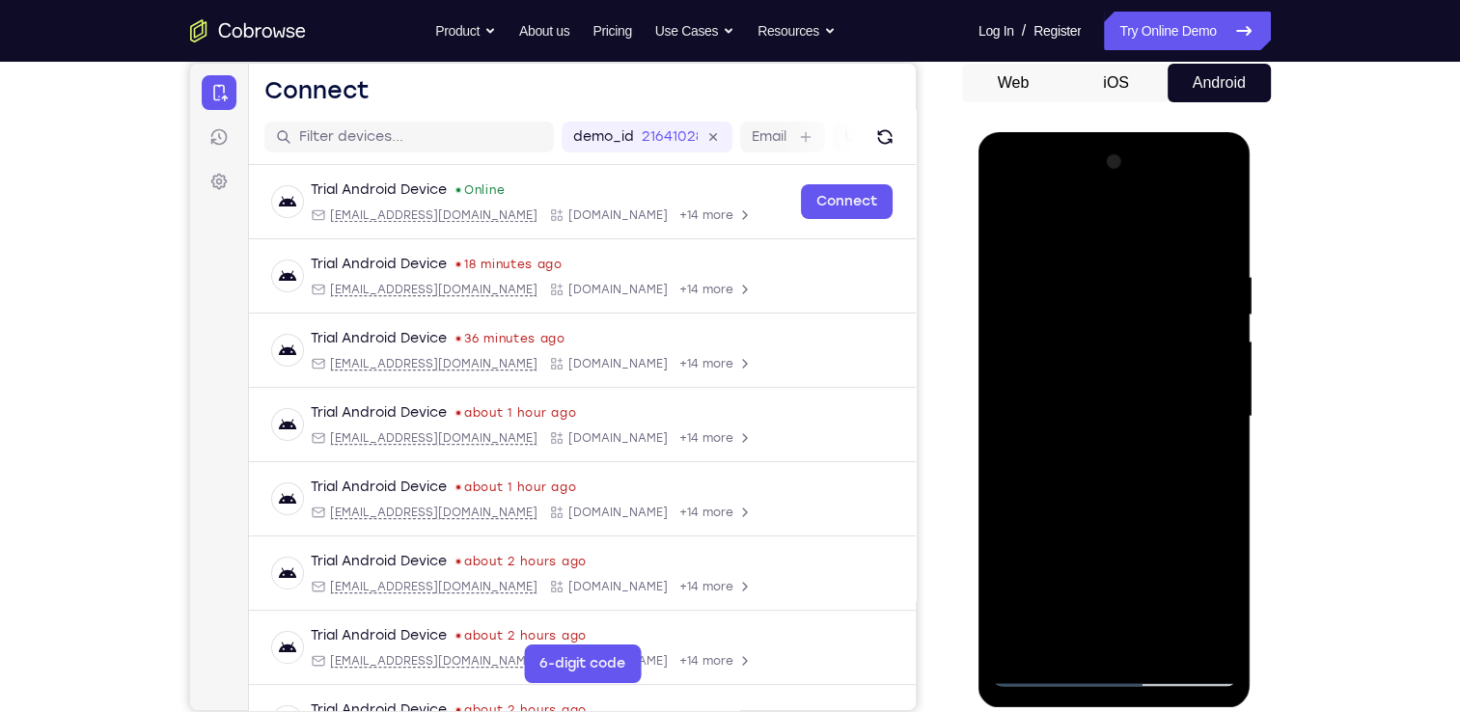
click at [1139, 366] on div at bounding box center [1114, 417] width 243 height 541
drag, startPoint x: 1085, startPoint y: 587, endPoint x: 1143, endPoint y: 305, distance: 287.7
click at [1143, 305] on div at bounding box center [1114, 417] width 243 height 541
drag, startPoint x: 1086, startPoint y: 569, endPoint x: 1132, endPoint y: 327, distance: 246.7
click at [1132, 327] on div at bounding box center [1114, 417] width 243 height 541
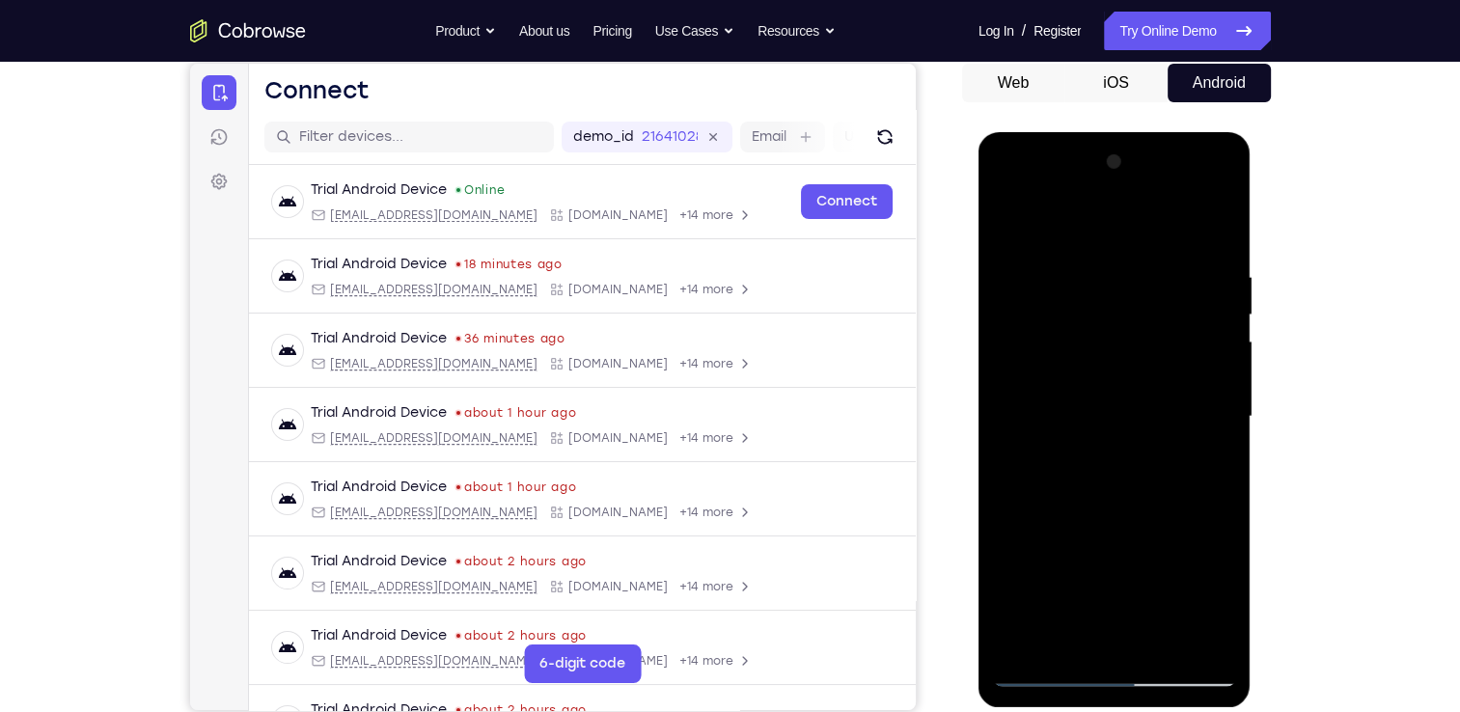
click at [1081, 370] on div at bounding box center [1114, 417] width 243 height 541
drag, startPoint x: 1131, startPoint y: 300, endPoint x: 1159, endPoint y: 463, distance: 165.5
click at [1159, 463] on div at bounding box center [1114, 417] width 243 height 541
click at [1012, 213] on div at bounding box center [1114, 417] width 243 height 541
drag, startPoint x: 1079, startPoint y: 601, endPoint x: 1094, endPoint y: 210, distance: 391.2
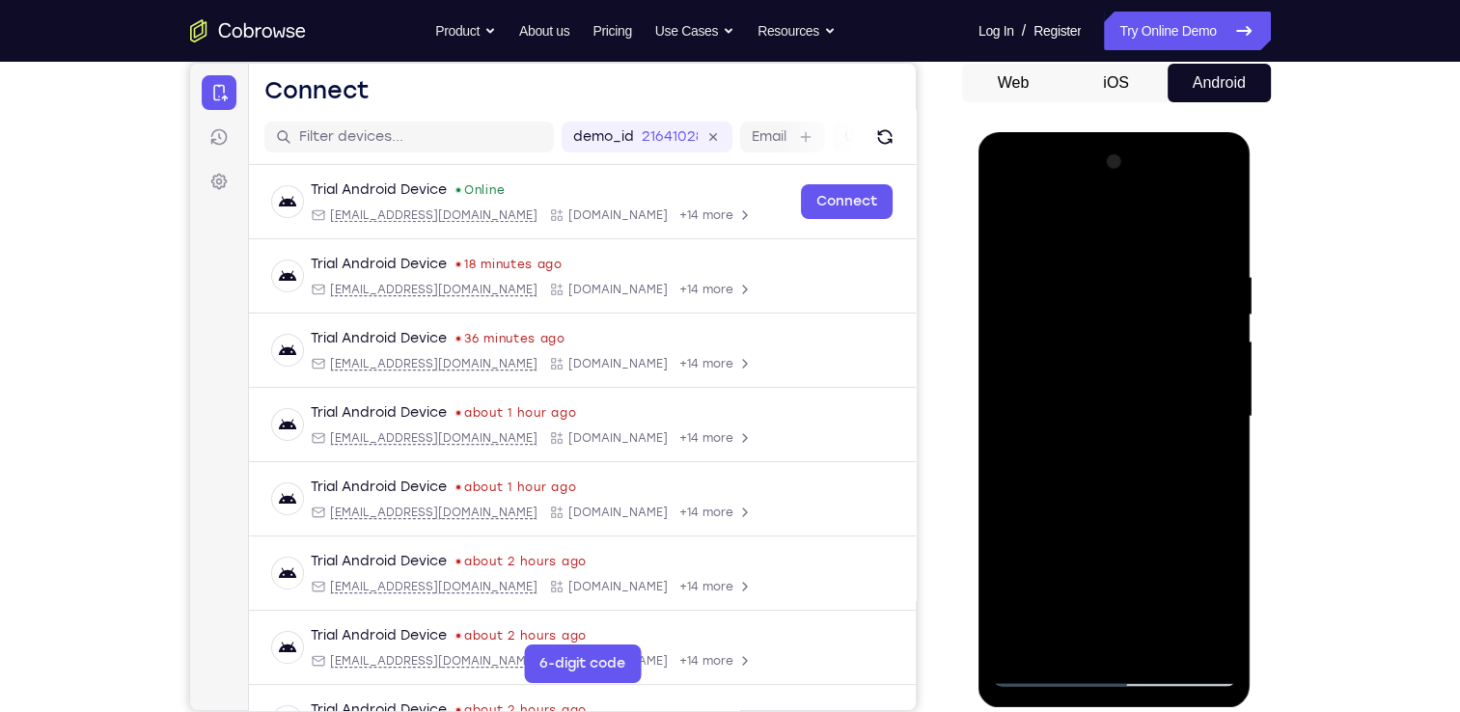
click at [1094, 210] on div at bounding box center [1114, 417] width 243 height 541
drag, startPoint x: 1069, startPoint y: 610, endPoint x: 1128, endPoint y: 250, distance: 364.8
click at [1128, 250] on div at bounding box center [1114, 417] width 243 height 541
drag, startPoint x: 1090, startPoint y: 587, endPoint x: 1126, endPoint y: 246, distance: 342.7
click at [1126, 246] on div at bounding box center [1114, 417] width 243 height 541
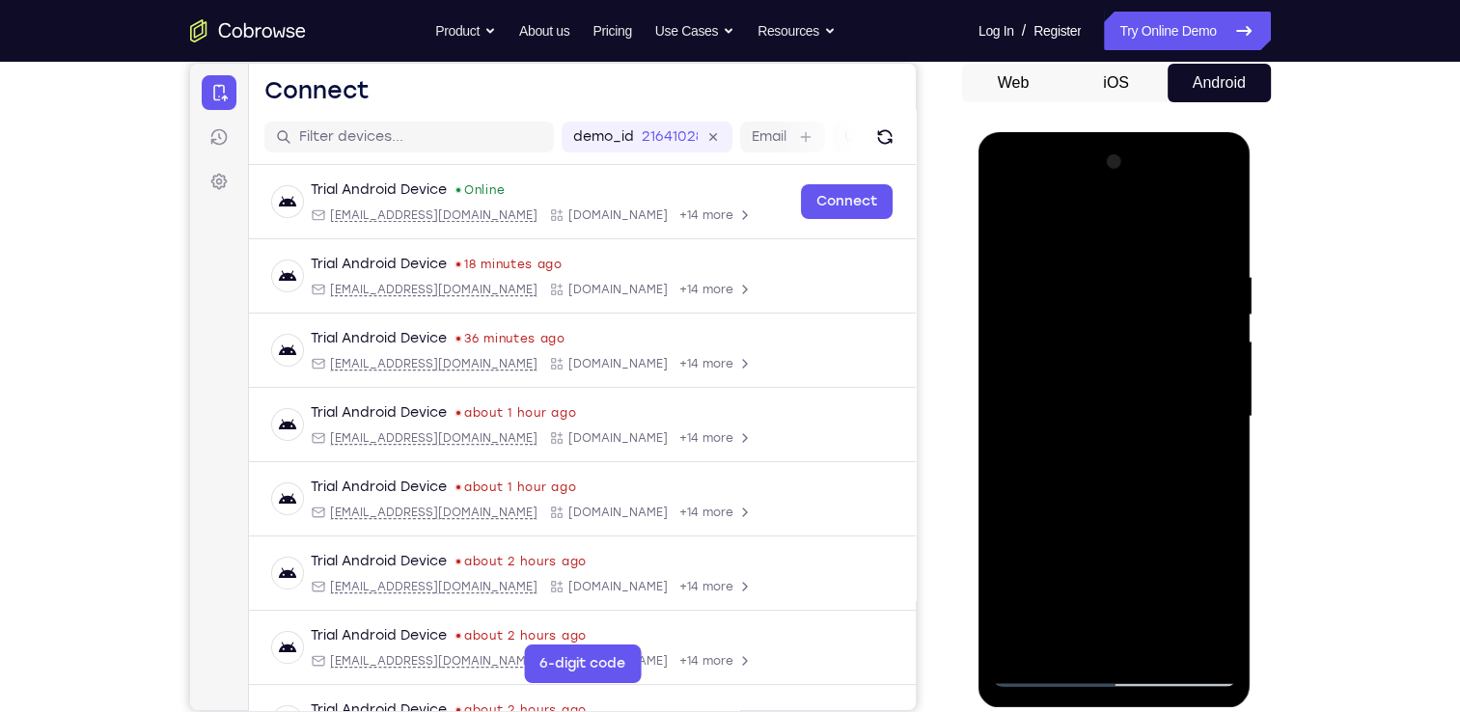
drag, startPoint x: 1068, startPoint y: 559, endPoint x: 1134, endPoint y: 291, distance: 275.3
click at [1134, 291] on div at bounding box center [1114, 417] width 243 height 541
drag, startPoint x: 1092, startPoint y: 578, endPoint x: 1126, endPoint y: 358, distance: 222.8
click at [1126, 358] on div at bounding box center [1114, 417] width 243 height 541
click at [1067, 357] on div at bounding box center [1114, 417] width 243 height 541
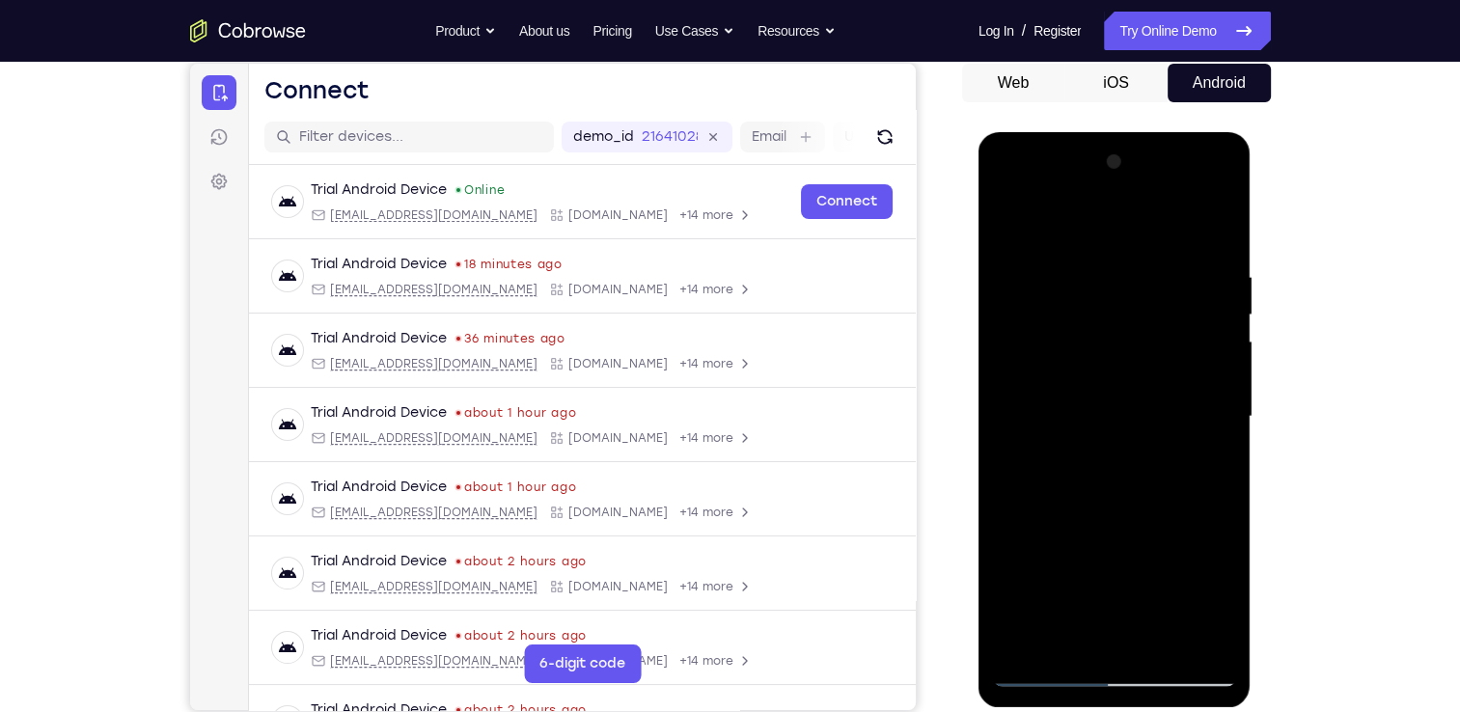
drag, startPoint x: 1086, startPoint y: 263, endPoint x: 1093, endPoint y: 474, distance: 210.5
click at [1093, 474] on div at bounding box center [1114, 417] width 243 height 541
click at [1020, 227] on div at bounding box center [1114, 417] width 243 height 541
drag, startPoint x: 1095, startPoint y: 545, endPoint x: 1066, endPoint y: 200, distance: 346.7
click at [1066, 200] on div at bounding box center [1114, 417] width 243 height 541
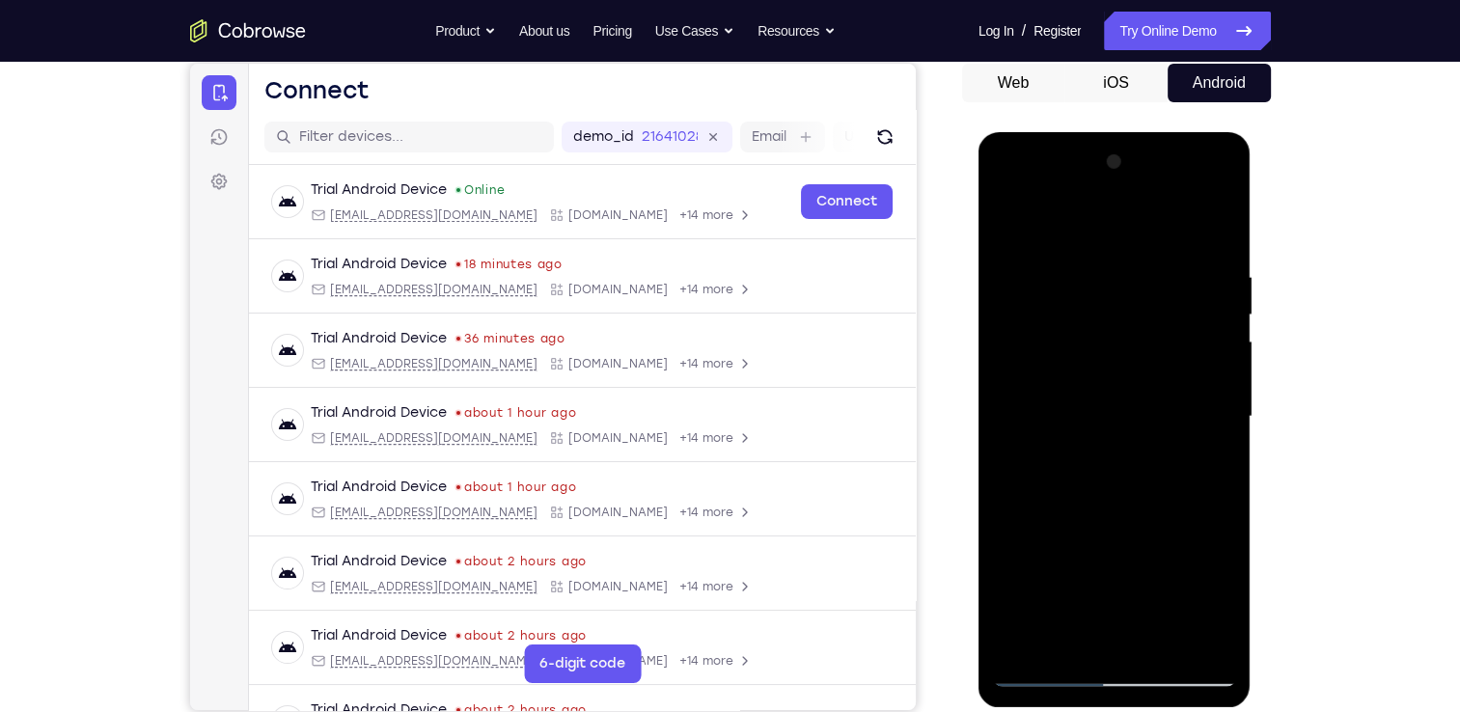
drag, startPoint x: 1070, startPoint y: 599, endPoint x: 1122, endPoint y: 351, distance: 253.3
click at [1122, 351] on div at bounding box center [1114, 417] width 243 height 541
drag, startPoint x: 1077, startPoint y: 622, endPoint x: 1126, endPoint y: 395, distance: 232.1
click at [1126, 395] on div at bounding box center [1114, 417] width 243 height 541
drag, startPoint x: 1085, startPoint y: 589, endPoint x: 1143, endPoint y: 339, distance: 256.6
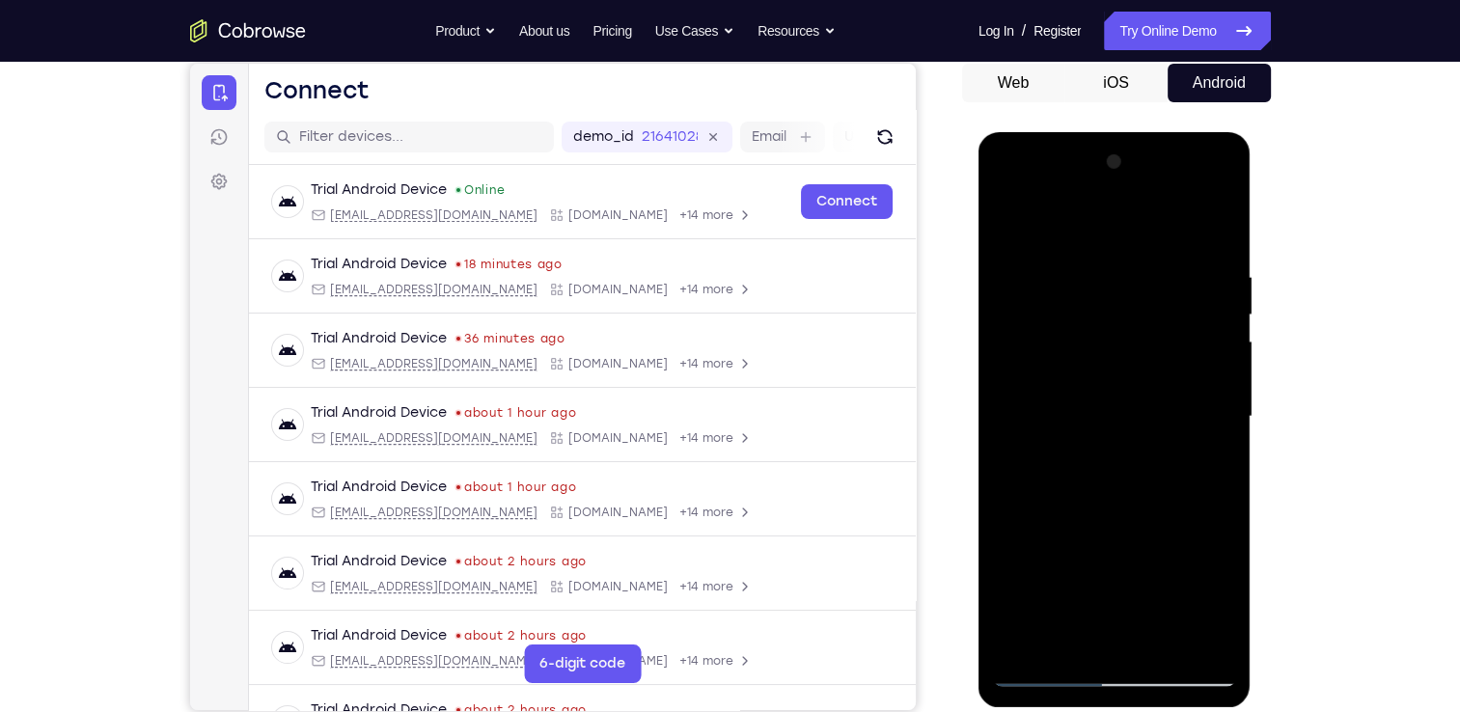
click at [1143, 339] on div at bounding box center [1114, 417] width 243 height 541
drag, startPoint x: 1054, startPoint y: 559, endPoint x: 1063, endPoint y: 493, distance: 66.2
click at [1063, 493] on div at bounding box center [1114, 417] width 243 height 541
drag, startPoint x: 1061, startPoint y: 571, endPoint x: 1077, endPoint y: 447, distance: 125.6
click at [1077, 447] on div at bounding box center [1114, 417] width 243 height 541
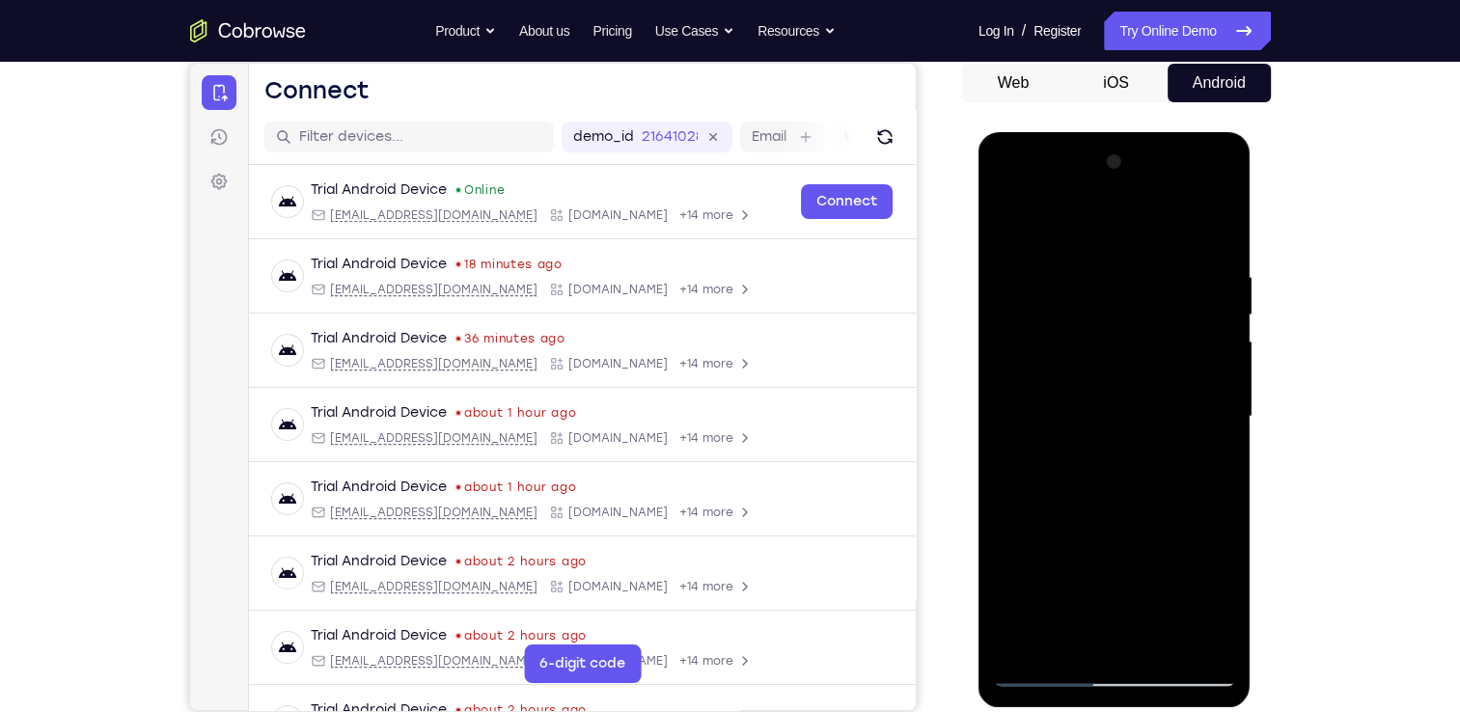
drag, startPoint x: 1081, startPoint y: 574, endPoint x: 1095, endPoint y: 428, distance: 147.4
click at [1095, 428] on div at bounding box center [1114, 417] width 243 height 541
drag, startPoint x: 1078, startPoint y: 568, endPoint x: 1097, endPoint y: 440, distance: 129.8
click at [1097, 440] on div at bounding box center [1114, 417] width 243 height 541
drag, startPoint x: 1077, startPoint y: 537, endPoint x: 1103, endPoint y: 381, distance: 157.6
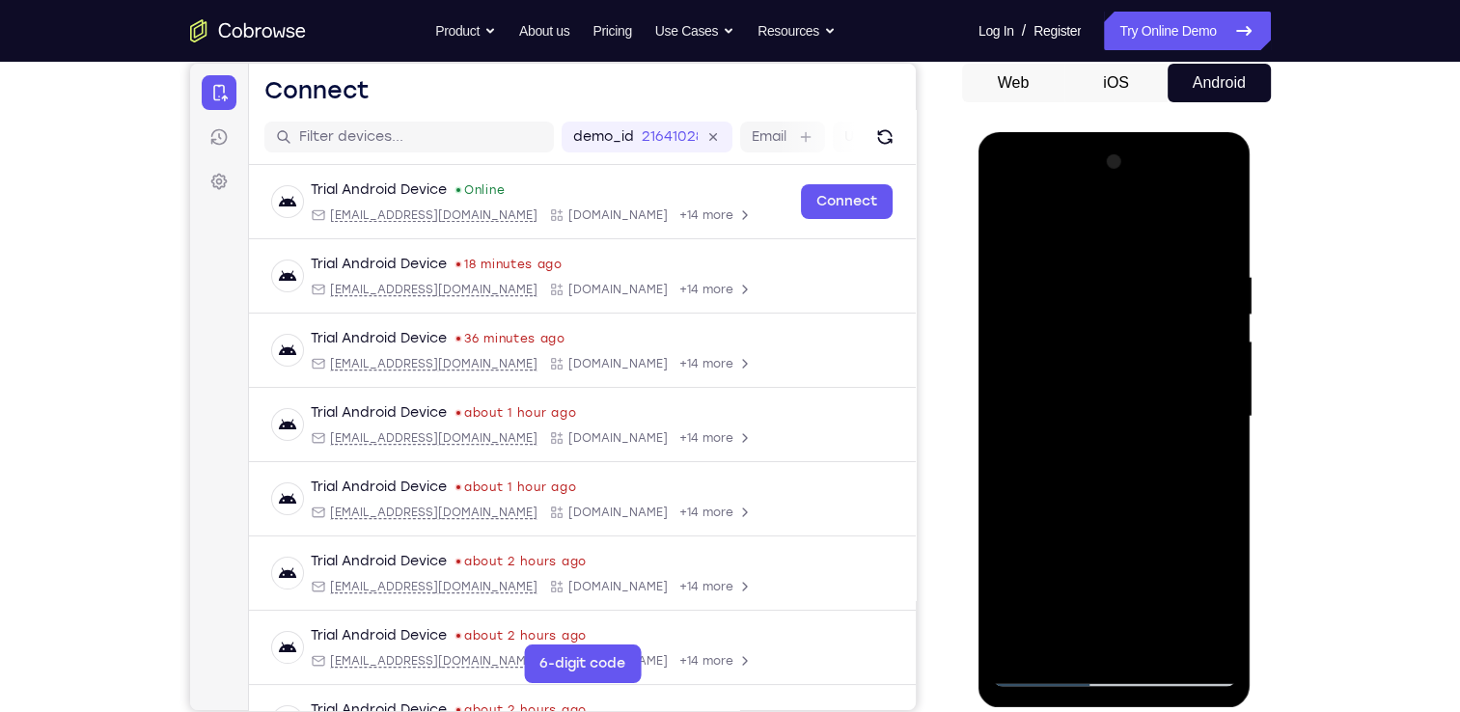
click at [1103, 381] on div at bounding box center [1114, 417] width 243 height 541
drag, startPoint x: 1074, startPoint y: 572, endPoint x: 1117, endPoint y: 362, distance: 214.7
click at [1117, 362] on div at bounding box center [1114, 417] width 243 height 541
click at [1065, 392] on div at bounding box center [1114, 417] width 243 height 541
drag, startPoint x: 1145, startPoint y: 266, endPoint x: 1125, endPoint y: 475, distance: 209.4
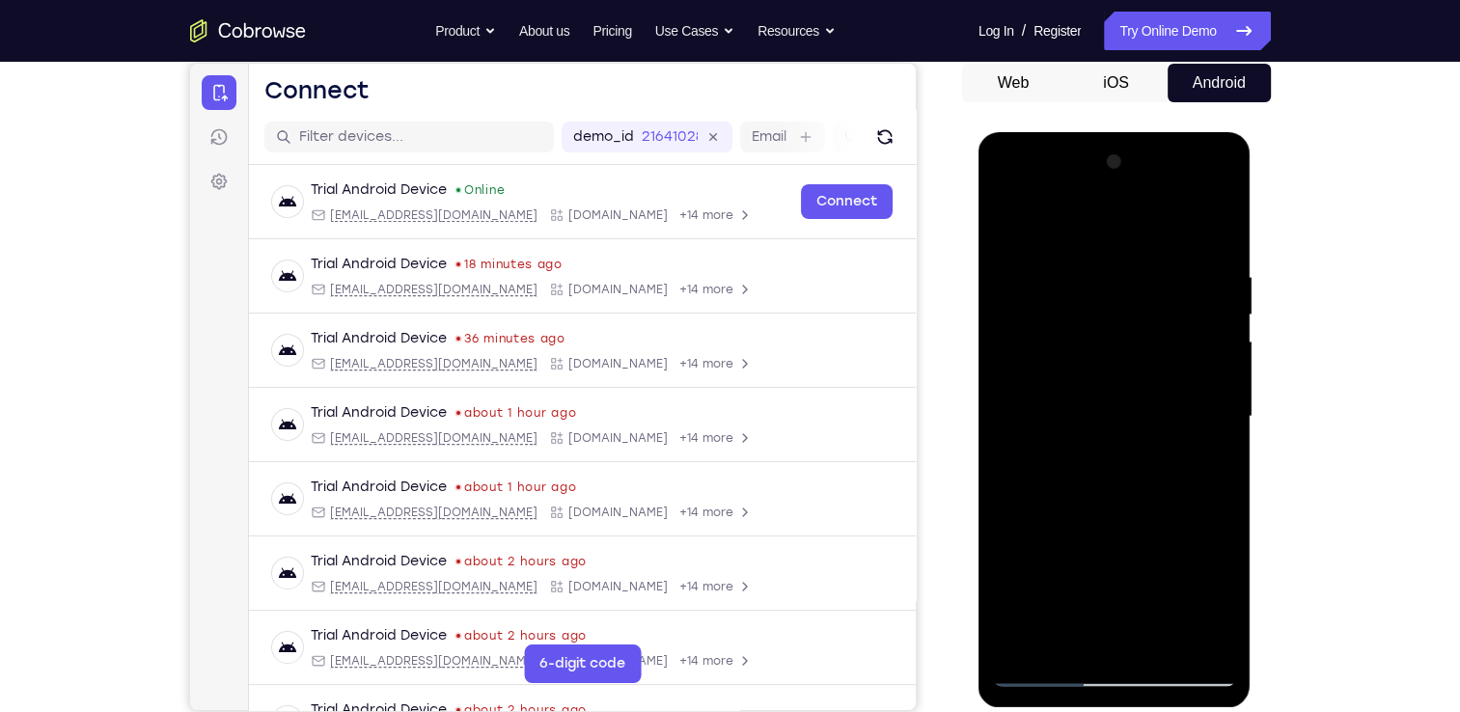
click at [1125, 475] on div at bounding box center [1114, 417] width 243 height 541
drag, startPoint x: 1178, startPoint y: 541, endPoint x: 1077, endPoint y: 546, distance: 101.5
click at [1077, 546] on div at bounding box center [1114, 417] width 243 height 541
drag, startPoint x: 1199, startPoint y: 542, endPoint x: 1068, endPoint y: 549, distance: 130.5
click at [1068, 549] on div at bounding box center [1114, 417] width 243 height 541
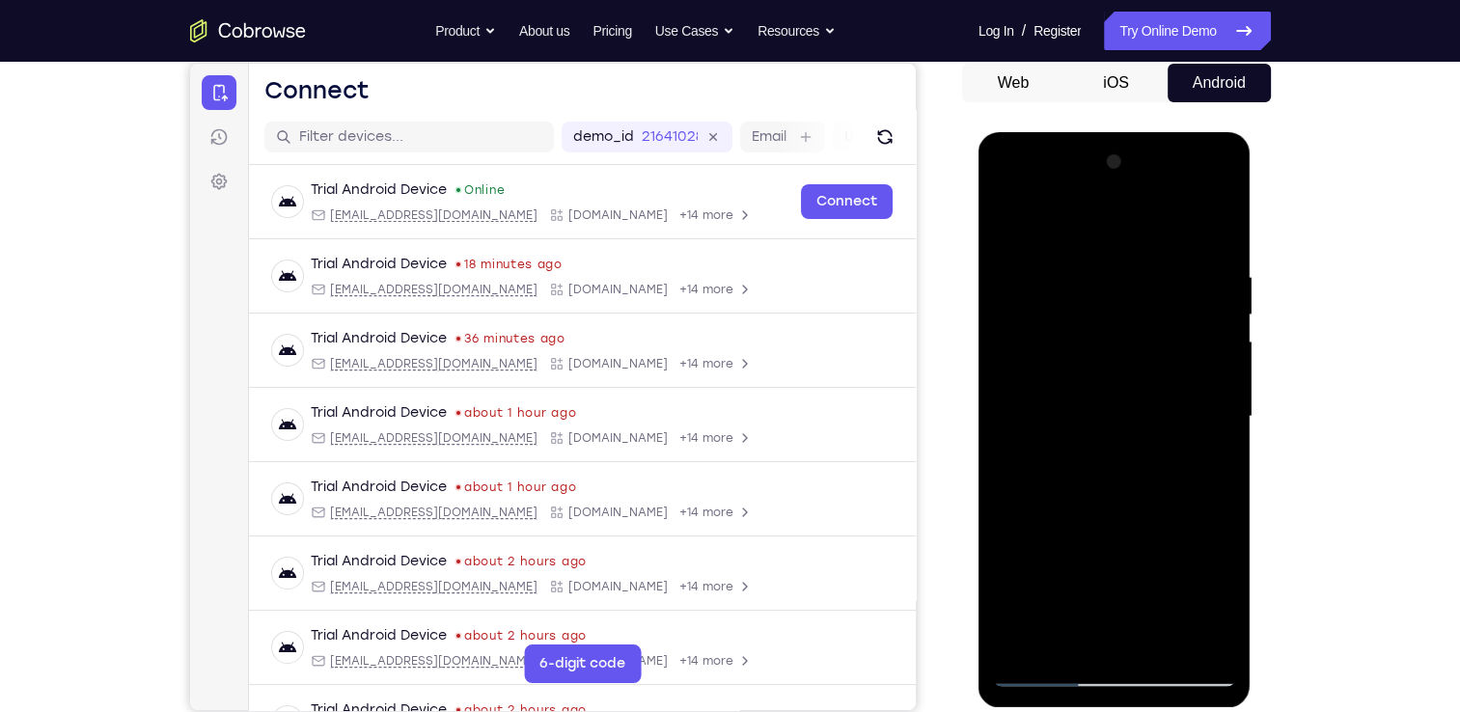
click at [1017, 223] on div at bounding box center [1114, 417] width 243 height 541
click at [1017, 225] on div at bounding box center [1114, 417] width 243 height 541
click at [1024, 230] on div at bounding box center [1114, 417] width 243 height 541
click at [1206, 465] on div at bounding box center [1114, 417] width 243 height 541
drag, startPoint x: 1105, startPoint y: 568, endPoint x: 1132, endPoint y: 343, distance: 226.5
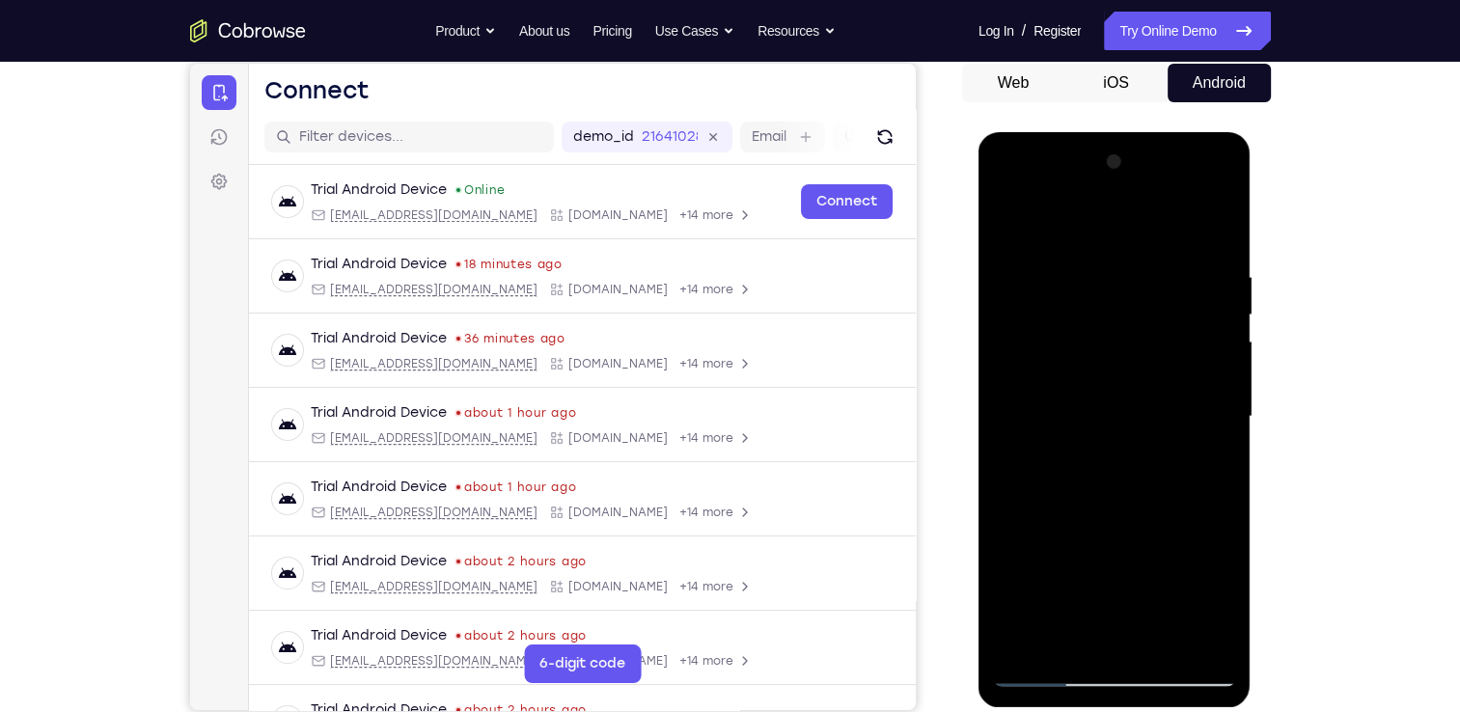
click at [1132, 343] on div at bounding box center [1114, 417] width 243 height 541
drag, startPoint x: 1121, startPoint y: 584, endPoint x: 1137, endPoint y: 337, distance: 247.6
click at [1137, 337] on div at bounding box center [1114, 417] width 243 height 541
drag, startPoint x: 1094, startPoint y: 604, endPoint x: 1149, endPoint y: 319, distance: 290.0
click at [1149, 319] on div at bounding box center [1114, 417] width 243 height 541
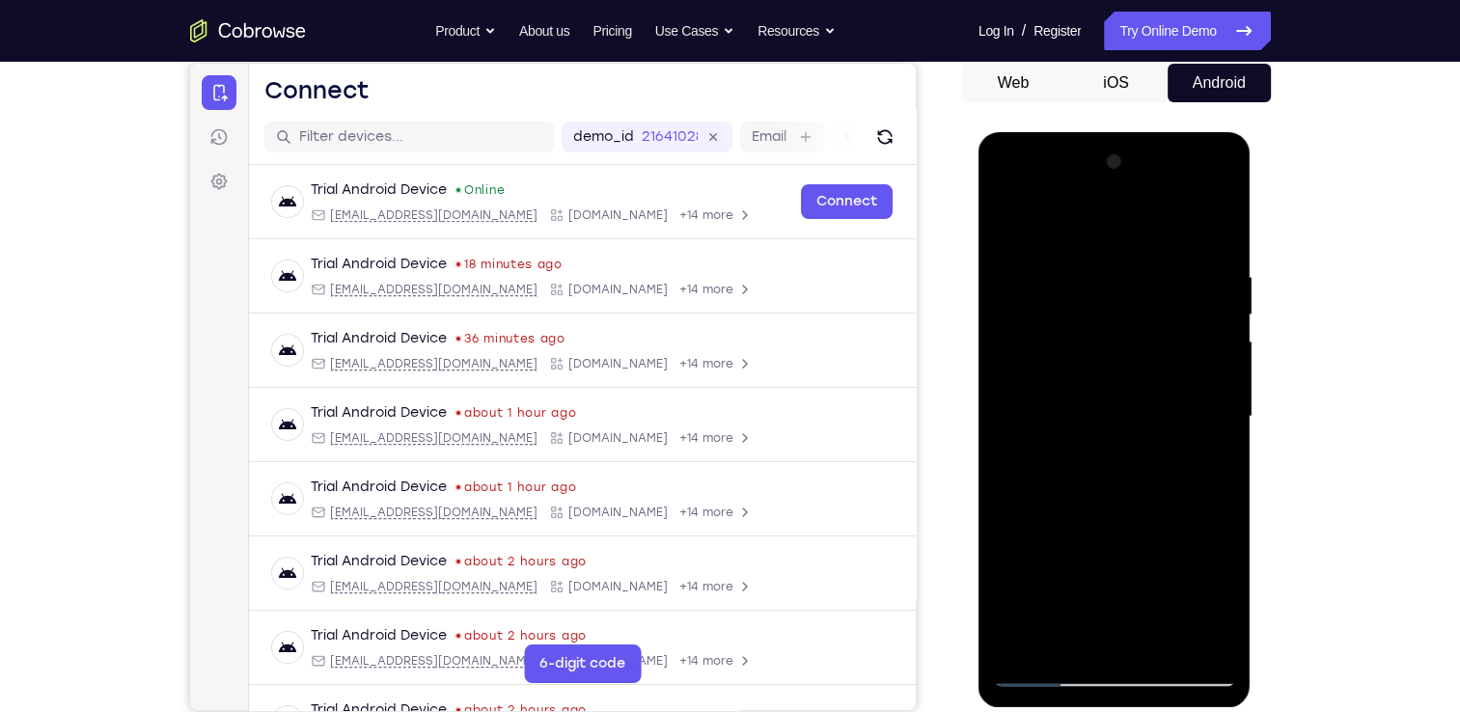
drag, startPoint x: 1105, startPoint y: 560, endPoint x: 1148, endPoint y: 354, distance: 209.9
click at [1148, 354] on div at bounding box center [1114, 417] width 243 height 541
click at [1064, 431] on div at bounding box center [1114, 417] width 243 height 541
drag, startPoint x: 1109, startPoint y: 270, endPoint x: 1098, endPoint y: 457, distance: 187.5
click at [1098, 457] on div at bounding box center [1114, 417] width 243 height 541
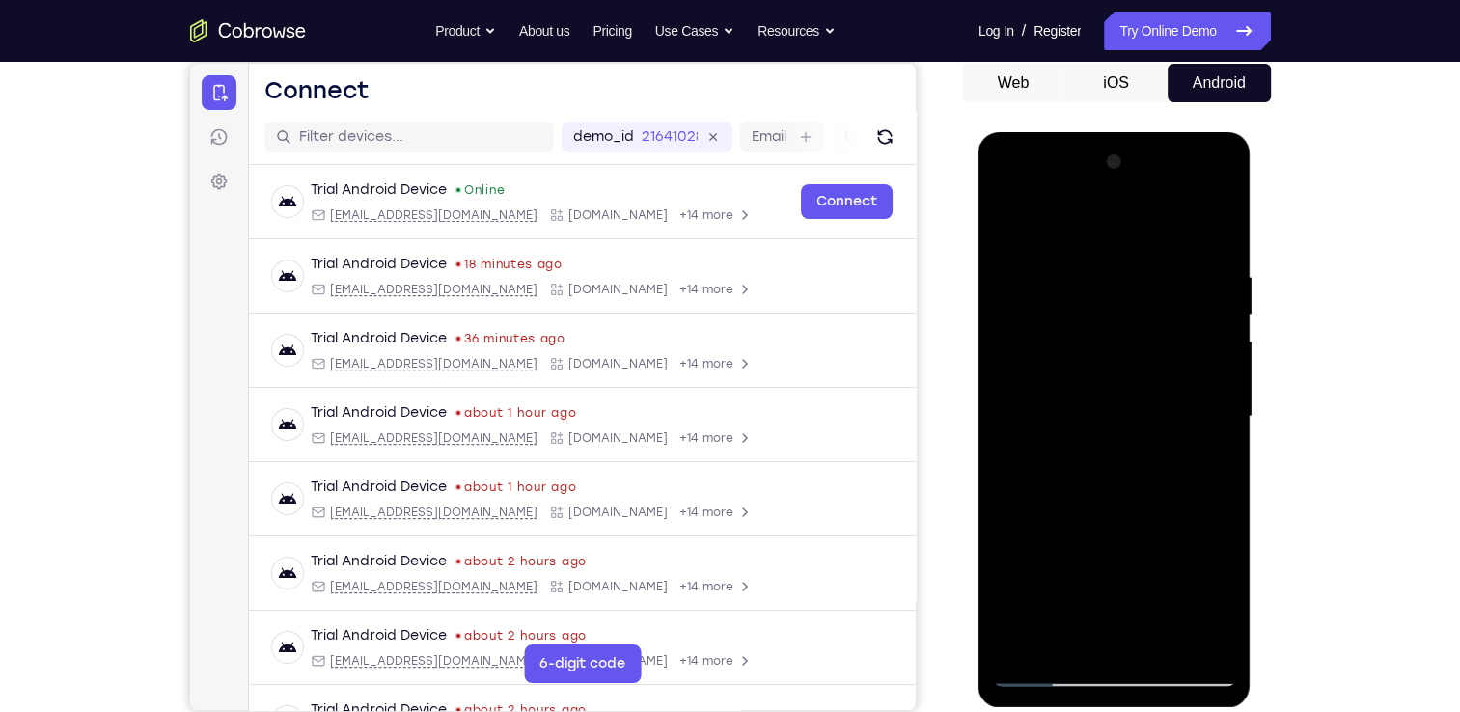
click at [1019, 223] on div at bounding box center [1114, 417] width 243 height 541
drag, startPoint x: 1134, startPoint y: 615, endPoint x: 1159, endPoint y: 339, distance: 277.2
click at [1159, 339] on div at bounding box center [1114, 417] width 243 height 541
drag, startPoint x: 1095, startPoint y: 574, endPoint x: 1143, endPoint y: 271, distance: 306.9
click at [1143, 271] on div at bounding box center [1114, 417] width 243 height 541
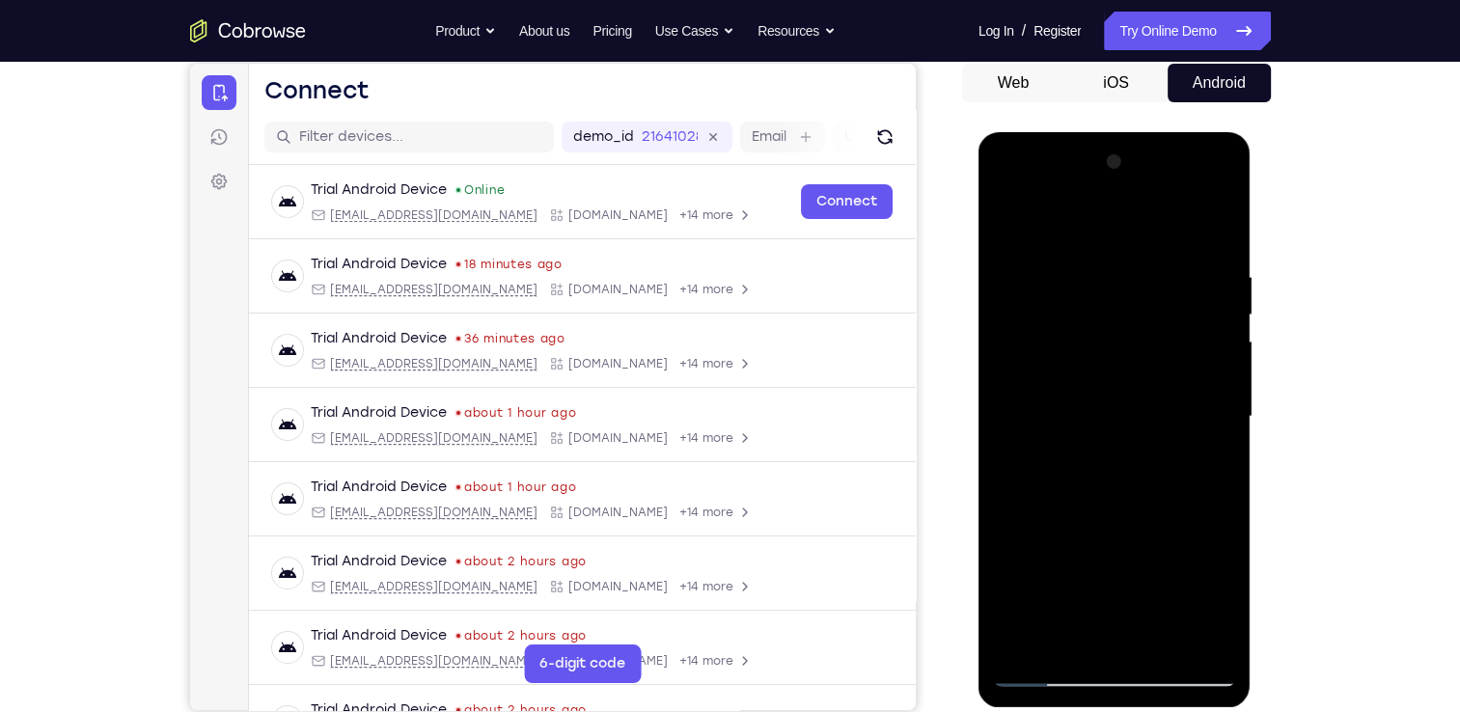
drag, startPoint x: 1101, startPoint y: 588, endPoint x: 1137, endPoint y: 296, distance: 293.7
click at [1137, 296] on div at bounding box center [1114, 417] width 243 height 541
drag, startPoint x: 1110, startPoint y: 584, endPoint x: 1136, endPoint y: 303, distance: 282.1
click at [1136, 303] on div at bounding box center [1114, 417] width 243 height 541
drag, startPoint x: 1100, startPoint y: 563, endPoint x: 1138, endPoint y: 251, distance: 314.0
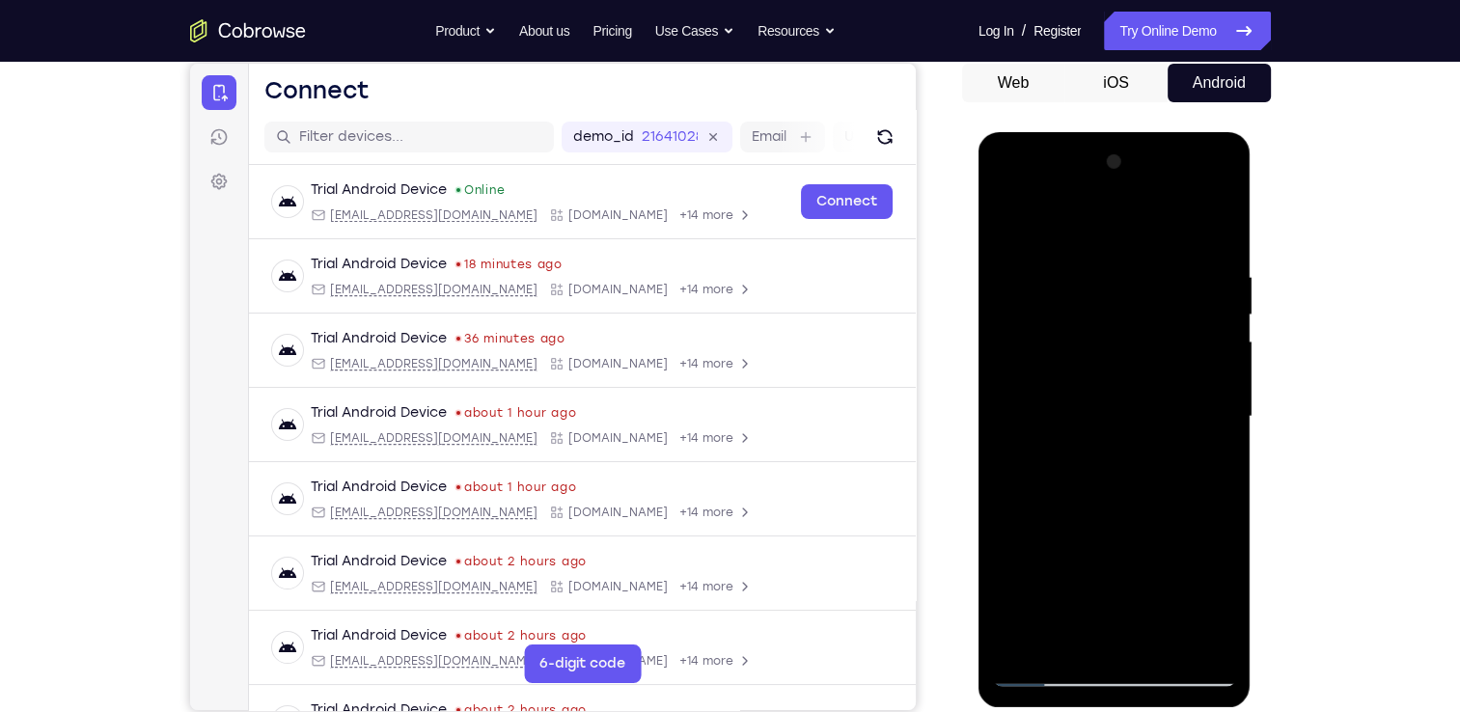
click at [1138, 251] on div at bounding box center [1114, 417] width 243 height 541
drag, startPoint x: 1092, startPoint y: 601, endPoint x: 1150, endPoint y: 430, distance: 181.3
click at [1150, 430] on div at bounding box center [1114, 417] width 243 height 541
drag, startPoint x: 1101, startPoint y: 590, endPoint x: 1130, endPoint y: 332, distance: 259.3
click at [1130, 332] on div at bounding box center [1114, 417] width 243 height 541
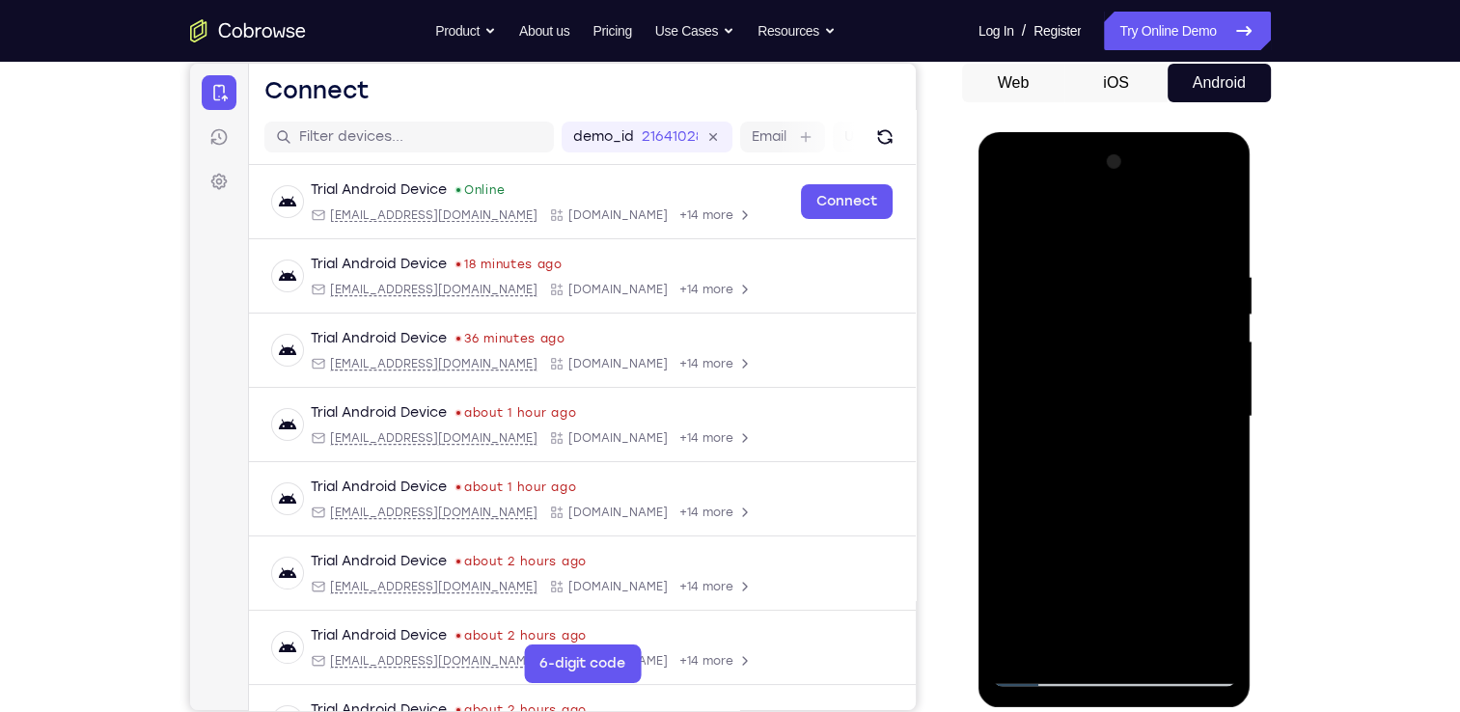
drag, startPoint x: 1105, startPoint y: 598, endPoint x: 1138, endPoint y: 304, distance: 296.2
click at [1138, 304] on div at bounding box center [1114, 417] width 243 height 541
drag, startPoint x: 1102, startPoint y: 596, endPoint x: 1121, endPoint y: 344, distance: 252.6
click at [1121, 344] on div at bounding box center [1114, 417] width 243 height 541
drag, startPoint x: 1118, startPoint y: 584, endPoint x: 1150, endPoint y: 303, distance: 282.7
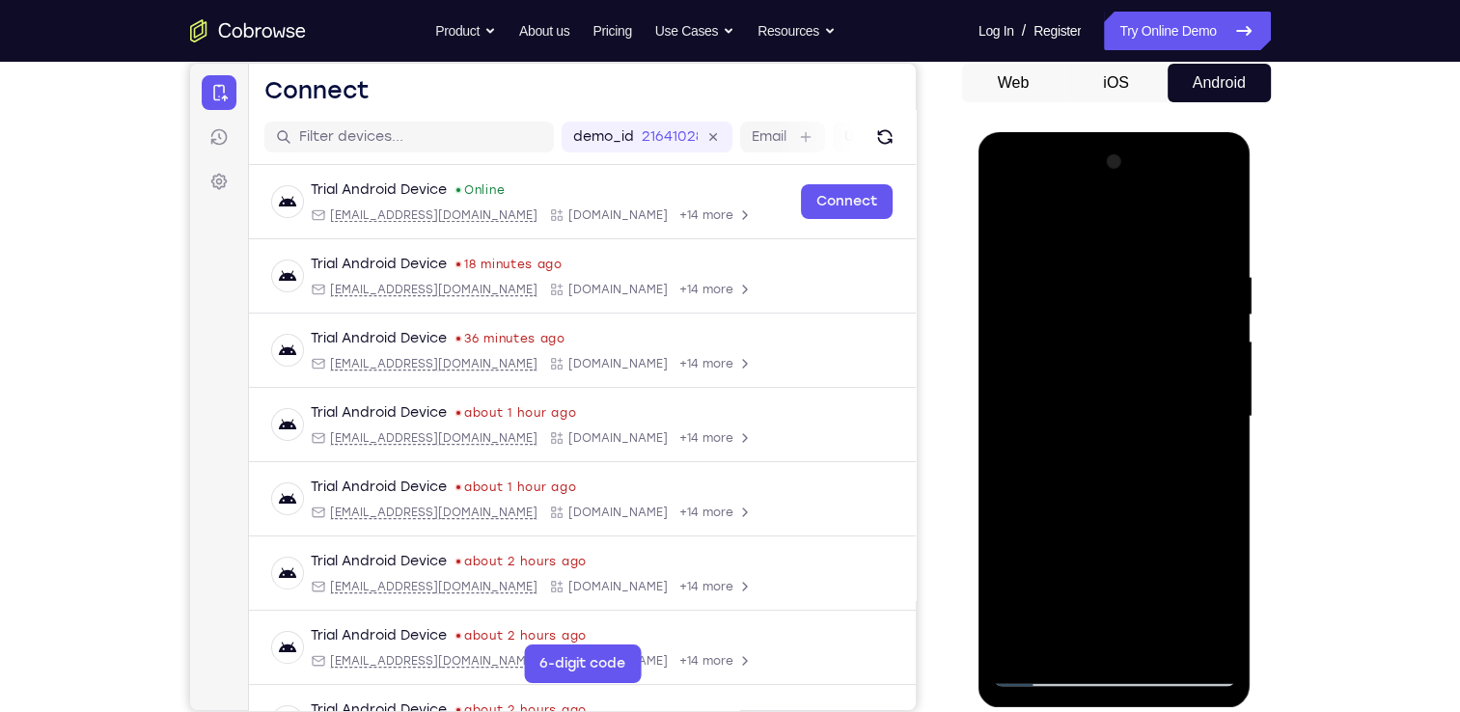
click at [1150, 303] on div at bounding box center [1114, 417] width 243 height 541
drag, startPoint x: 1114, startPoint y: 596, endPoint x: 1144, endPoint y: 321, distance: 275.7
click at [1144, 321] on div at bounding box center [1114, 417] width 243 height 541
drag, startPoint x: 1107, startPoint y: 563, endPoint x: 1154, endPoint y: 319, distance: 247.8
click at [1154, 319] on div at bounding box center [1114, 417] width 243 height 541
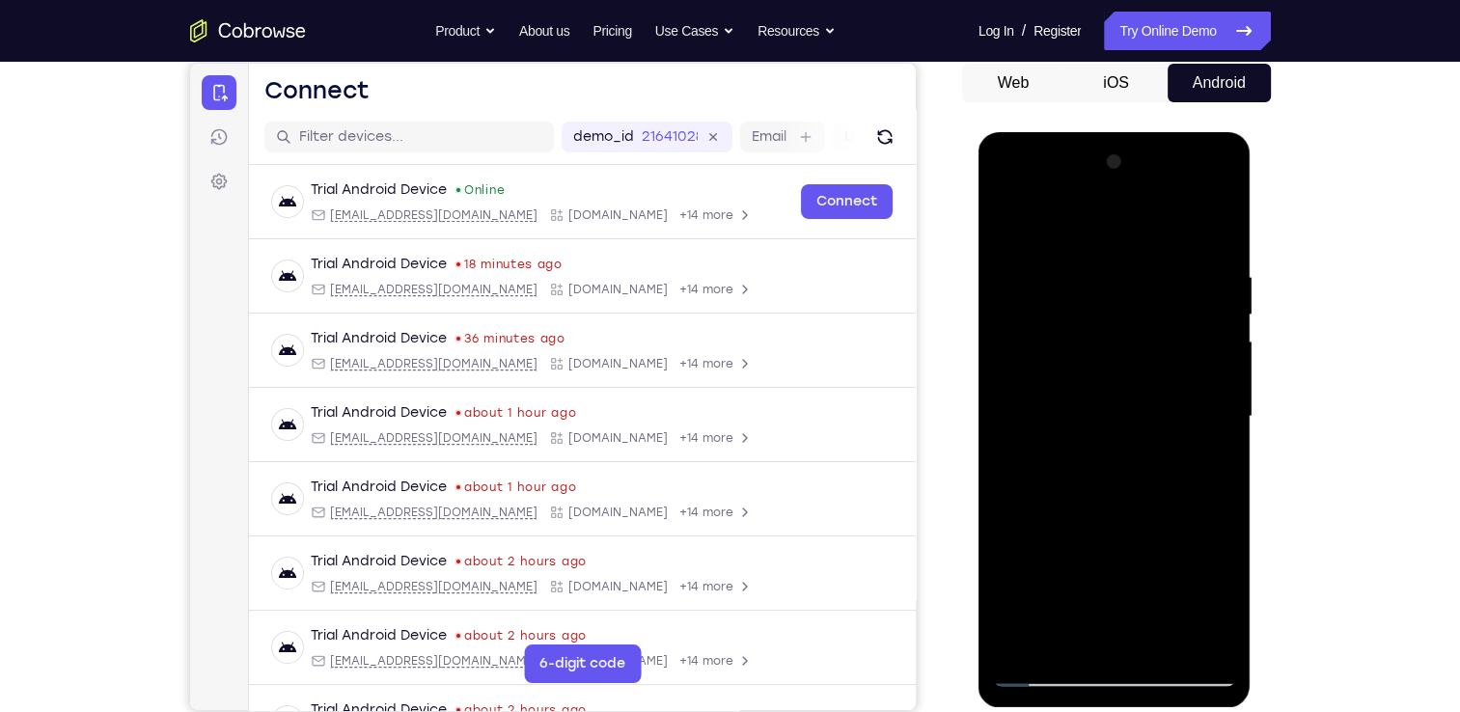
drag, startPoint x: 1112, startPoint y: 607, endPoint x: 1140, endPoint y: 362, distance: 246.8
click at [1140, 362] on div at bounding box center [1114, 417] width 243 height 541
drag, startPoint x: 1113, startPoint y: 592, endPoint x: 1144, endPoint y: 359, distance: 234.7
click at [1144, 359] on div at bounding box center [1114, 417] width 243 height 541
drag, startPoint x: 1112, startPoint y: 587, endPoint x: 1155, endPoint y: 302, distance: 288.0
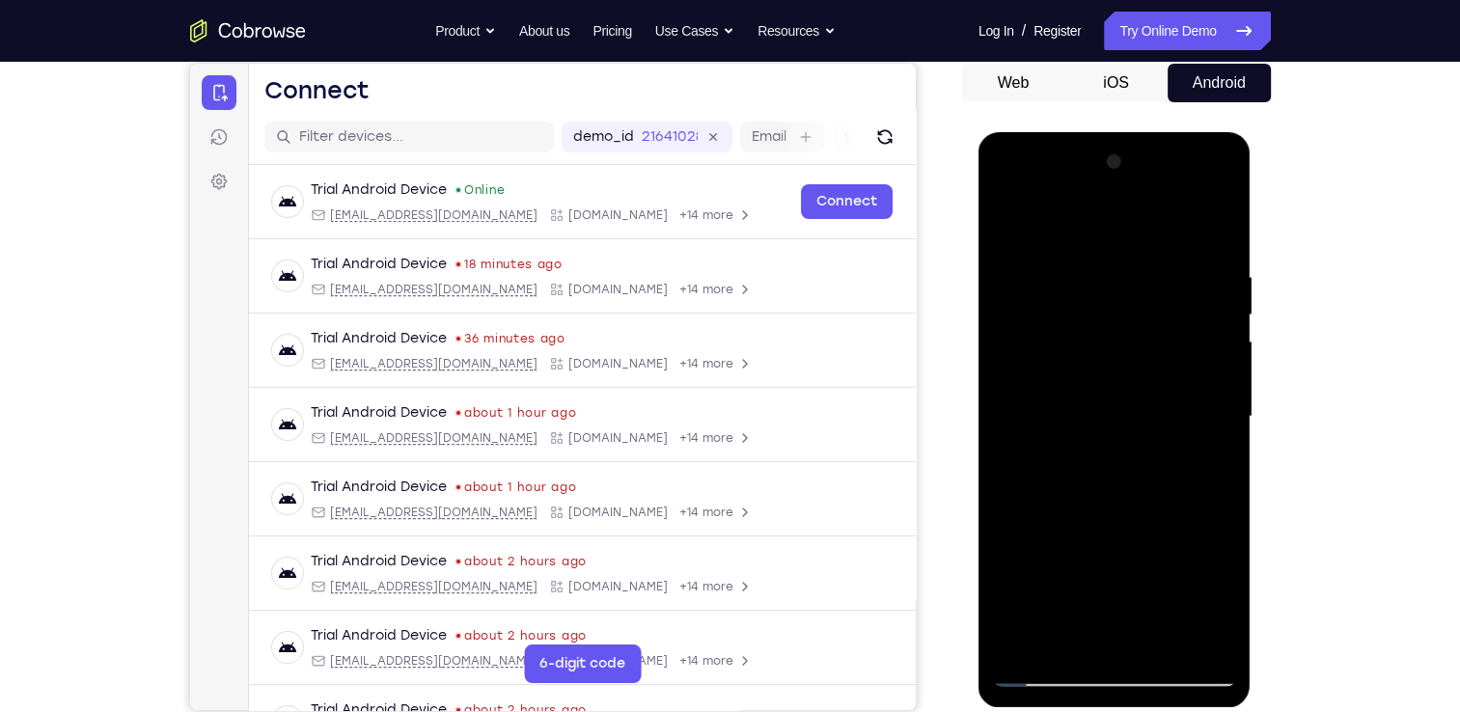
click at [1155, 302] on div at bounding box center [1114, 417] width 243 height 541
drag, startPoint x: 1120, startPoint y: 578, endPoint x: 1144, endPoint y: 338, distance: 241.5
click at [1144, 338] on div at bounding box center [1114, 417] width 243 height 541
drag, startPoint x: 1124, startPoint y: 561, endPoint x: 1148, endPoint y: 274, distance: 287.6
click at [1148, 274] on div at bounding box center [1114, 417] width 243 height 541
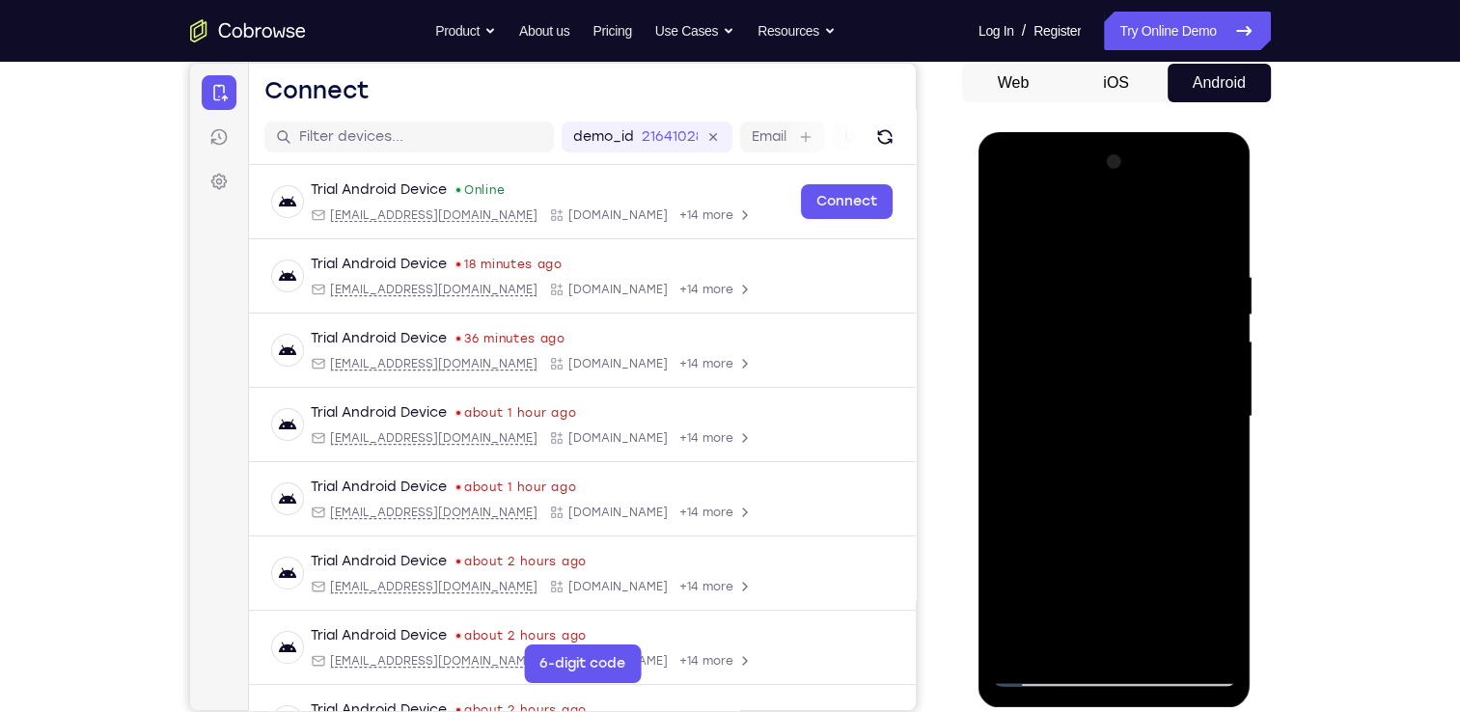
drag, startPoint x: 1130, startPoint y: 509, endPoint x: 1151, endPoint y: 281, distance: 228.8
click at [1151, 281] on div at bounding box center [1114, 417] width 243 height 541
drag, startPoint x: 1140, startPoint y: 522, endPoint x: 1140, endPoint y: 286, distance: 236.5
click at [1140, 286] on div at bounding box center [1114, 417] width 243 height 541
drag, startPoint x: 1123, startPoint y: 572, endPoint x: 1147, endPoint y: 304, distance: 269.3
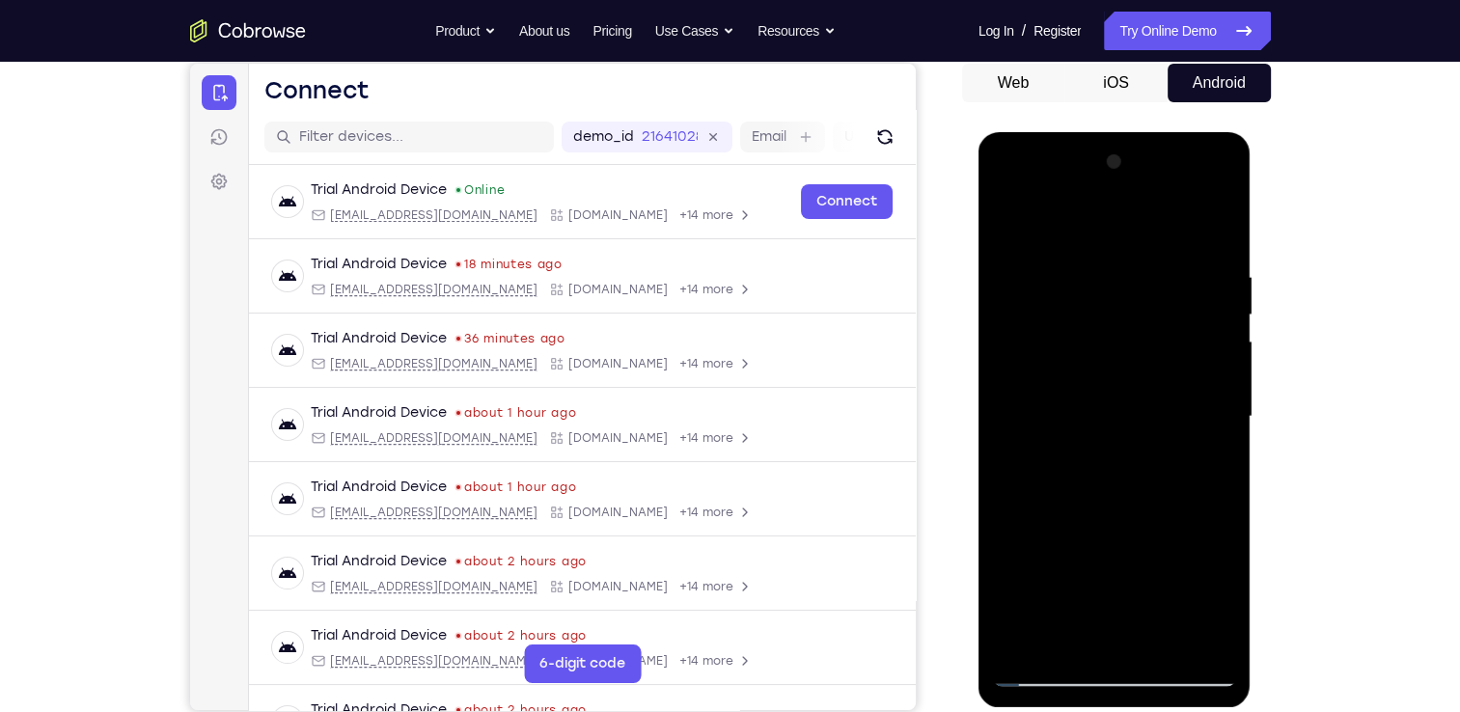
click at [1147, 304] on div at bounding box center [1114, 417] width 243 height 541
drag, startPoint x: 1125, startPoint y: 497, endPoint x: 1143, endPoint y: 354, distance: 143.9
click at [1143, 354] on div at bounding box center [1114, 417] width 243 height 541
click at [1071, 300] on div at bounding box center [1114, 417] width 243 height 541
drag, startPoint x: 1162, startPoint y: 264, endPoint x: 1146, endPoint y: 416, distance: 152.4
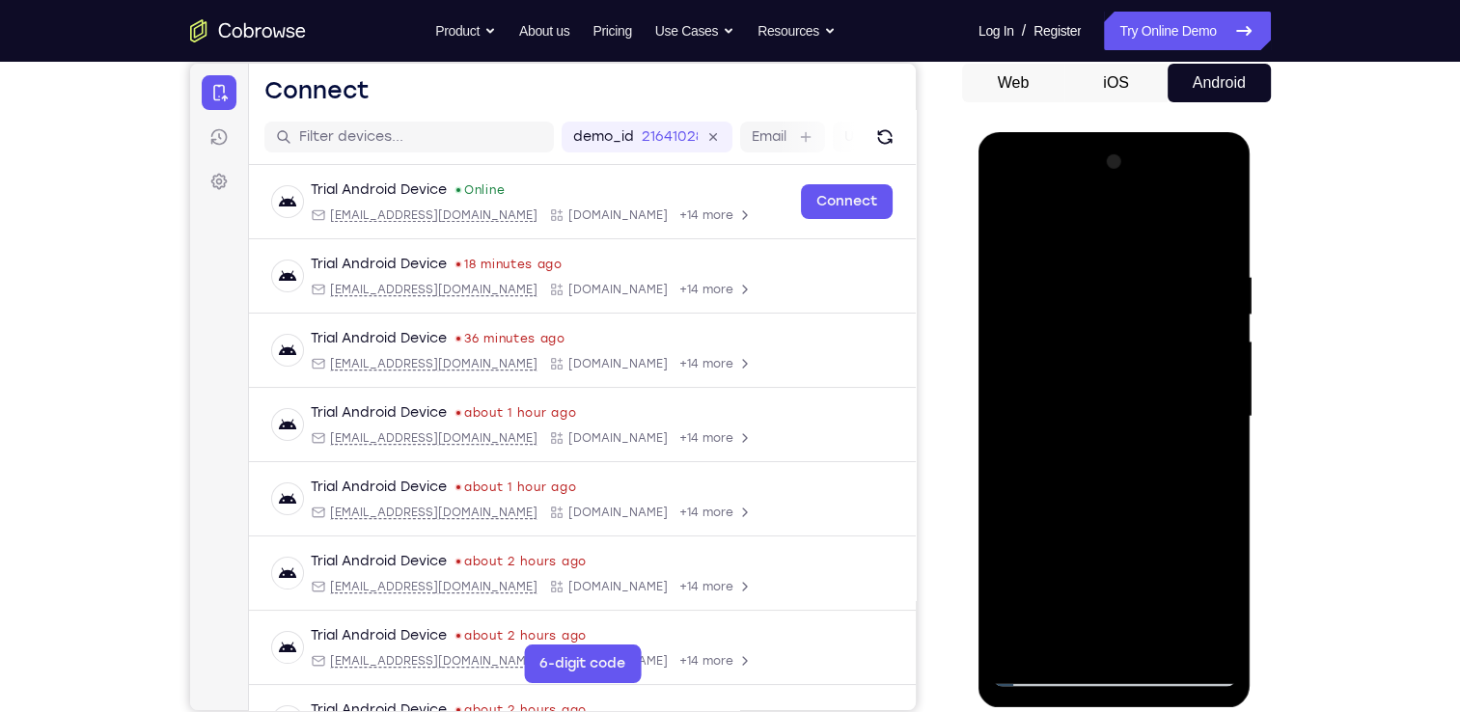
click at [1146, 416] on div at bounding box center [1114, 417] width 243 height 541
click at [1051, 363] on div at bounding box center [1114, 417] width 243 height 541
click at [1011, 224] on div at bounding box center [1114, 417] width 243 height 541
click at [1040, 357] on div at bounding box center [1114, 417] width 243 height 541
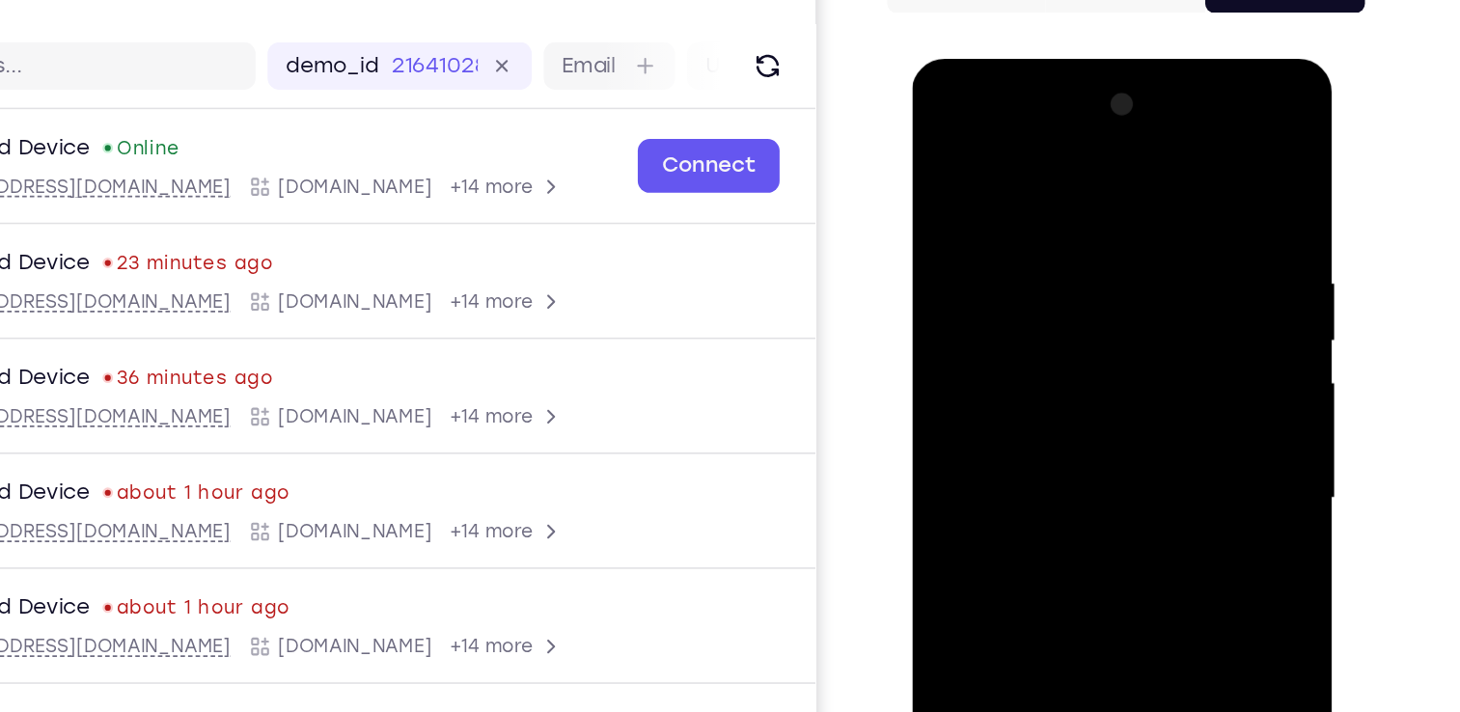
scroll to position [187, 0]
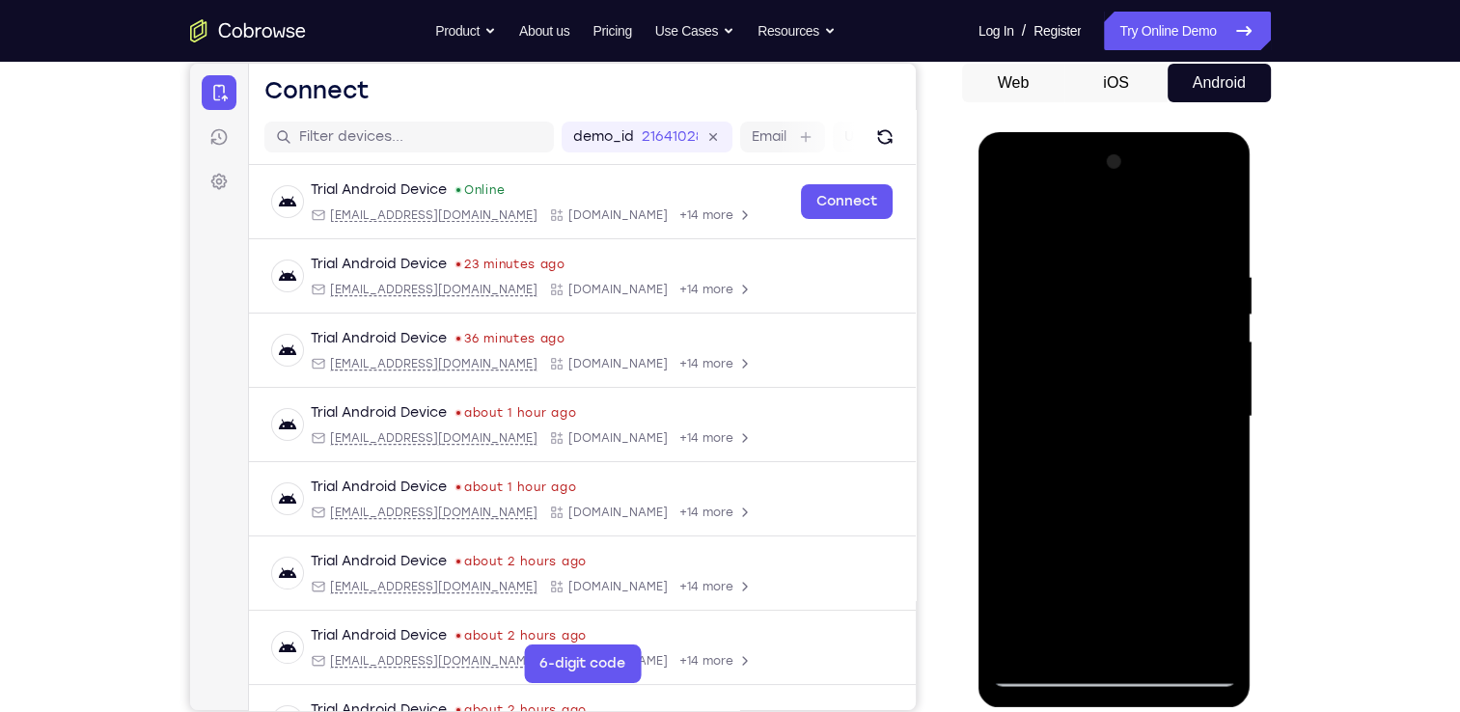
drag, startPoint x: 1120, startPoint y: 563, endPoint x: 1132, endPoint y: 450, distance: 113.6
click at [1132, 450] on div at bounding box center [1114, 417] width 243 height 541
click at [1052, 508] on div at bounding box center [1114, 417] width 243 height 541
drag, startPoint x: 1112, startPoint y: 286, endPoint x: 1095, endPoint y: 442, distance: 157.2
click at [1095, 442] on div at bounding box center [1114, 417] width 243 height 541
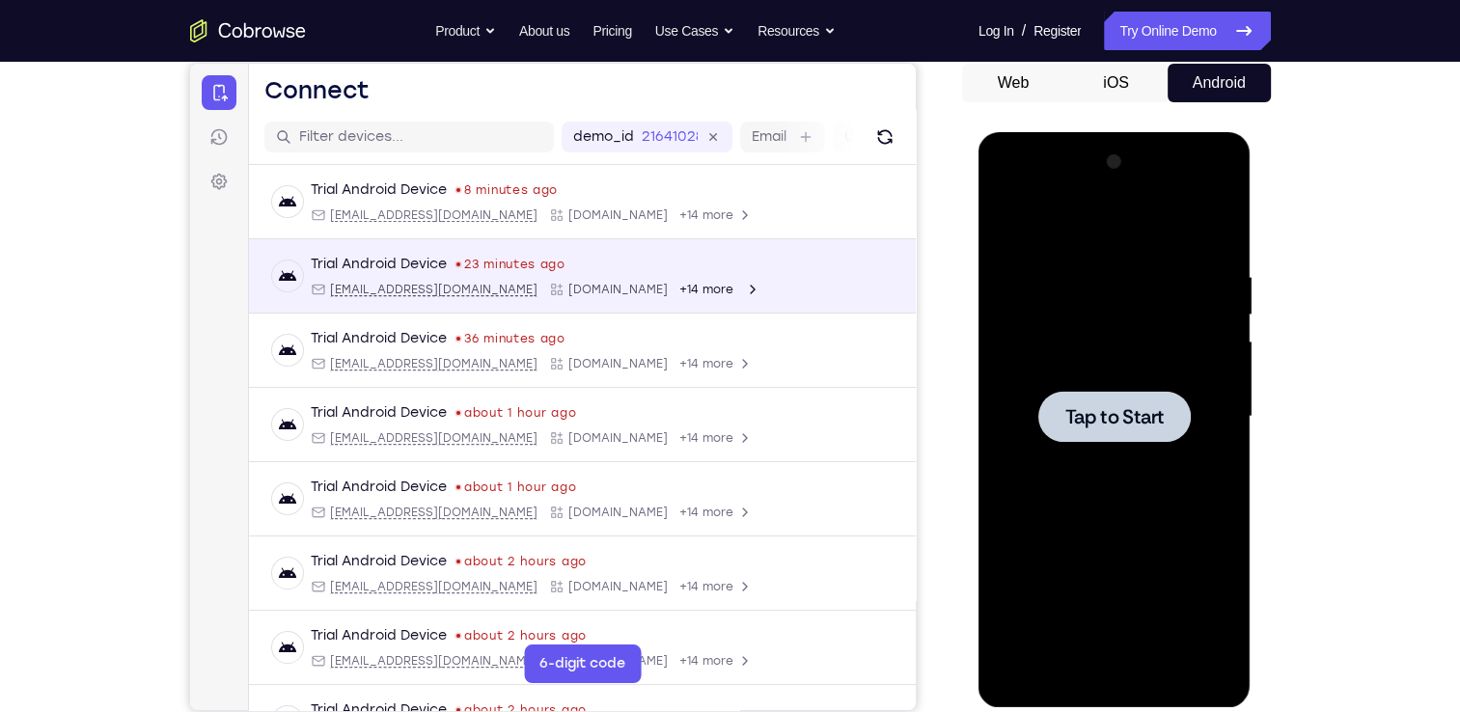
scroll to position [0, 0]
